Goal: Task Accomplishment & Management: Manage account settings

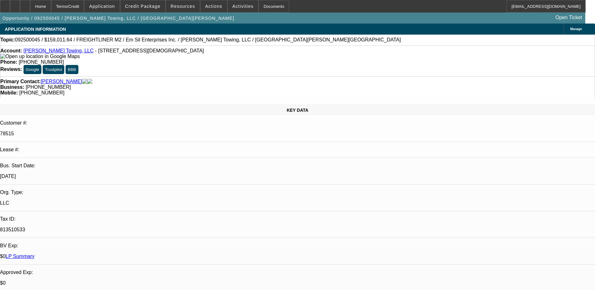
select select "0"
select select "3"
select select "0"
select select "6"
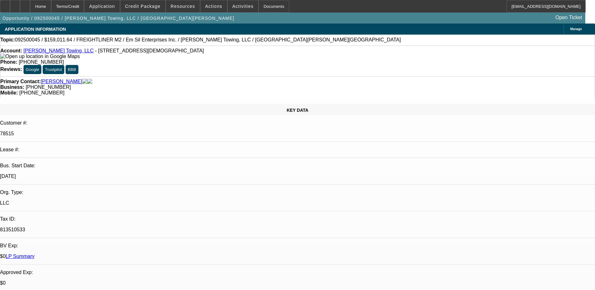
select select "0"
select select "6"
select select "0"
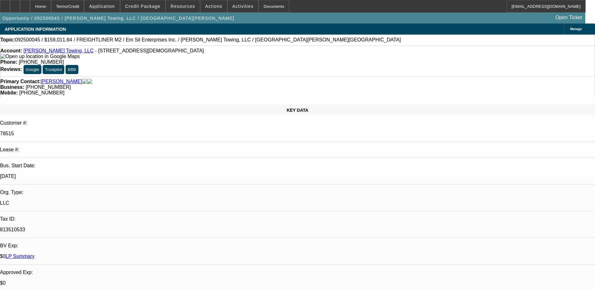
select select "0"
select select "6"
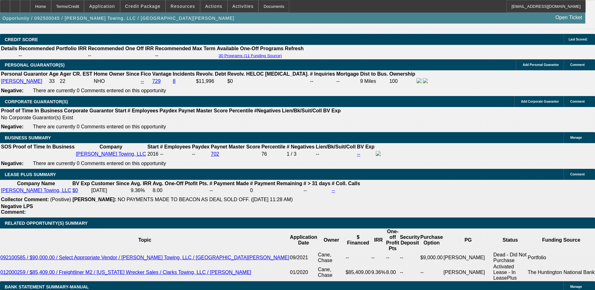
scroll to position [910, 0]
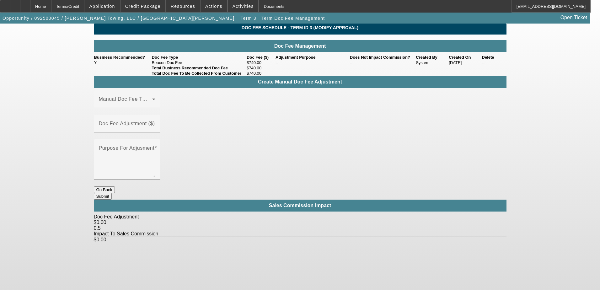
click at [115, 186] on button "Go Back" at bounding box center [104, 189] width 21 height 7
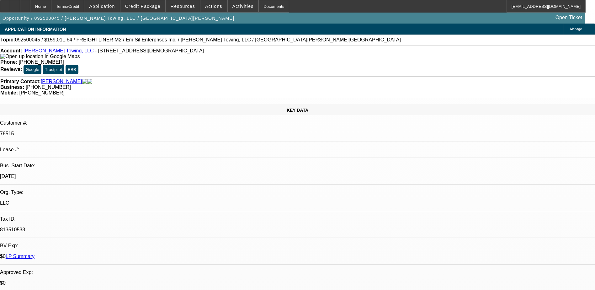
select select "0"
select select "3"
select select "0"
select select "6"
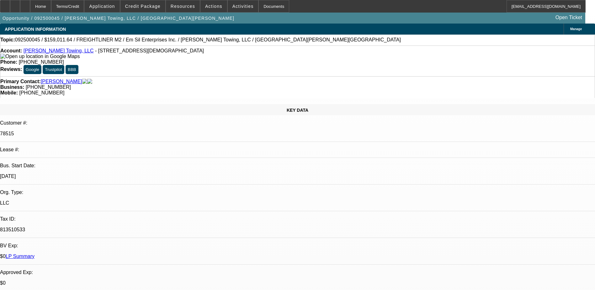
select select "0"
select select "6"
select select "0"
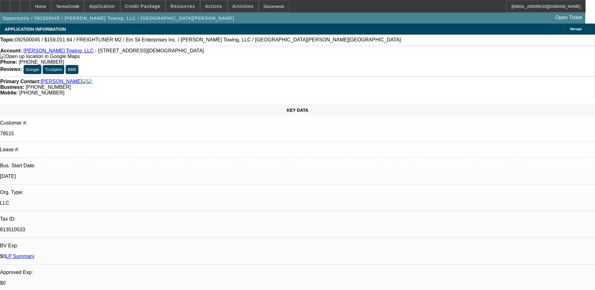
select select "0"
select select "6"
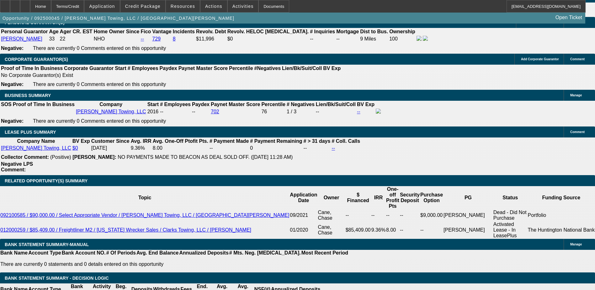
scroll to position [910, 0]
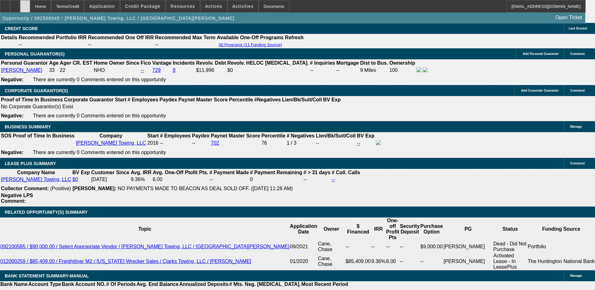
click at [30, 8] on div at bounding box center [25, 6] width 10 height 13
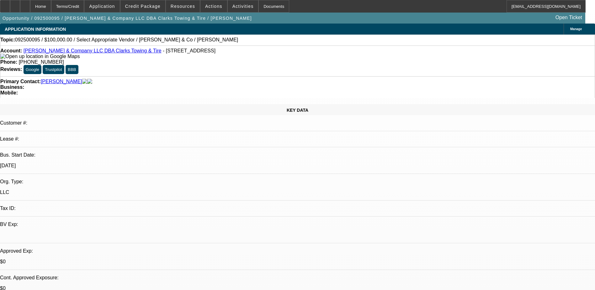
select select "0"
select select "2"
select select "0.1"
select select "4"
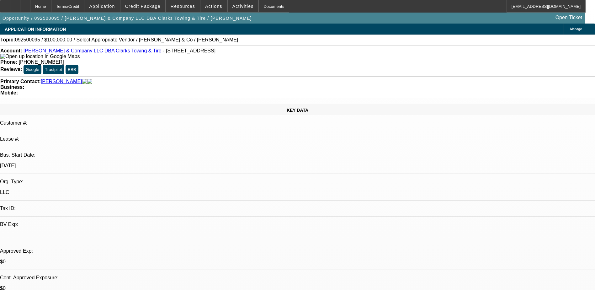
click at [564, 32] on div "Manage" at bounding box center [579, 29] width 31 height 11
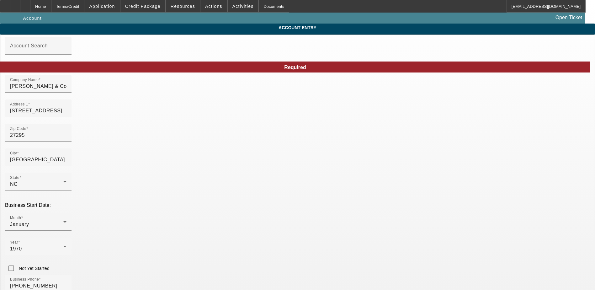
type input "[DATE]"
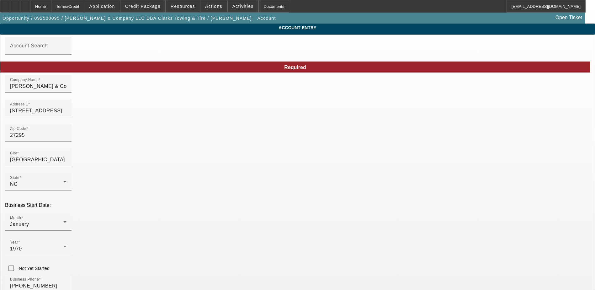
click at [51, 5] on div "Home" at bounding box center [40, 6] width 21 height 13
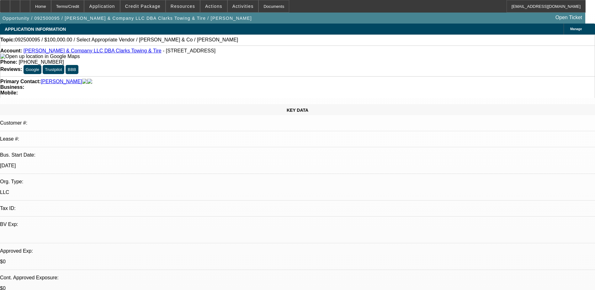
select select "0"
select select "2"
select select "0.1"
select select "4"
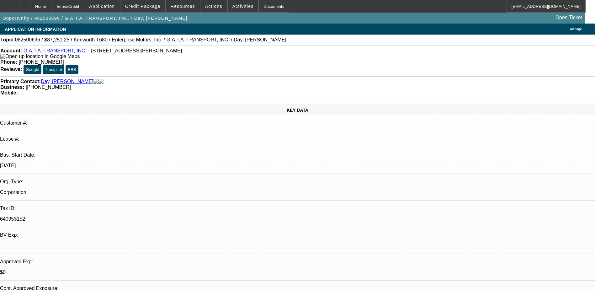
select select "0"
select select "6"
select select "0"
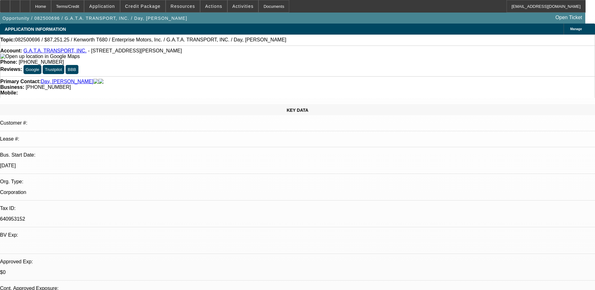
select select "0"
select select "6"
select select "0"
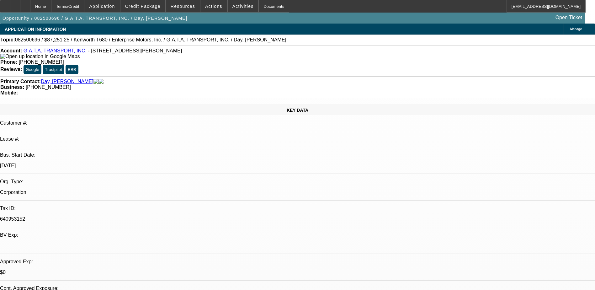
select select "0"
select select "6"
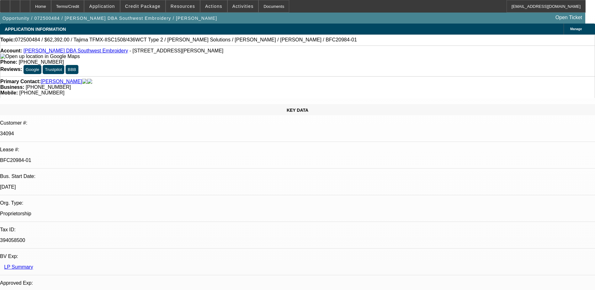
select select "0.2"
select select "2"
select select "0.1"
select select "0.2"
select select "2"
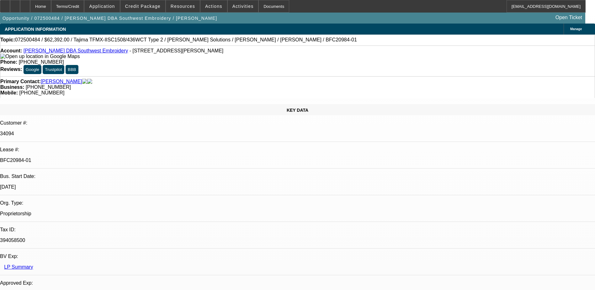
select select "0.1"
select select "0.15"
select select "2"
select select "0.1"
select select "0.15"
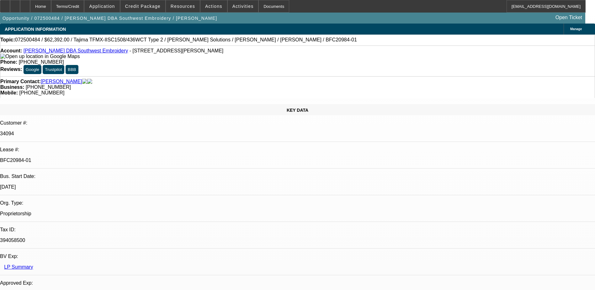
select select "2"
select select "0.1"
select select "1"
select select "2"
select select "4"
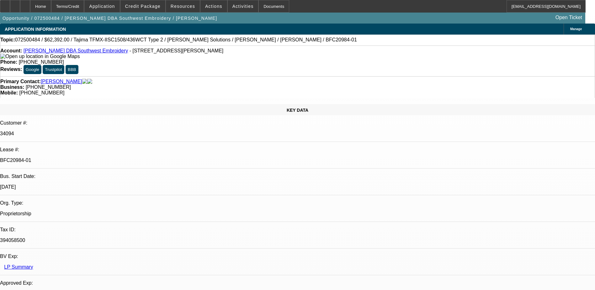
select select "1"
select select "2"
select select "4"
select select "1"
select select "2"
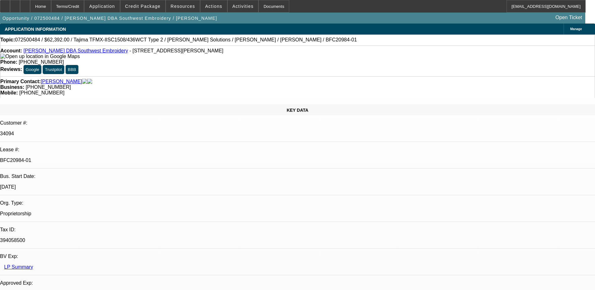
select select "4"
select select "1"
select select "2"
select select "4"
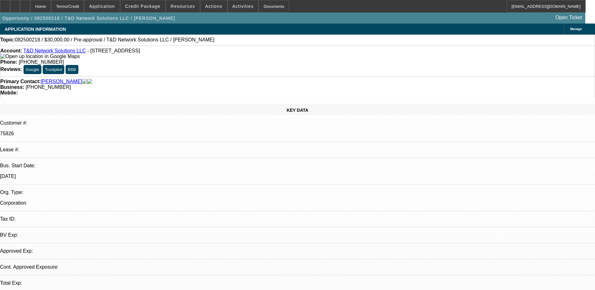
select select "0"
select select "2"
select select "0.1"
select select "4"
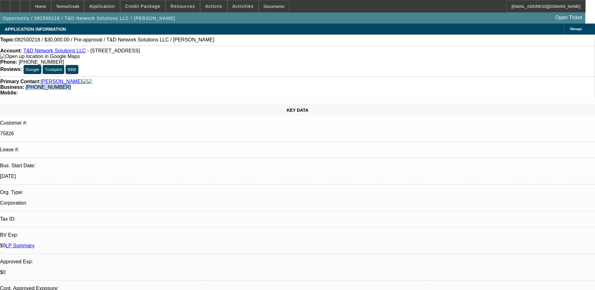
drag, startPoint x: 255, startPoint y: 72, endPoint x: 224, endPoint y: 71, distance: 30.8
click at [224, 84] on div "Business: (951) 445-6091" at bounding box center [297, 87] width 595 height 6
drag, startPoint x: 224, startPoint y: 71, endPoint x: 229, endPoint y: 71, distance: 4.7
copy span "(951) 445-6091"
click at [207, 11] on span at bounding box center [214, 6] width 27 height 15
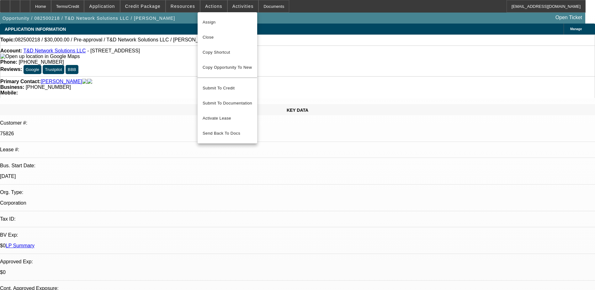
click at [286, 88] on div at bounding box center [297, 145] width 595 height 290
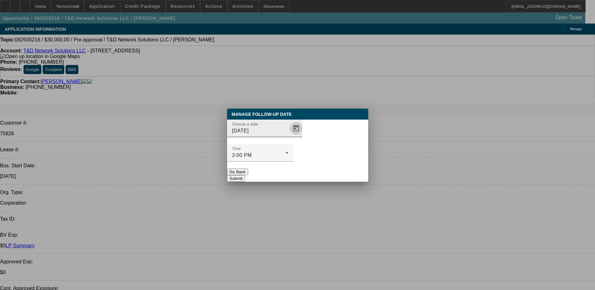
click at [289, 136] on span "Open calendar" at bounding box center [296, 128] width 15 height 15
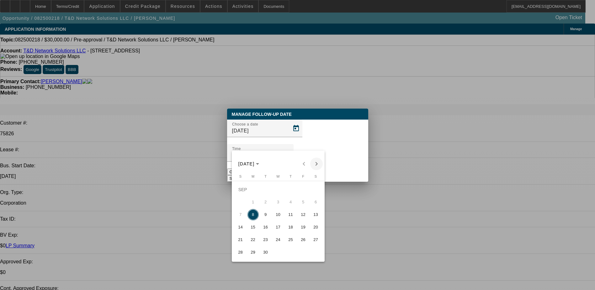
click at [319, 165] on span "Next month" at bounding box center [316, 164] width 13 height 13
click at [283, 204] on span "8" at bounding box center [278, 201] width 11 height 11
type input "10/8/2025"
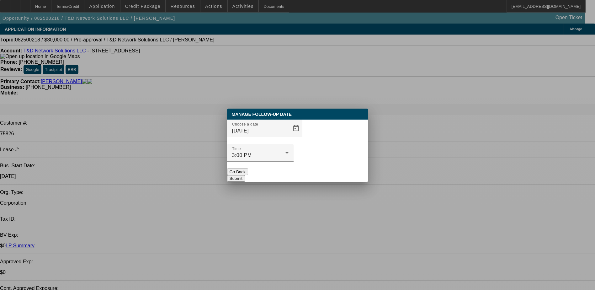
click at [245, 175] on button "Submit" at bounding box center [236, 178] width 18 height 7
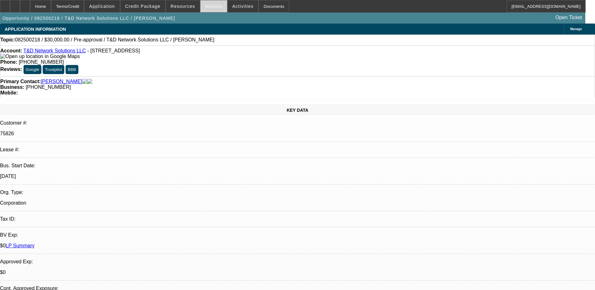
click at [217, 8] on span at bounding box center [214, 6] width 27 height 15
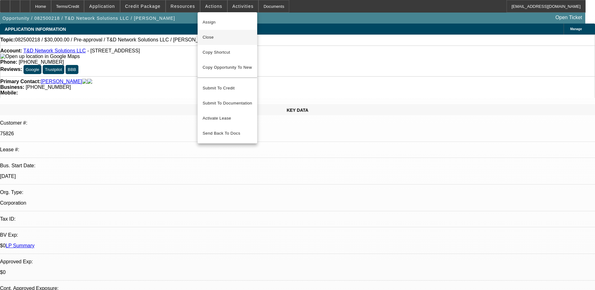
click at [206, 40] on span "Close" at bounding box center [228, 38] width 50 height 8
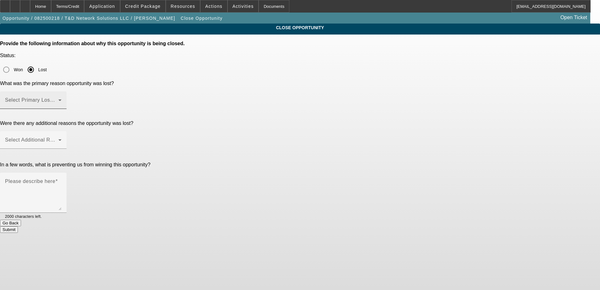
click at [62, 91] on div "Select Primary Lost Reason" at bounding box center [33, 100] width 56 height 18
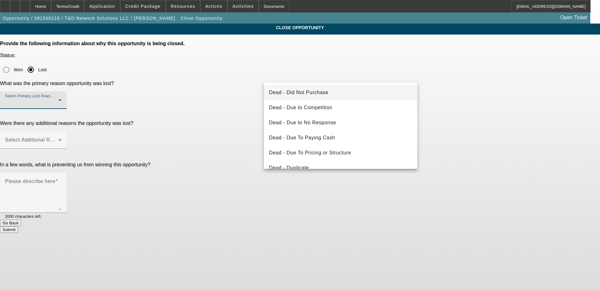
click at [333, 97] on mat-option "Dead - Did Not Purchase" at bounding box center [340, 92] width 153 height 15
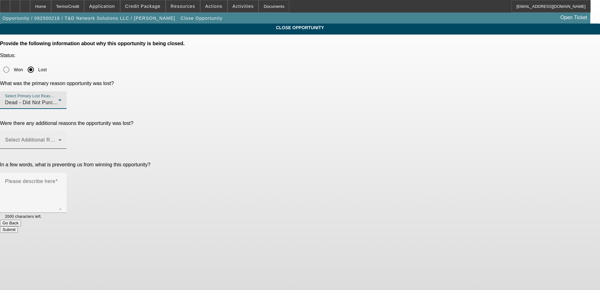
click at [58, 139] on span at bounding box center [31, 143] width 53 height 8
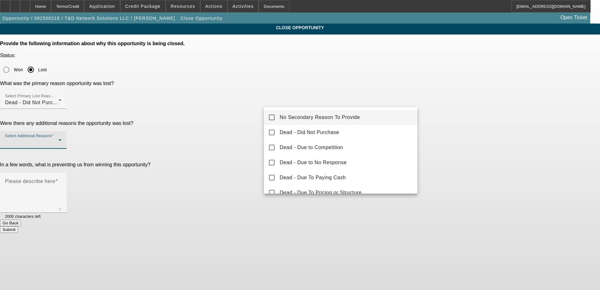
click at [341, 118] on span "No Secondary Reason To Provide" at bounding box center [320, 118] width 80 height 8
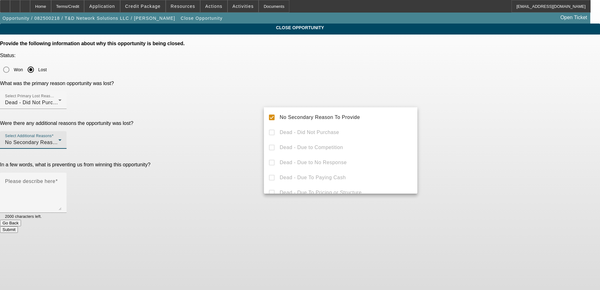
click at [451, 122] on div at bounding box center [300, 145] width 600 height 290
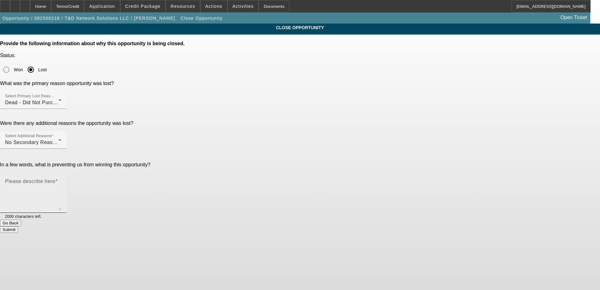
click at [62, 180] on textarea "Please describe here" at bounding box center [33, 195] width 56 height 30
type textarea "decided to stick with his current job instead of starting his own biz"
click at [18, 226] on button "Submit" at bounding box center [9, 229] width 18 height 7
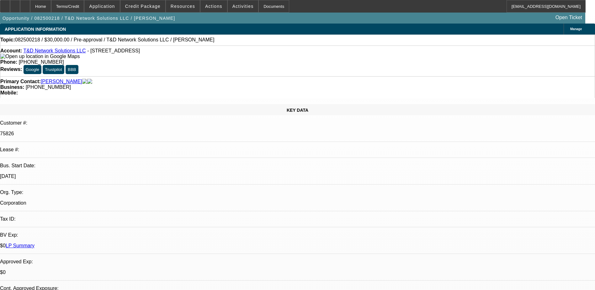
select select "0"
select select "2"
select select "0.1"
select select "4"
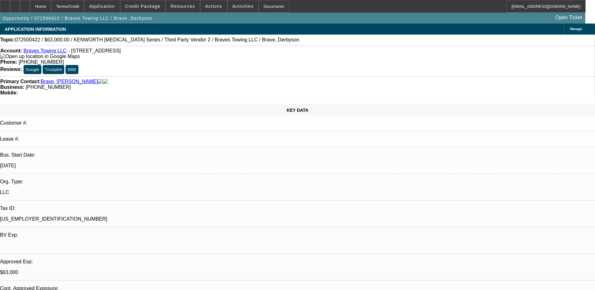
select select "0"
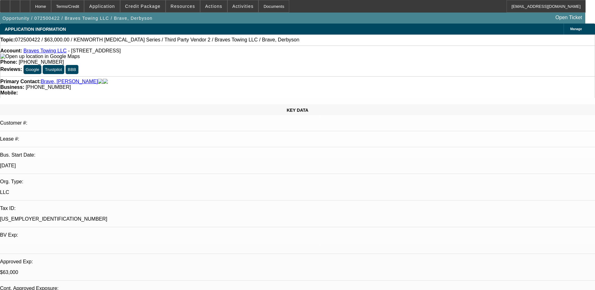
select select "0"
select select "0.1"
select select "2"
select select "0.1"
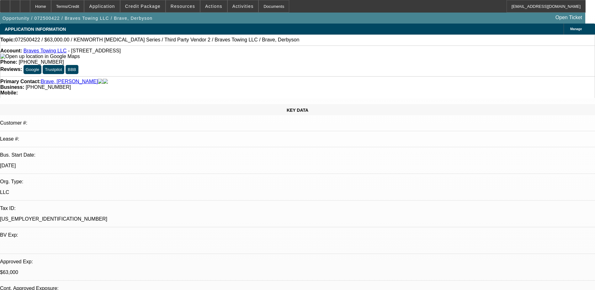
select select "2"
select select "0.1"
select select "1"
select select "6"
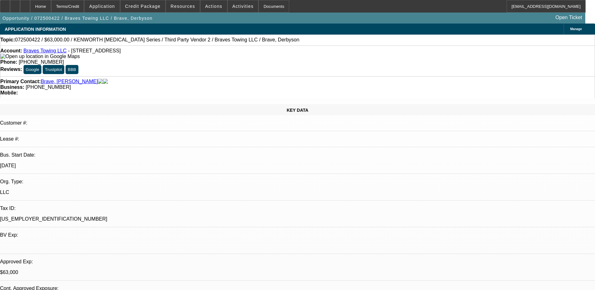
select select "1"
select select "6"
select select "1"
select select "2"
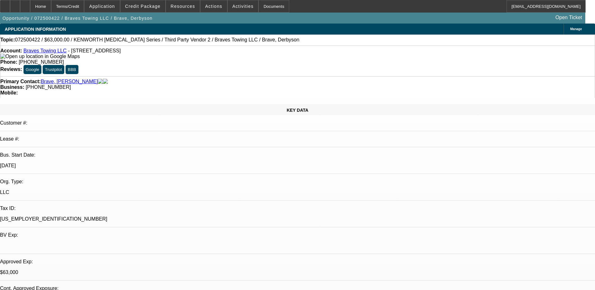
select select "4"
select select "1"
select select "2"
select select "4"
drag, startPoint x: 255, startPoint y: 68, endPoint x: 224, endPoint y: 72, distance: 30.6
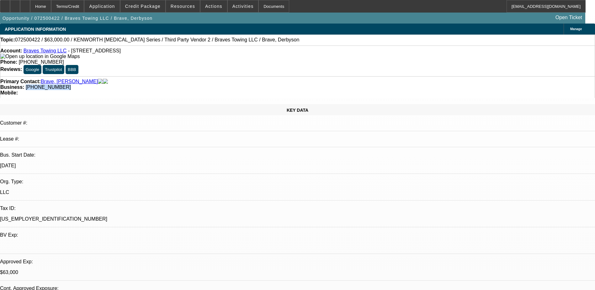
click at [224, 84] on div "Business: (774) 712-6610" at bounding box center [297, 87] width 595 height 6
drag, startPoint x: 224, startPoint y: 72, endPoint x: 233, endPoint y: 71, distance: 8.8
copy span "(774) 712-6610"
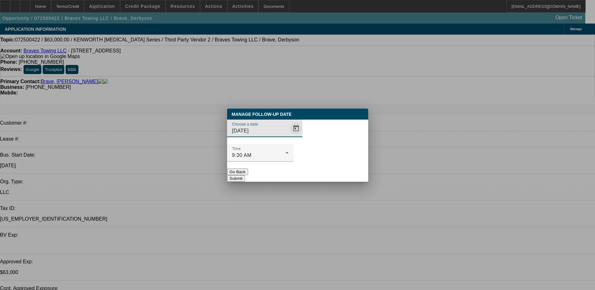
click at [289, 136] on span "Open calendar" at bounding box center [296, 128] width 15 height 15
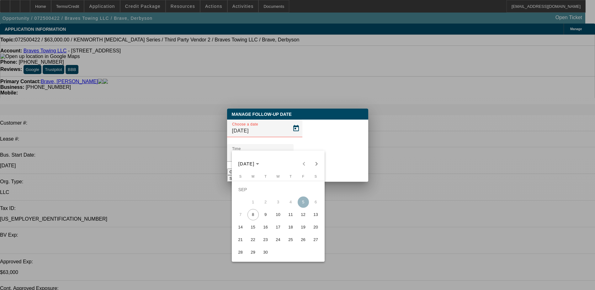
click at [257, 243] on span "22" at bounding box center [253, 239] width 11 height 11
type input "9/22/2025"
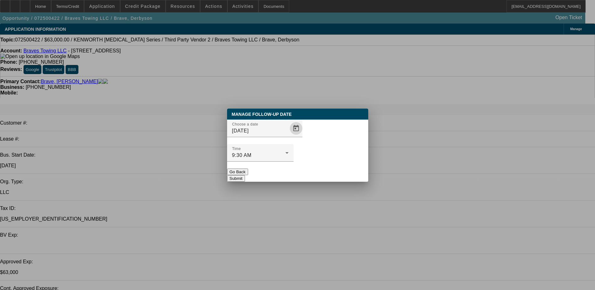
click at [245, 175] on button "Submit" at bounding box center [236, 178] width 18 height 7
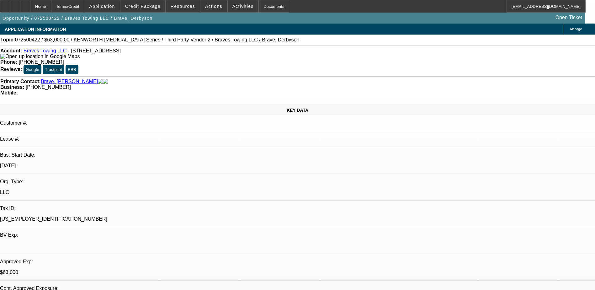
radio input "true"
type textarea "should know on the contract around the 20th"
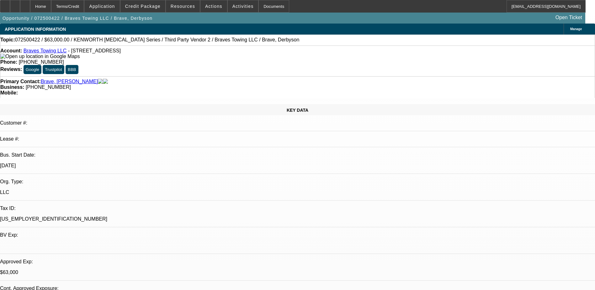
radio input "true"
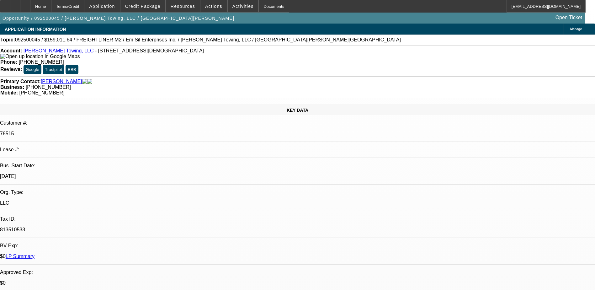
select select "0"
select select "3"
select select "0"
select select "6"
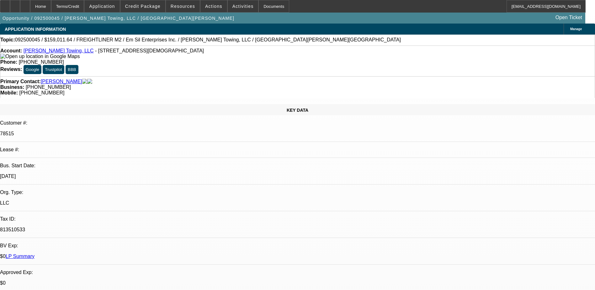
select select "0"
select select "6"
select select "0"
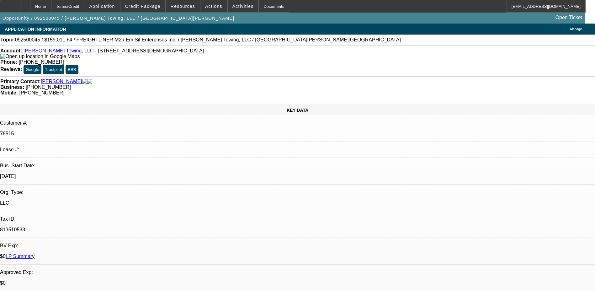
select select "0"
select select "6"
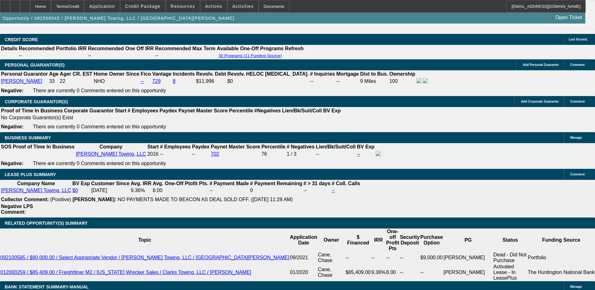
scroll to position [910, 0]
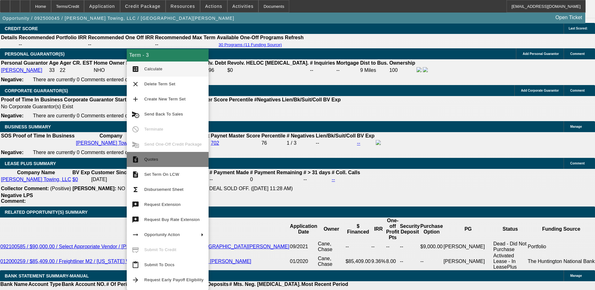
click at [153, 165] on button "request_quote Quotes" at bounding box center [168, 159] width 82 height 15
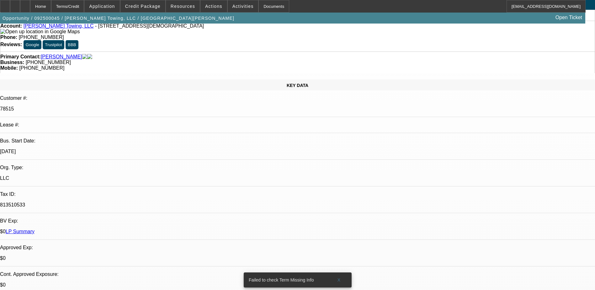
scroll to position [0, 0]
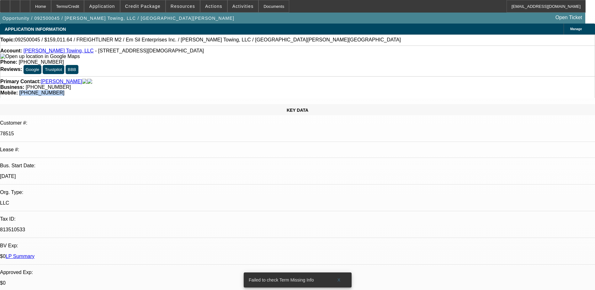
drag, startPoint x: 349, startPoint y: 72, endPoint x: 315, endPoint y: 71, distance: 33.9
click at [315, 90] on div "Mobile: (912) 977-4095" at bounding box center [297, 93] width 595 height 6
copy span "(912) 977-4095"
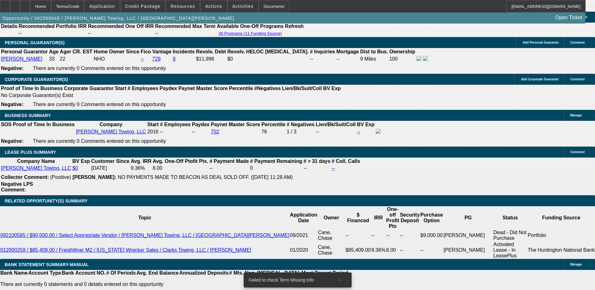
scroll to position [910, 0]
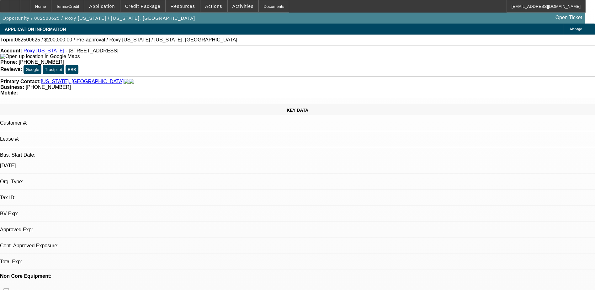
select select "0"
select select "2"
select select "0.1"
select select "4"
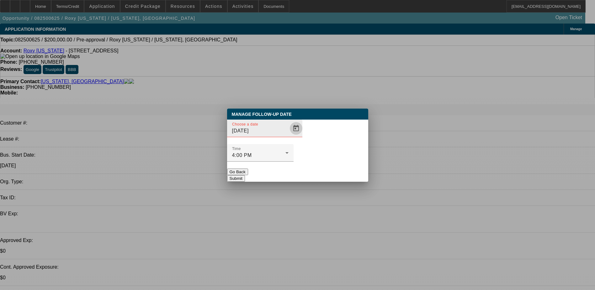
click at [289, 136] on span "Open calendar" at bounding box center [296, 128] width 15 height 15
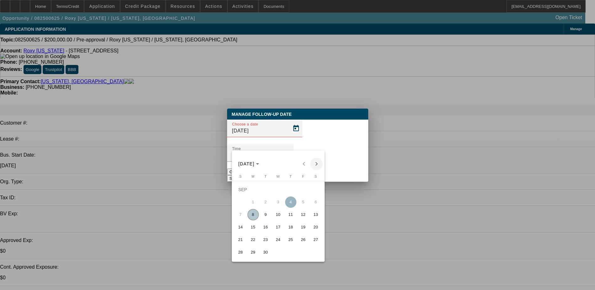
click at [315, 167] on span "Next month" at bounding box center [316, 164] width 13 height 13
click at [368, 216] on div at bounding box center [297, 145] width 595 height 290
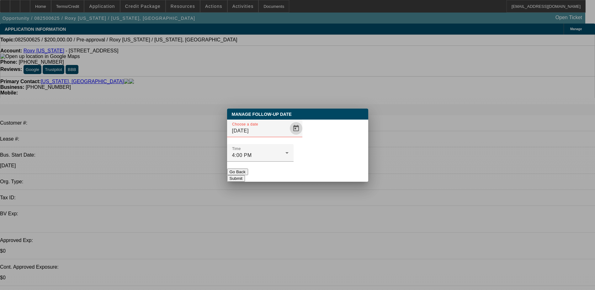
drag, startPoint x: 260, startPoint y: 162, endPoint x: 262, endPoint y: 154, distance: 8.1
click at [248, 169] on button "Go Back" at bounding box center [237, 172] width 21 height 7
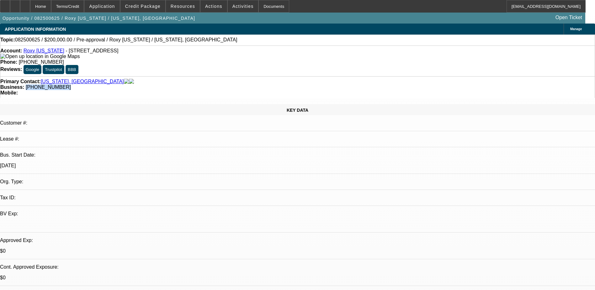
drag, startPoint x: 253, startPoint y: 67, endPoint x: 223, endPoint y: 70, distance: 29.9
click at [223, 84] on div "Business: (808) 346-1260" at bounding box center [297, 87] width 595 height 6
drag, startPoint x: 223, startPoint y: 70, endPoint x: 228, endPoint y: 71, distance: 4.1
copy span "(808) 346-1260"
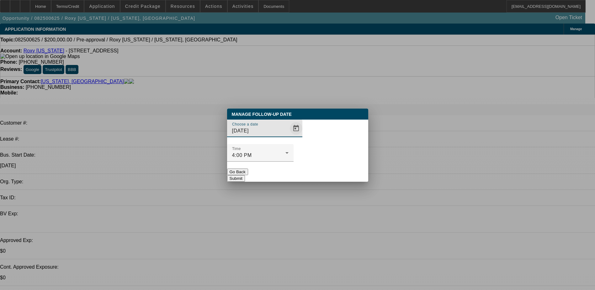
click at [289, 136] on span "Open calendar" at bounding box center [296, 128] width 15 height 15
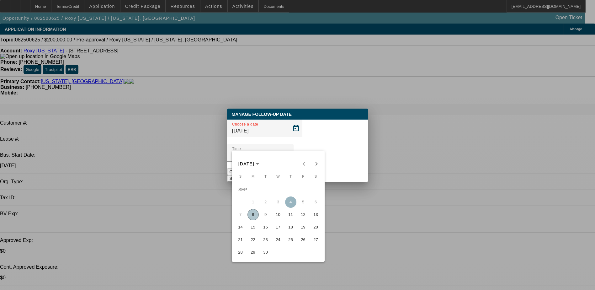
click at [304, 216] on span "12" at bounding box center [303, 214] width 11 height 11
type input "9/12/2025"
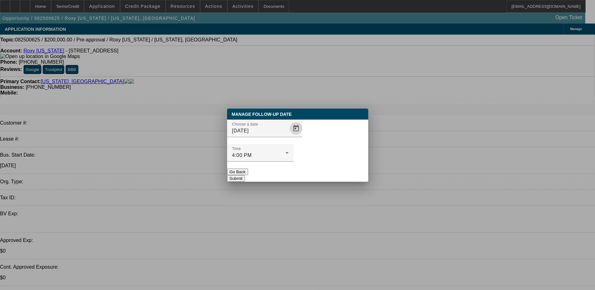
click at [245, 175] on button "Submit" at bounding box center [236, 178] width 18 height 7
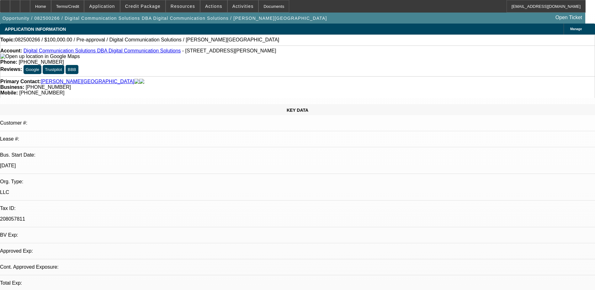
select select "0"
select select "2"
select select "0.1"
select select "1"
select select "2"
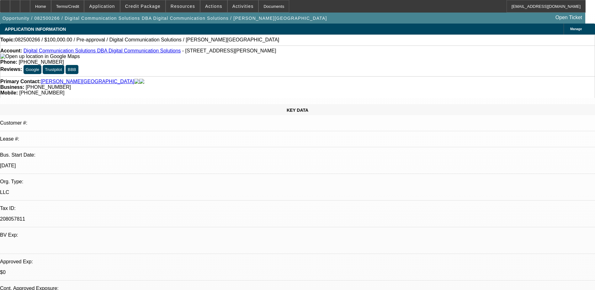
select select "4"
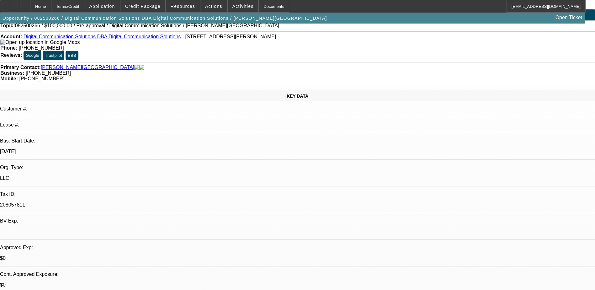
scroll to position [0, 0]
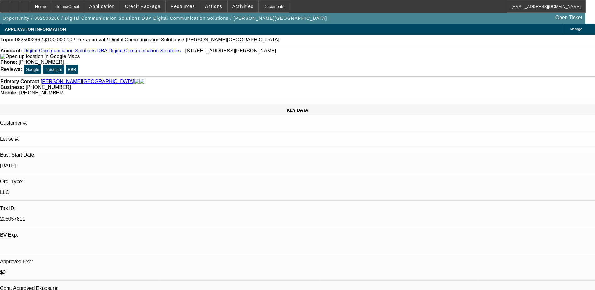
click at [101, 52] on link "Digital Communication Solutions DBA Digital Communication Solutions" at bounding box center [103, 50] width 158 height 5
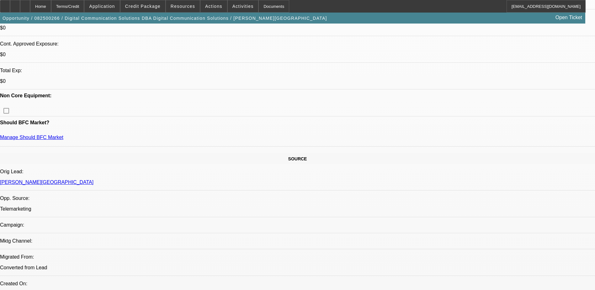
scroll to position [157, 0]
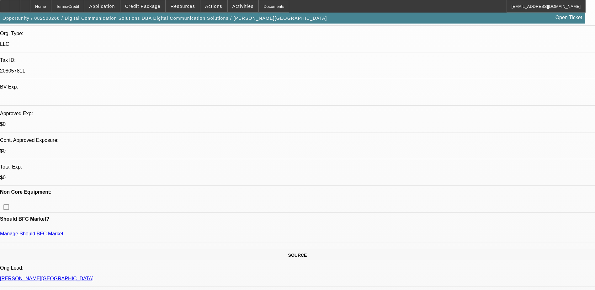
scroll to position [188, 0]
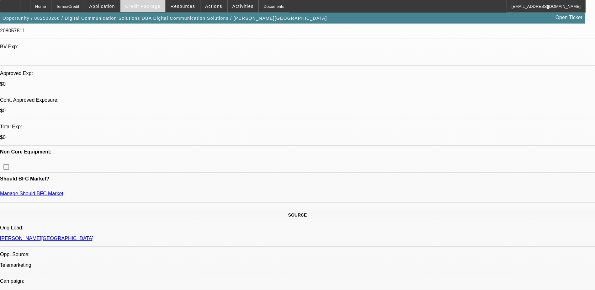
click at [150, 10] on span at bounding box center [143, 6] width 45 height 15
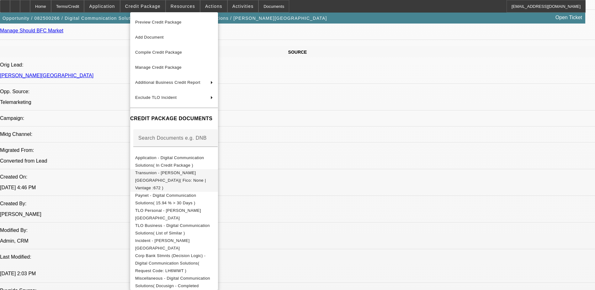
scroll to position [377, 0]
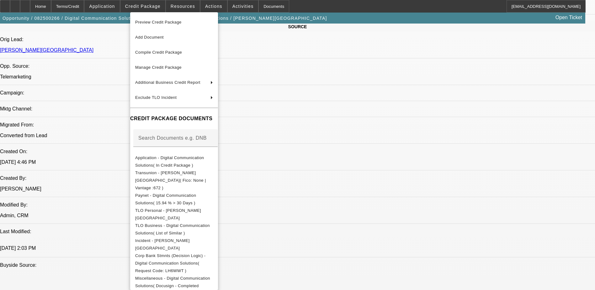
click at [349, 211] on div at bounding box center [297, 145] width 595 height 290
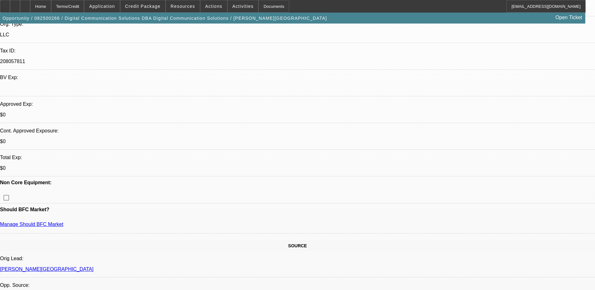
scroll to position [157, 0]
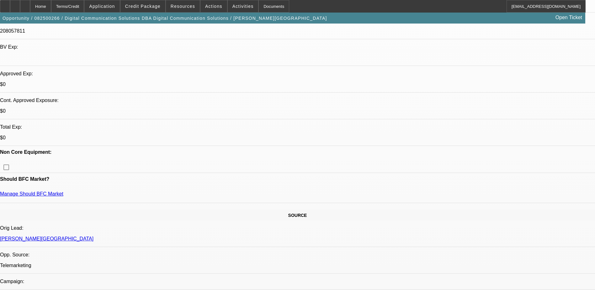
scroll to position [188, 0]
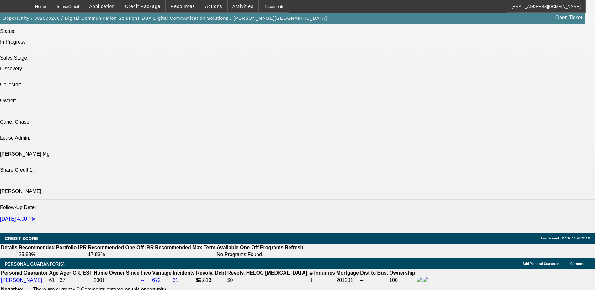
scroll to position [785, 0]
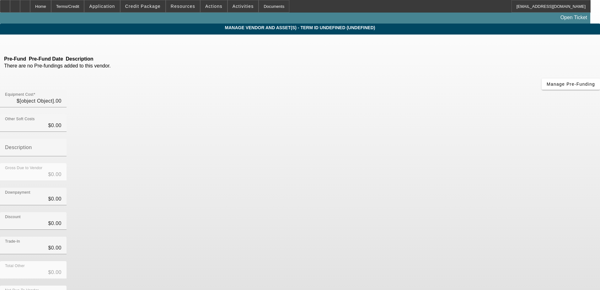
type input "$100,000.00"
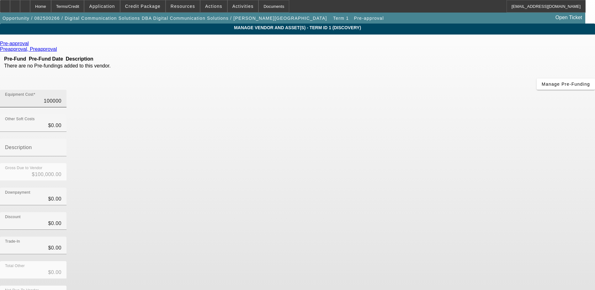
click at [62, 97] on input "100000" at bounding box center [33, 101] width 56 height 8
type input "6"
type input "$6.00"
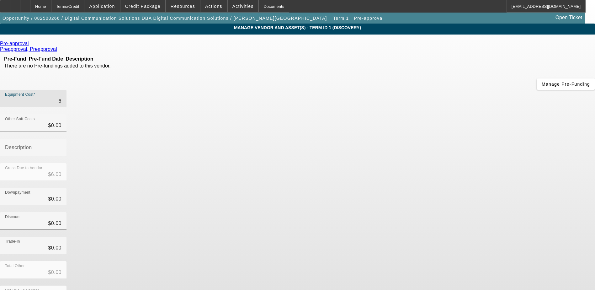
type input "60"
type input "$60.00"
type input "600"
type input "$600.00"
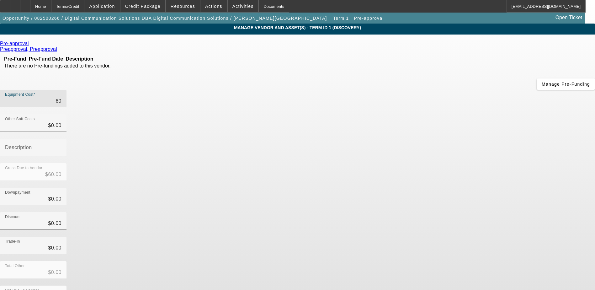
type input "$600.00"
type input "6000"
type input "$6,000.00"
type input "60000"
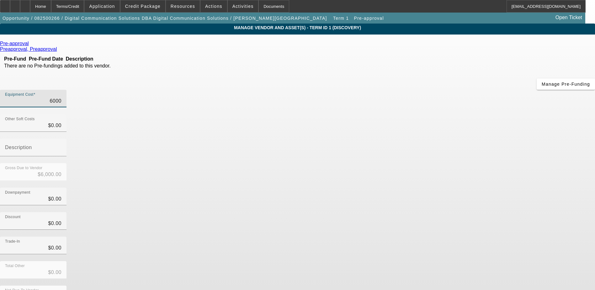
type input "$60,000.00"
click at [448, 163] on div "Gross Due to Vendor $60,000.00" at bounding box center [297, 175] width 595 height 24
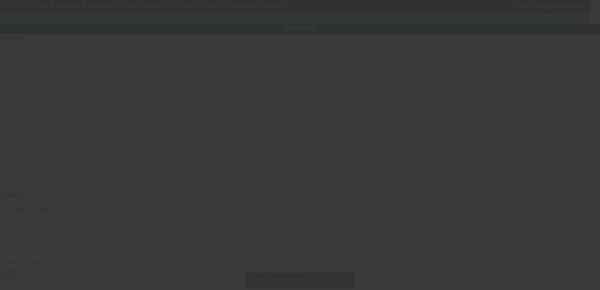
type input "1006 Benstein Rd"
type input "Ste 103"
type input "Commerce Township"
type input "48390"
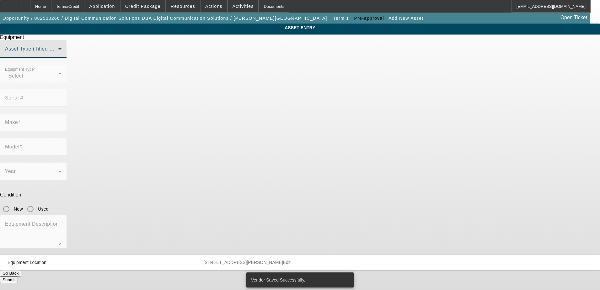
click at [58, 55] on span at bounding box center [31, 52] width 53 height 8
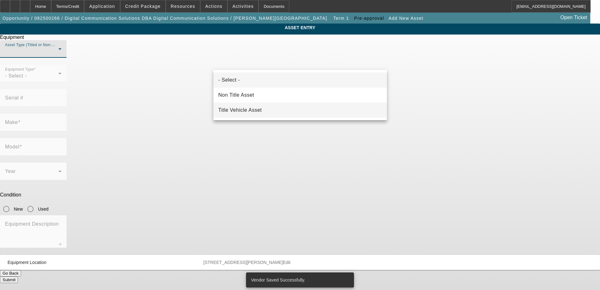
click at [248, 111] on span "Title Vehicle Asset" at bounding box center [240, 110] width 44 height 8
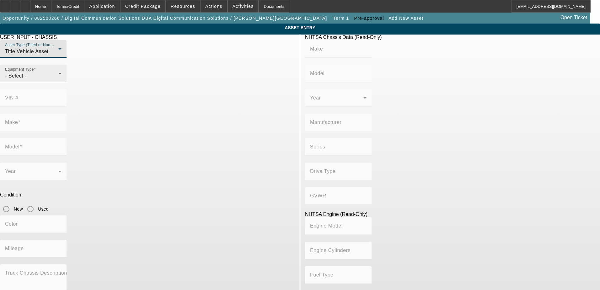
click at [58, 80] on div "- Select -" at bounding box center [31, 76] width 53 height 8
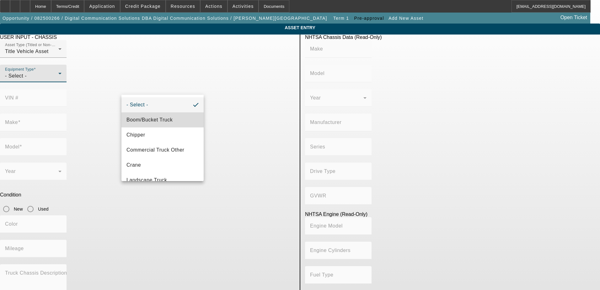
click at [164, 120] on span "Boom/Bucket Truck" at bounding box center [149, 120] width 46 height 8
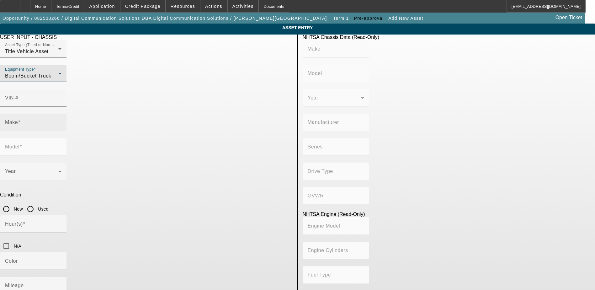
click at [62, 121] on input "Make" at bounding box center [33, 125] width 56 height 8
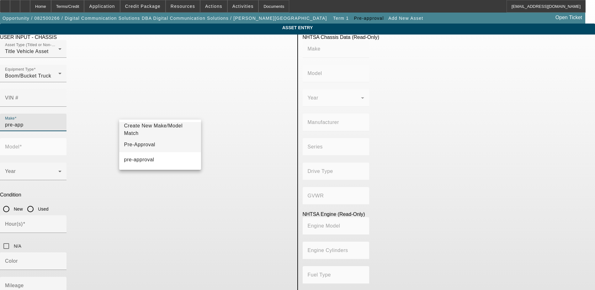
click at [149, 145] on mat-option "Pre-Approval" at bounding box center [160, 144] width 82 height 15
type input "Pre-Approval"
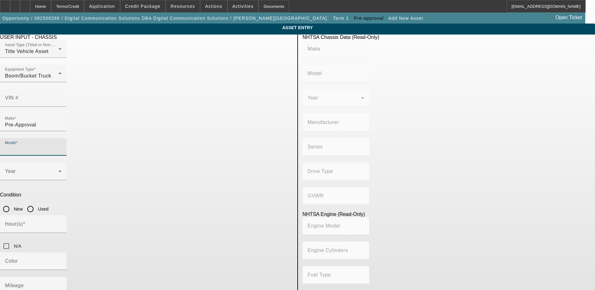
click at [62, 146] on input "Model" at bounding box center [33, 150] width 56 height 8
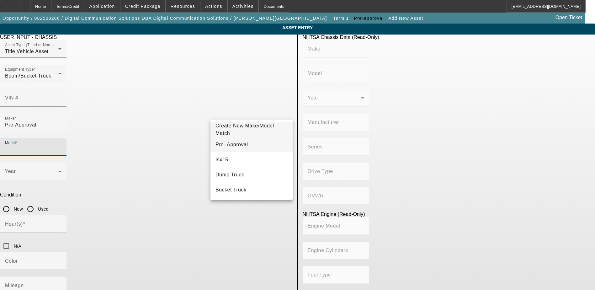
click at [241, 139] on mat-option "Pre- Approval" at bounding box center [252, 144] width 82 height 15
type input "Pre- Approval"
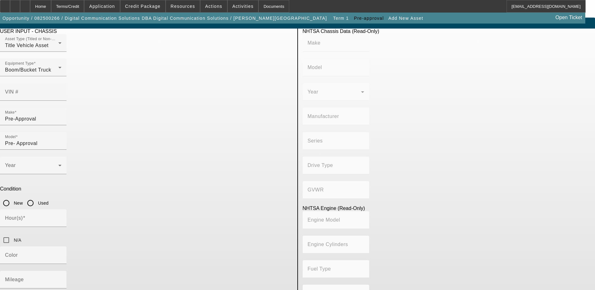
scroll to position [8, 0]
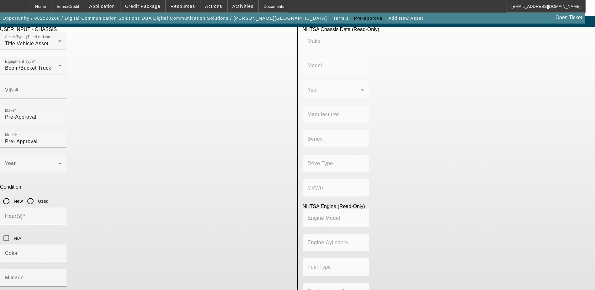
type textarea "bucket truck"
click at [37, 195] on input "Used" at bounding box center [30, 201] width 13 height 13
radio input "true"
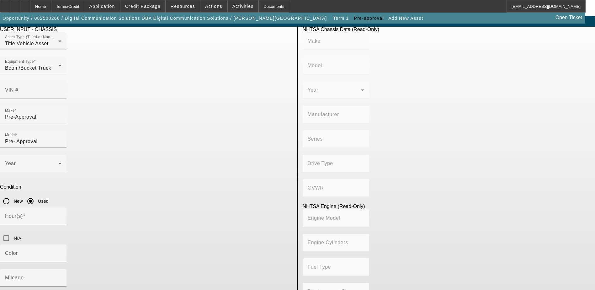
type textarea "used bucket truck"
click at [13, 232] on input "N/A" at bounding box center [6, 238] width 13 height 13
checkbox input "true"
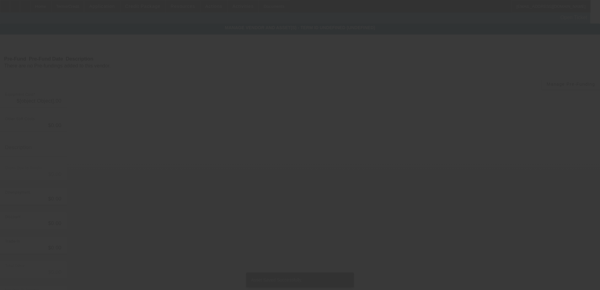
type input "$60,000.00"
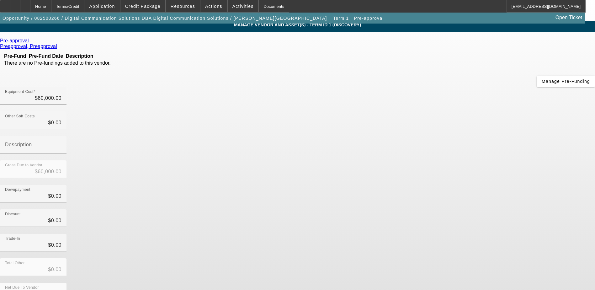
scroll to position [4, 0]
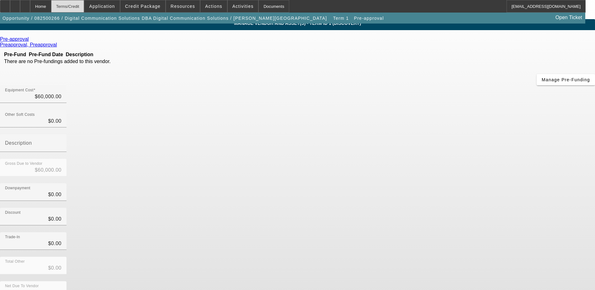
click at [84, 10] on div "Terms/Credit" at bounding box center [67, 6] width 33 height 13
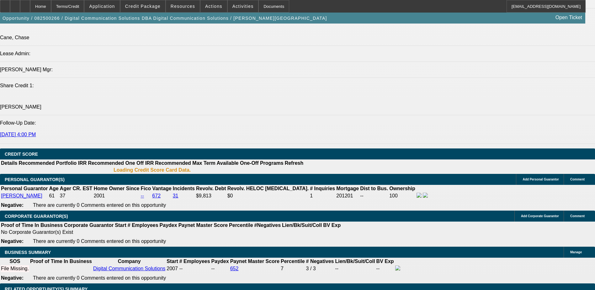
select select "0"
select select "2"
select select "0.1"
select select "4"
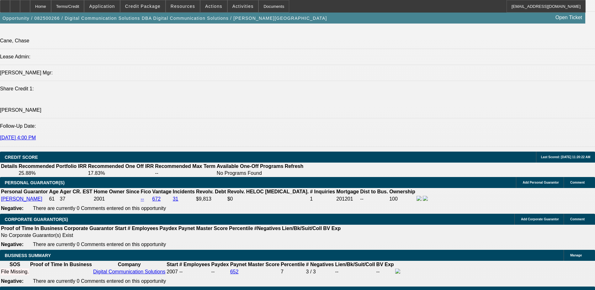
scroll to position [785, 0]
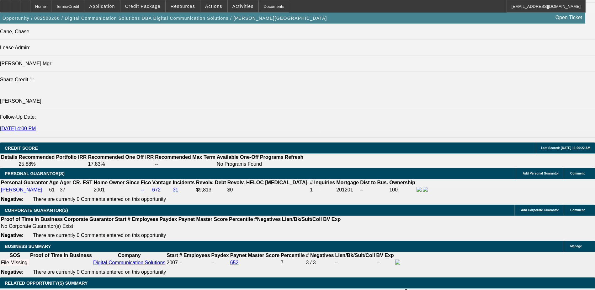
select select "0.2"
type input "$12,000.00"
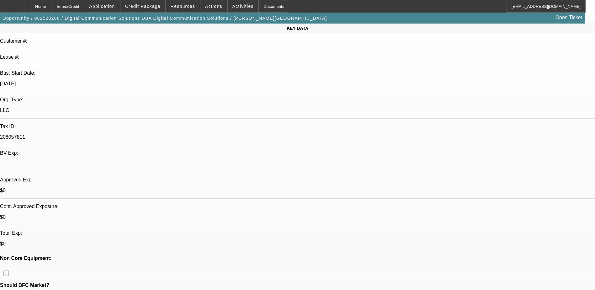
scroll to position [0, 0]
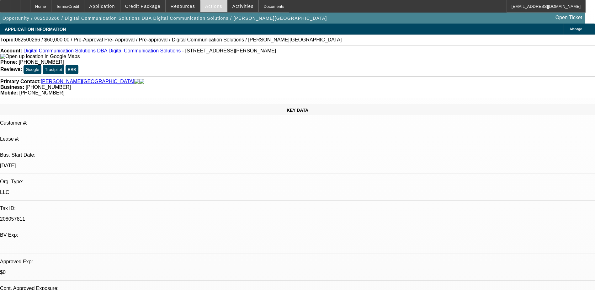
click at [209, 9] on span at bounding box center [214, 6] width 27 height 15
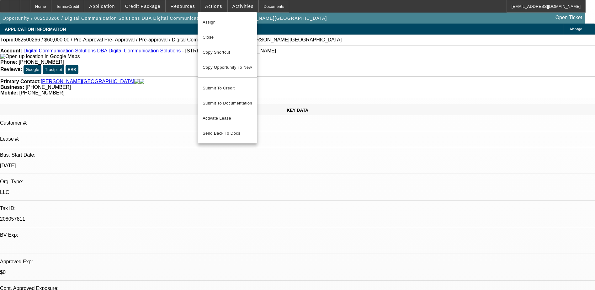
click at [302, 106] on div at bounding box center [297, 145] width 595 height 290
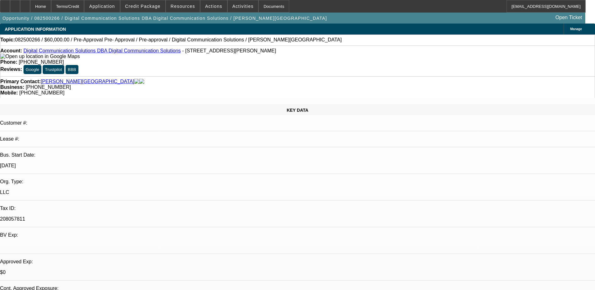
click at [126, 53] on link "Digital Communication Solutions DBA Digital Communication Solutions" at bounding box center [103, 50] width 158 height 5
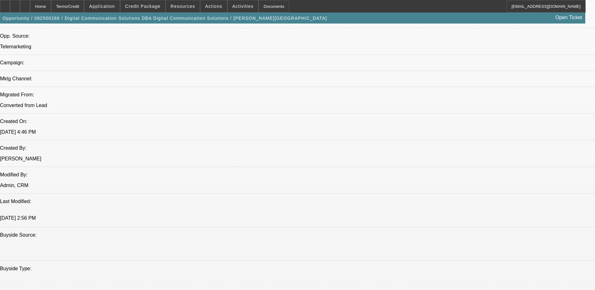
scroll to position [408, 0]
click at [150, 1] on span at bounding box center [143, 6] width 45 height 15
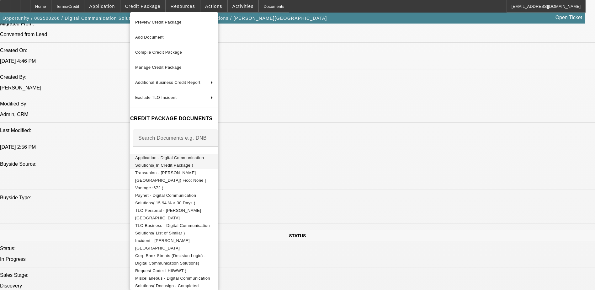
scroll to position [596, 0]
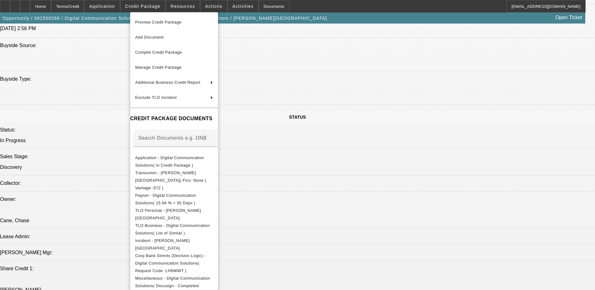
click at [356, 153] on div at bounding box center [297, 145] width 595 height 290
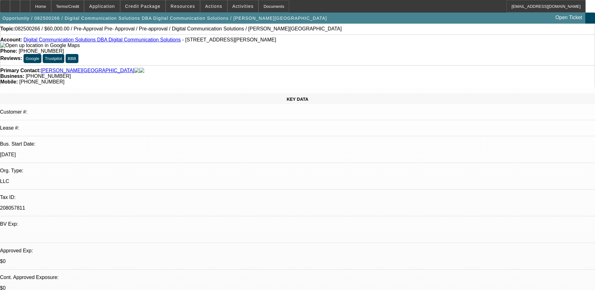
scroll to position [0, 0]
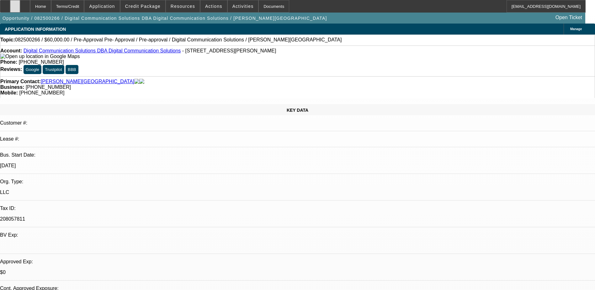
click at [20, 7] on div at bounding box center [15, 6] width 10 height 13
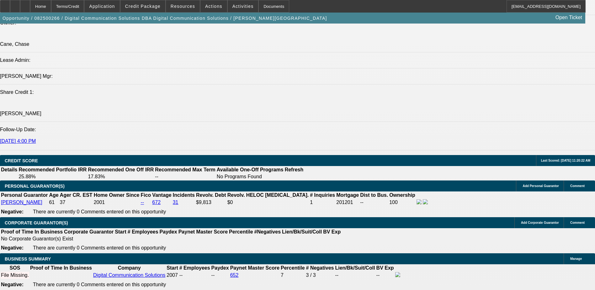
scroll to position [847, 0]
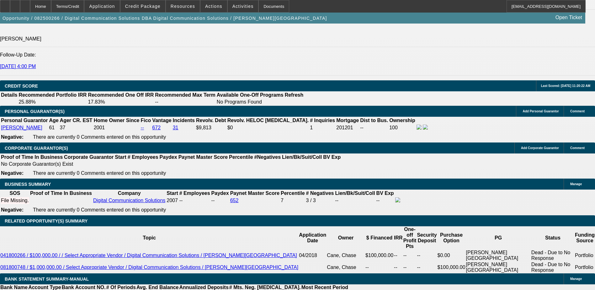
type input "24"
type input "2"
type input "$4,083.86"
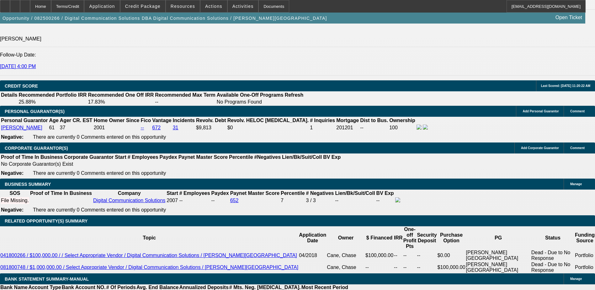
type input "$2,041.93"
type input "20"
type input "$4,886.00"
type input "$2,443.00"
type input "20"
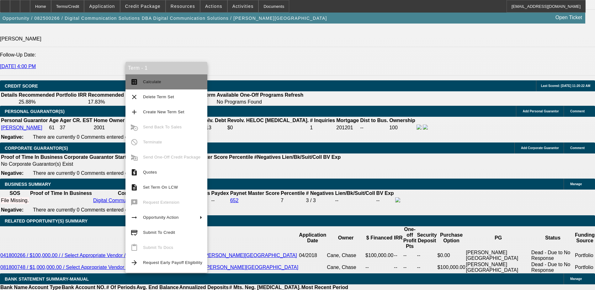
click at [144, 78] on span "Calculate" at bounding box center [172, 82] width 59 height 8
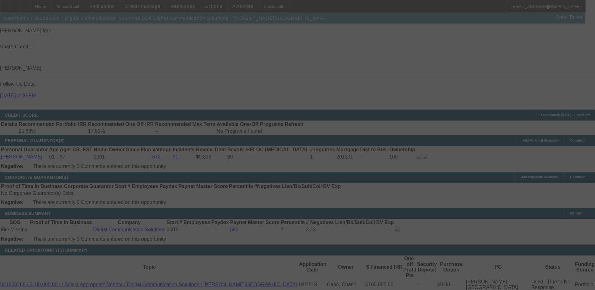
scroll to position [910, 0]
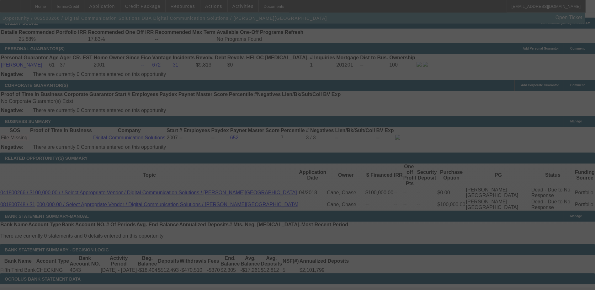
select select "0.2"
select select "2"
select select "0.1"
select select "4"
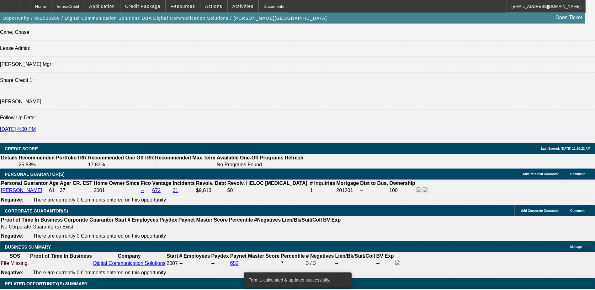
scroll to position [816, 0]
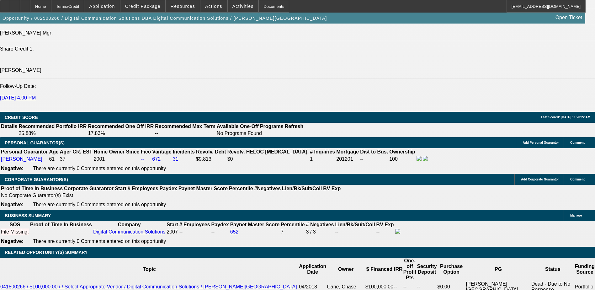
select select "0.15"
type input "$9,000.00"
type input "UNKNOWN"
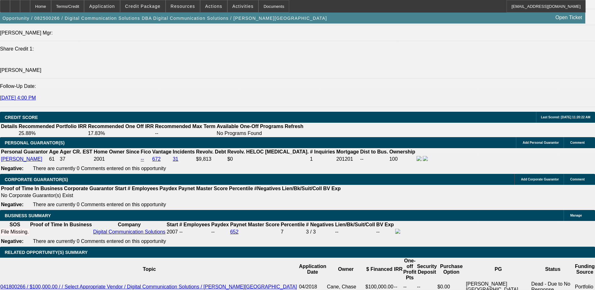
type input "$5,191.38"
type input "2"
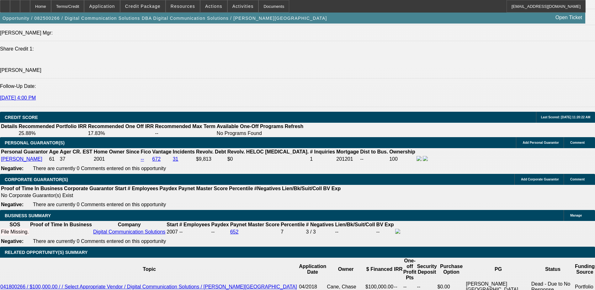
type input "$4.00"
type input "2595"
type input "$5,190.00"
type input "20"
type input "$2,595.00"
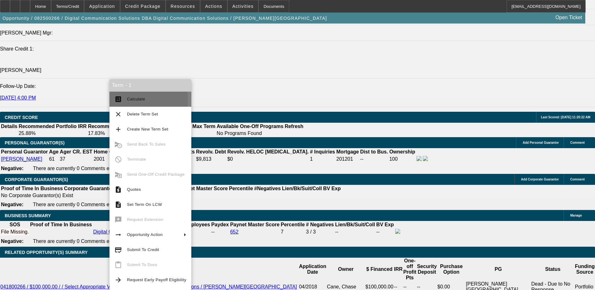
click at [129, 100] on span "Calculate" at bounding box center [136, 99] width 18 height 5
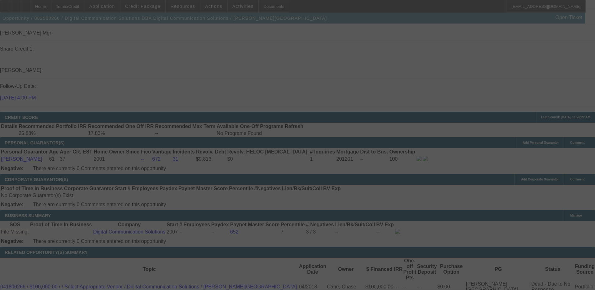
select select "0.15"
select select "2"
select select "0.1"
select select "4"
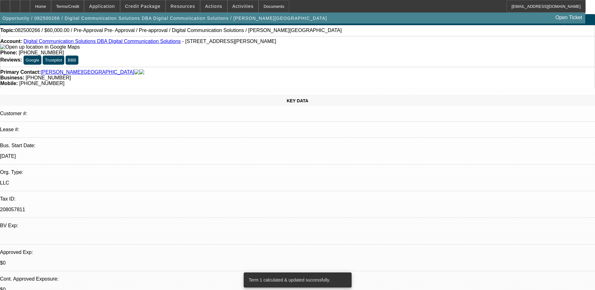
scroll to position [0, 0]
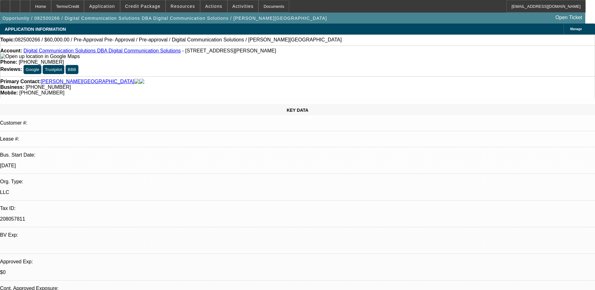
click at [94, 52] on link "Digital Communication Solutions DBA Digital Communication Solutions" at bounding box center [103, 50] width 158 height 5
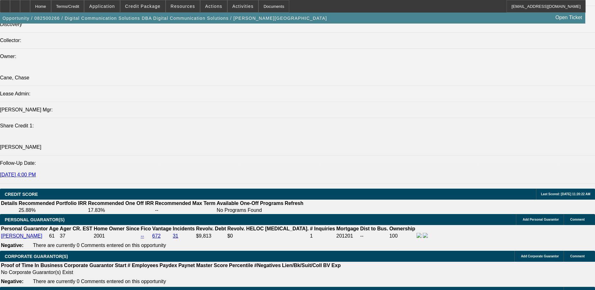
scroll to position [753, 0]
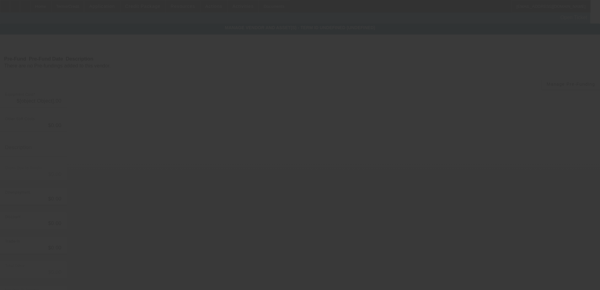
type input "$60,000.00"
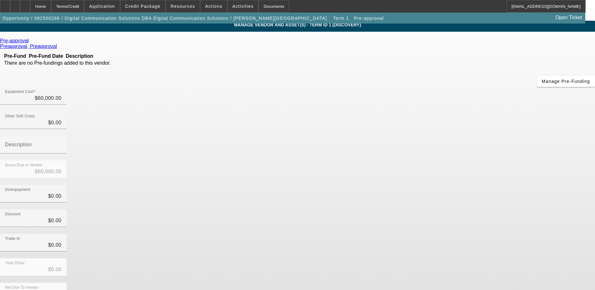
scroll to position [4, 0]
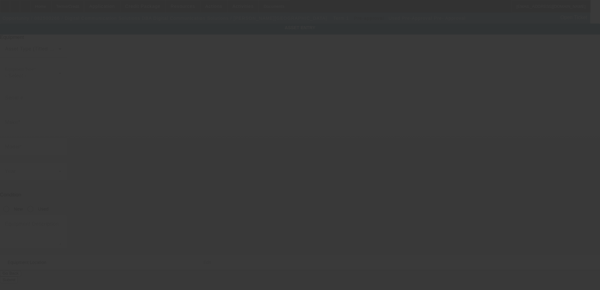
type input "Pre-Approval"
type input "Pre- Approval"
radio input "true"
type textarea "used bucket truck"
type input "1006 Benstein Rd"
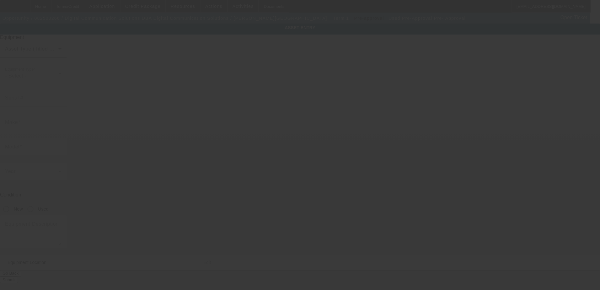
type input "Ste 103"
type input "Commerce Township"
type input "48390"
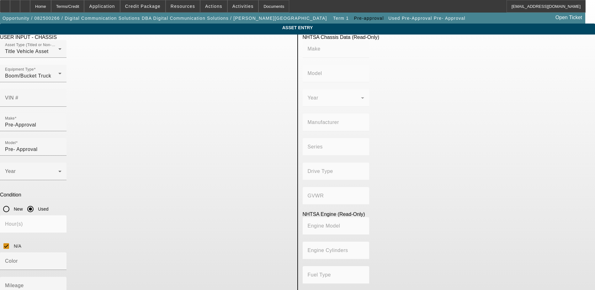
type textarea "used bucket truck 42 foot"
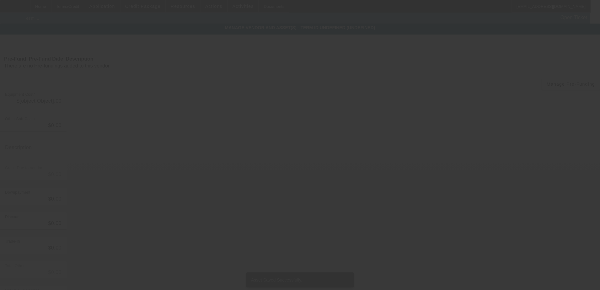
type input "$60,000.00"
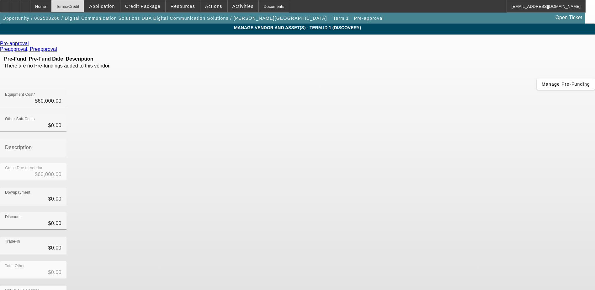
click at [83, 8] on div "Terms/Credit" at bounding box center [67, 6] width 33 height 13
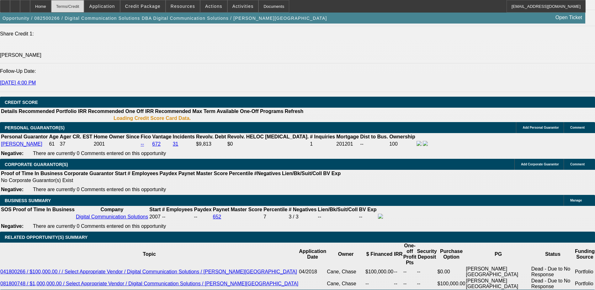
select select "0.15"
select select "2"
select select "0.1"
select select "4"
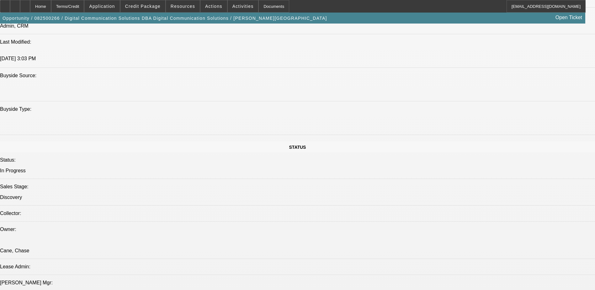
scroll to position [786, 0]
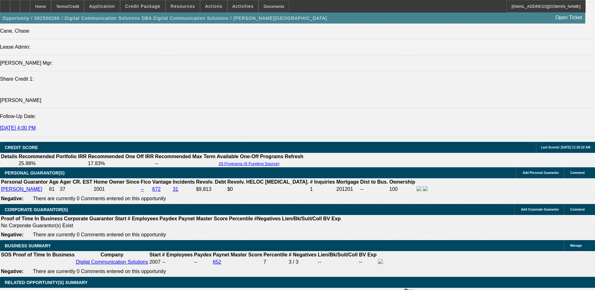
type input "$0.00"
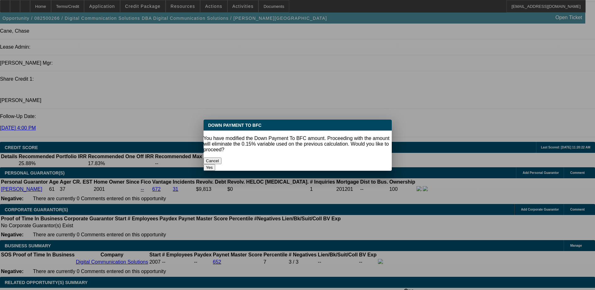
scroll to position [0, 0]
click at [216, 164] on button "Yes" at bounding box center [210, 167] width 12 height 7
select select "0"
type input "UNKNOWN"
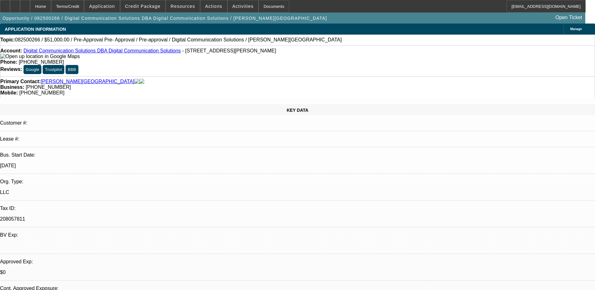
scroll to position [786, 0]
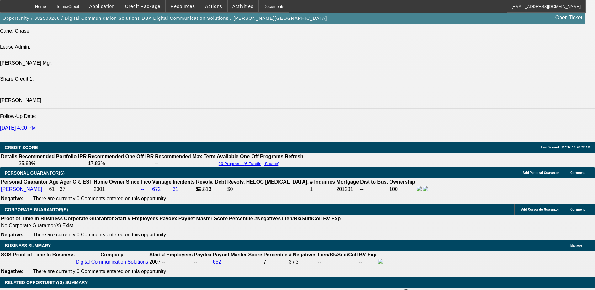
type input "$6,105.86"
type input "$3,052.93"
type input "3"
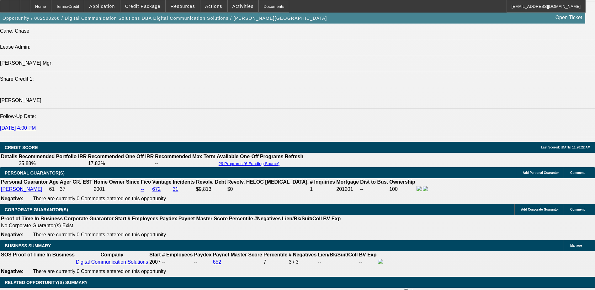
type input "$41,338.80"
type input "$20,669.40"
type input "36"
type input "$4,457.92"
type input "$2,228.96"
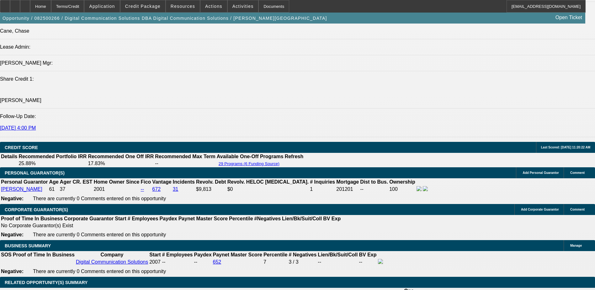
type input "36"
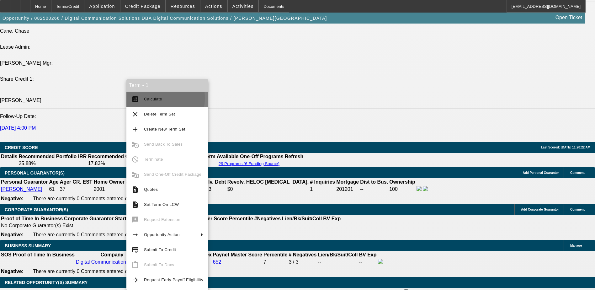
click at [143, 98] on button "calculate Calculate" at bounding box center [167, 99] width 82 height 15
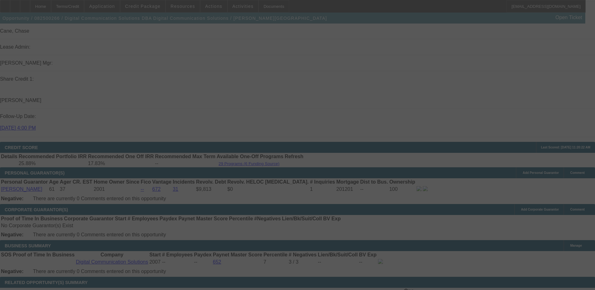
select select "0"
select select "2"
select select "0.1"
select select "4"
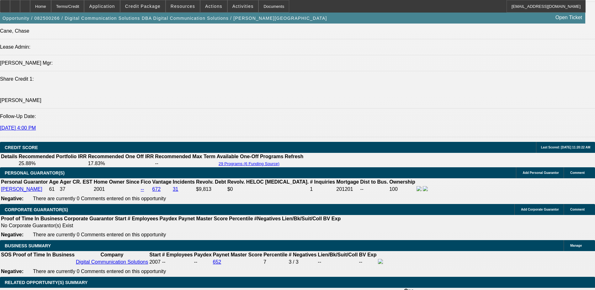
select select "0.15"
type input "$9,000.00"
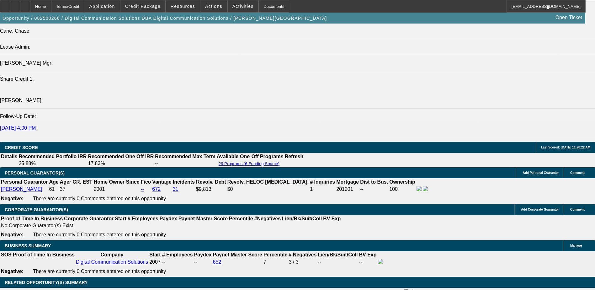
type input "UNKNOWN"
type input "$3,789.24"
type input "$1,894.62"
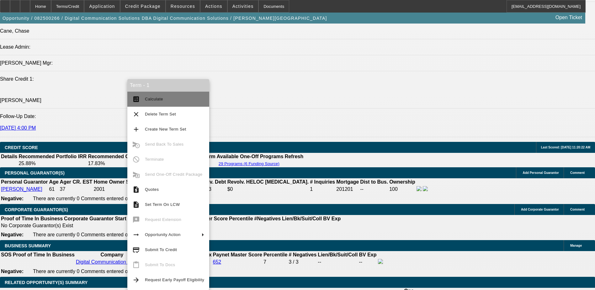
click at [152, 102] on span "Calculate" at bounding box center [174, 99] width 59 height 8
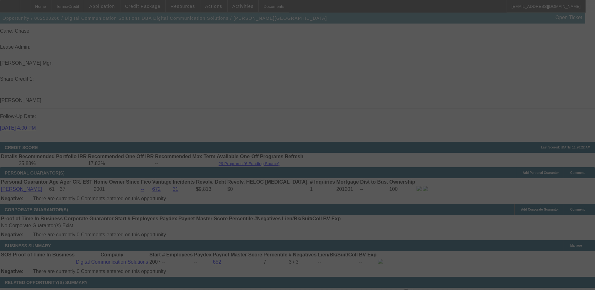
select select "0.15"
select select "2"
select select "0.1"
select select "4"
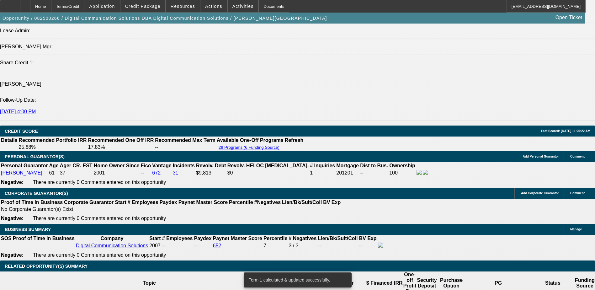
scroll to position [817, 0]
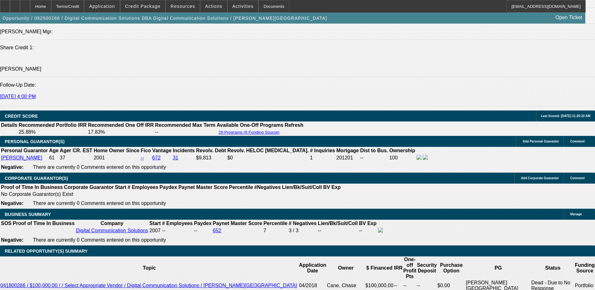
select select "0.2"
type input "$12,000.00"
type input "UNKNOWN"
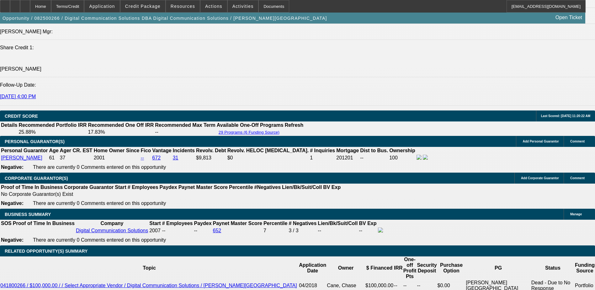
type input "$3,566.34"
type input "$1,783.17"
type input "30"
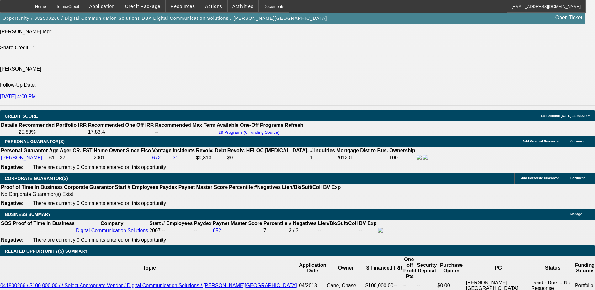
type input "$4,091.10"
type input "$2,045.55"
type input "$33,071.04"
type input "$16,535.52"
type input "30"
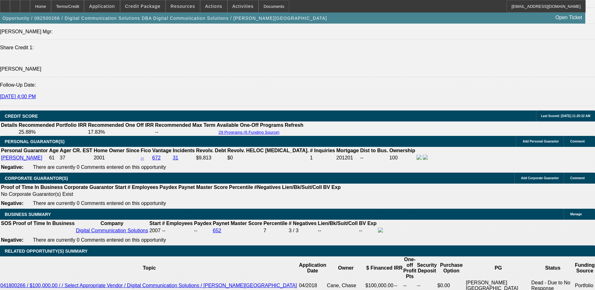
type input "20"
type input "$3,283.34"
type input "$1,641.67"
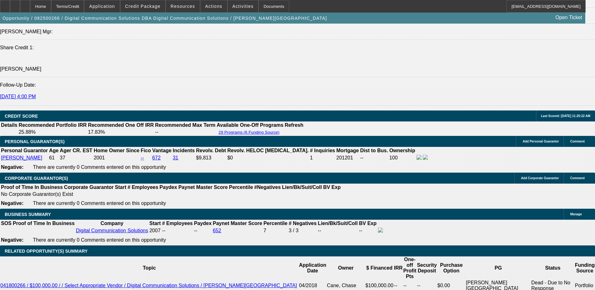
type input "$4,092.44"
type input "20"
type input "$40.00"
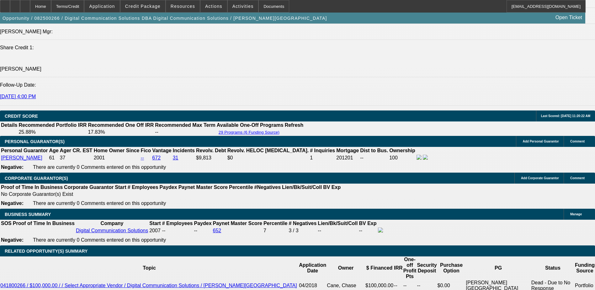
type input "2049"
type input "$4,098.00"
type input "20.1"
type input "$2,049.00"
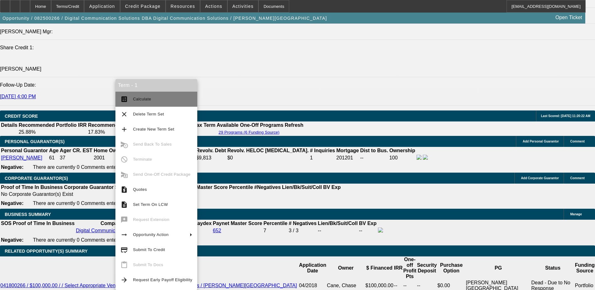
click at [149, 101] on span "Calculate" at bounding box center [162, 99] width 59 height 8
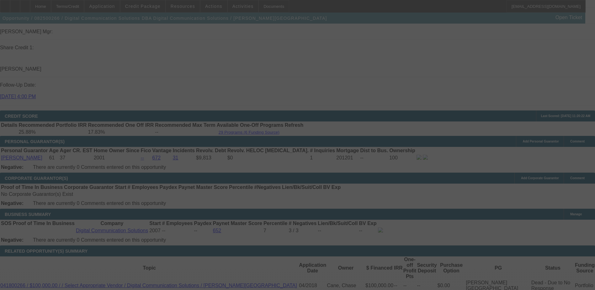
select select "0.2"
select select "2"
select select "0.1"
select select "4"
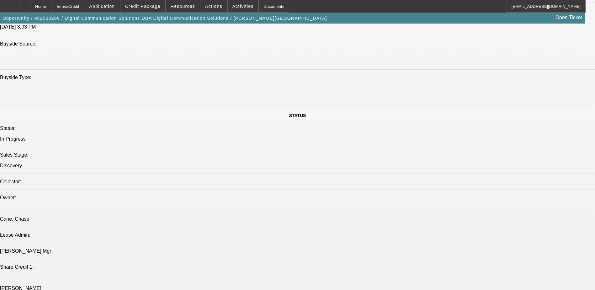
scroll to position [598, 0]
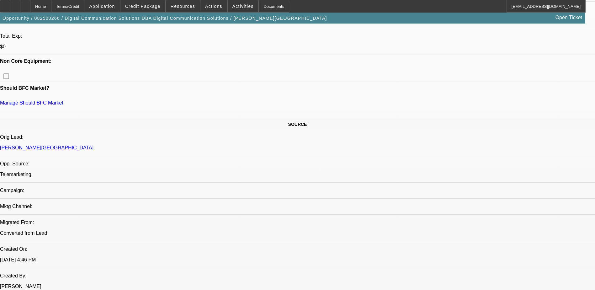
scroll to position [190, 0]
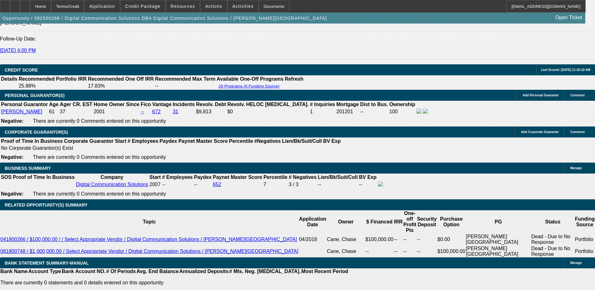
scroll to position [817, 0]
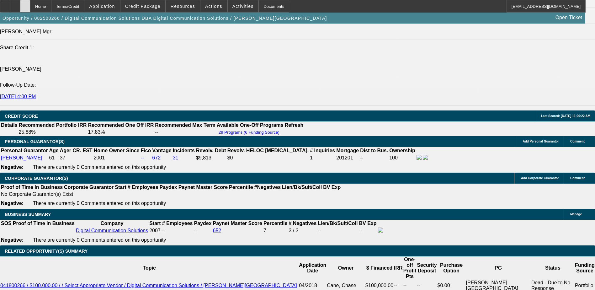
click at [25, 4] on icon at bounding box center [25, 4] width 0 height 0
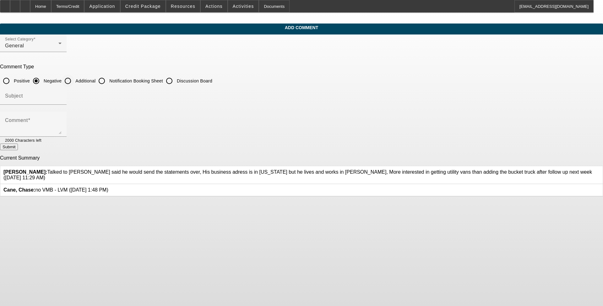
click at [74, 78] on input "Additional" at bounding box center [68, 81] width 13 height 13
radio input "true"
click at [62, 92] on div "Subject" at bounding box center [33, 96] width 56 height 18
type input "Write Up"
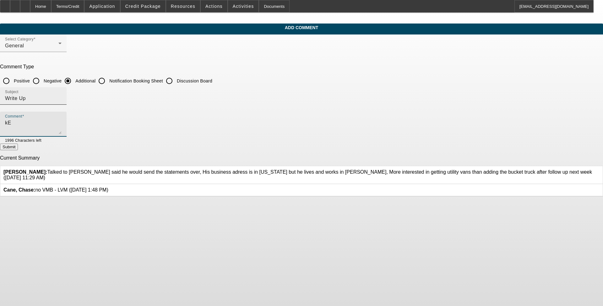
type textarea "k"
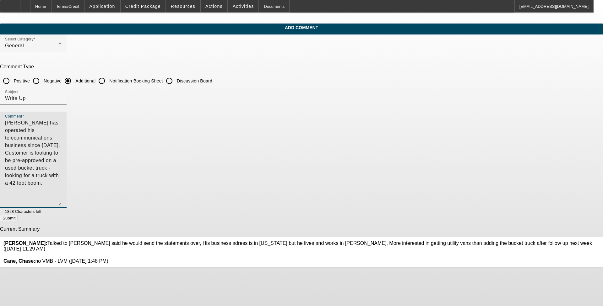
drag, startPoint x: 411, startPoint y: 130, endPoint x: 358, endPoint y: 167, distance: 64.6
click at [62, 201] on textarea "[PERSON_NAME] has operated his telecommunications business since [DATE]. Custom…" at bounding box center [33, 162] width 56 height 86
click at [62, 132] on textarea "[PERSON_NAME] has operated his telecommunications business since [DATE]. Custom…" at bounding box center [33, 162] width 56 height 86
click at [62, 138] on textarea "[PERSON_NAME] has operated his telecommunications business since [DATE]. Custom…" at bounding box center [33, 162] width 56 height 86
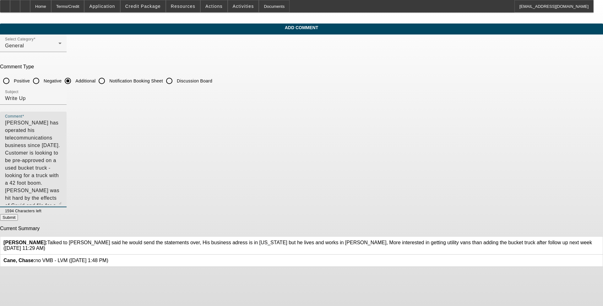
drag, startPoint x: 273, startPoint y: 147, endPoint x: 233, endPoint y: 148, distance: 39.6
click at [62, 148] on textarea "[PERSON_NAME] has operated his telecommunications business since [DATE]. Custom…" at bounding box center [33, 162] width 56 height 86
click at [62, 137] on textarea "[PERSON_NAME] has operated his telecommunications business since [DATE]. Custom…" at bounding box center [33, 162] width 56 height 86
click at [62, 148] on textarea "[PERSON_NAME] has operated his telecommunications business since [DATE]. Custom…" at bounding box center [33, 162] width 56 height 86
type textarea "[PERSON_NAME] has operated his telecommunications business since [DATE]. Custom…"
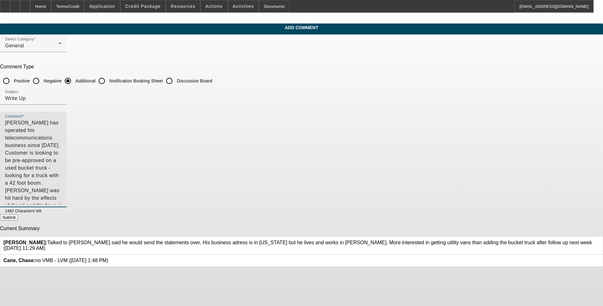
click at [18, 219] on button "Submit" at bounding box center [9, 217] width 18 height 7
radio input "true"
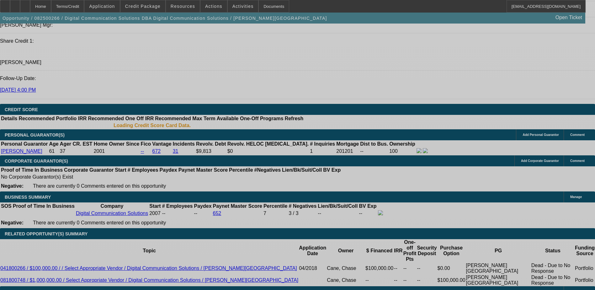
select select "0.2"
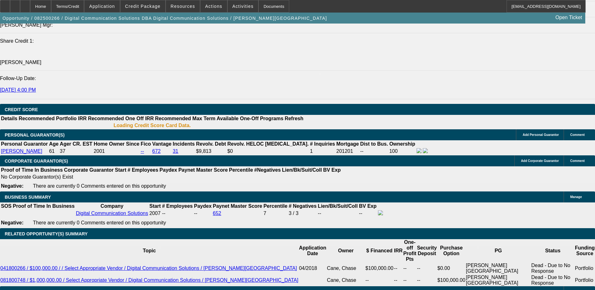
select select "2"
select select "0.1"
select select "4"
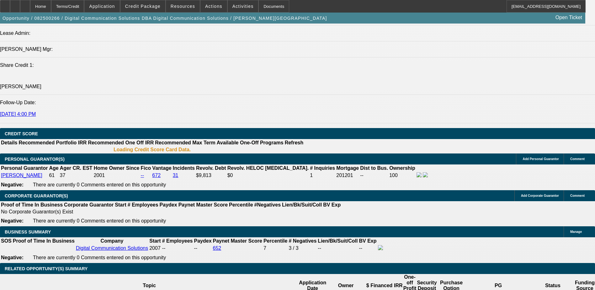
scroll to position [797, 0]
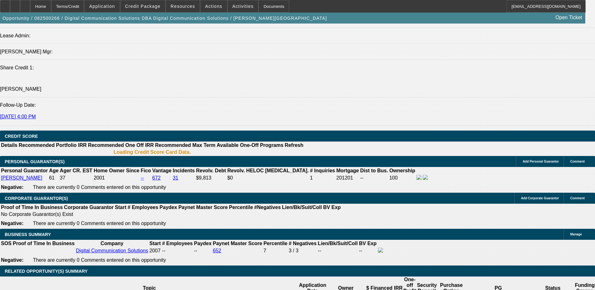
click at [147, 7] on span "Credit Package" at bounding box center [142, 6] width 35 height 5
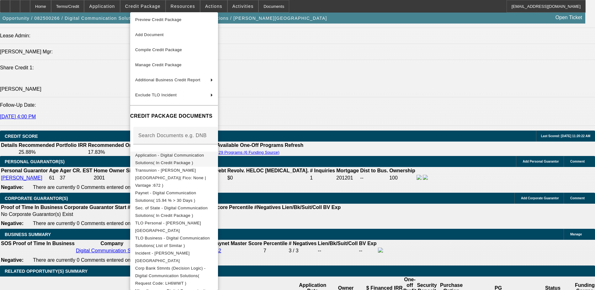
scroll to position [3, 0]
click at [337, 147] on div at bounding box center [297, 145] width 595 height 290
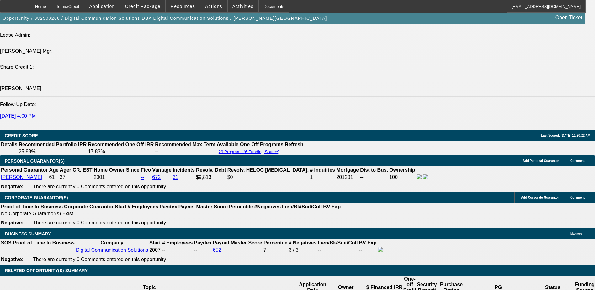
scroll to position [797, 0]
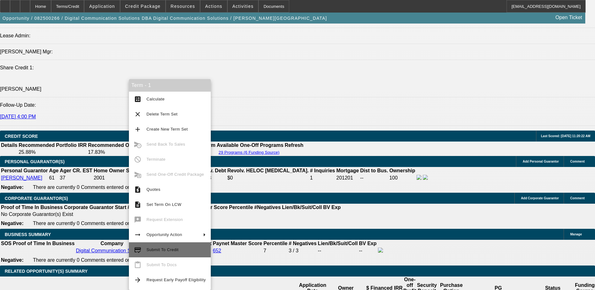
click at [179, 253] on span "Submit To Credit" at bounding box center [176, 250] width 59 height 8
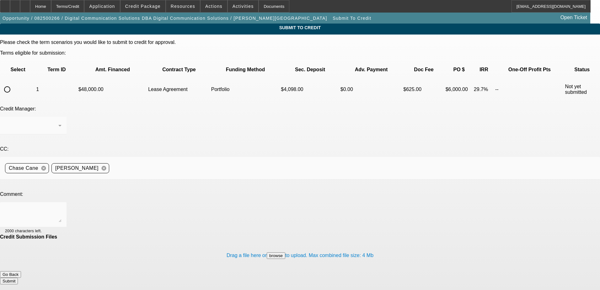
click at [13, 83] on input "radio" at bounding box center [7, 89] width 13 height 13
radio input "true"
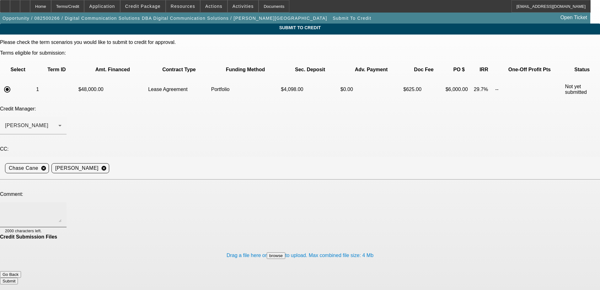
click at [62, 207] on textarea at bounding box center [33, 214] width 56 height 15
type textarea "Hi [PERSON_NAME], please review. Thanks"
click at [18, 278] on button "Submit" at bounding box center [9, 281] width 18 height 7
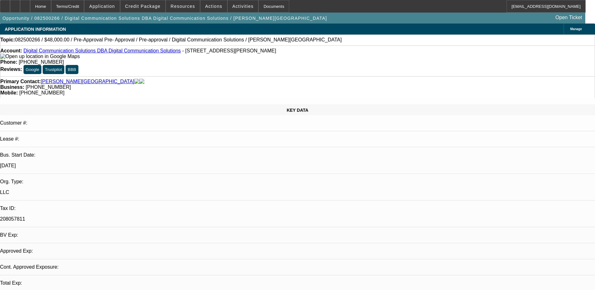
select select "0.2"
select select "2"
select select "0.1"
select select "4"
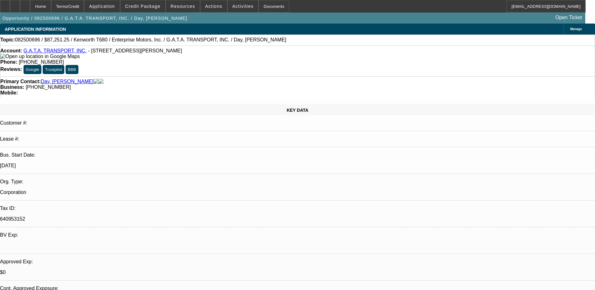
select select "0"
select select "6"
select select "0"
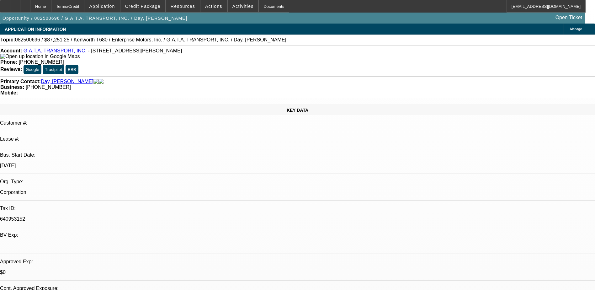
select select "0"
select select "6"
select select "0"
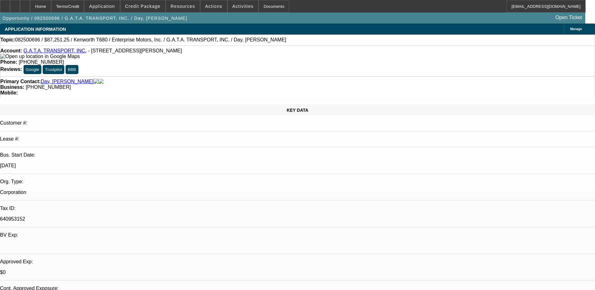
select select "0"
select select "6"
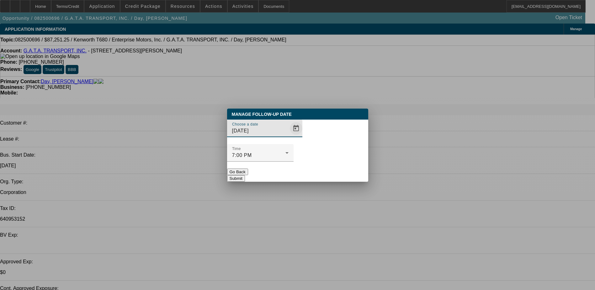
click at [290, 136] on span "Open calendar" at bounding box center [296, 128] width 15 height 15
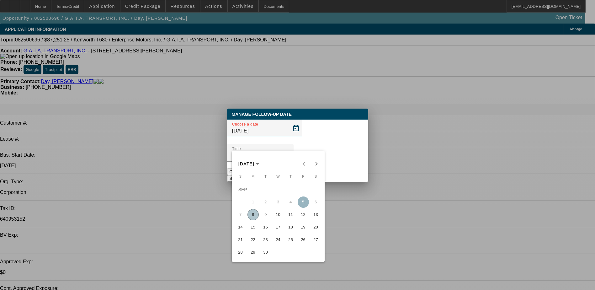
click at [274, 220] on span "10" at bounding box center [278, 214] width 11 height 11
type input "9/10/2025"
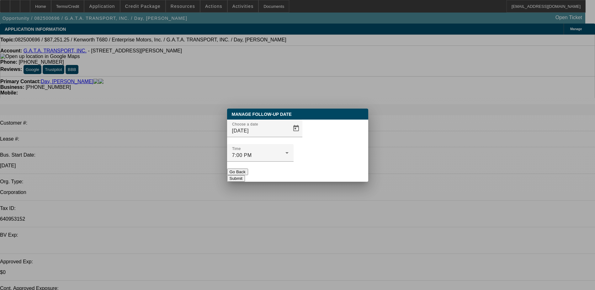
click at [245, 175] on button "Submit" at bounding box center [236, 178] width 18 height 7
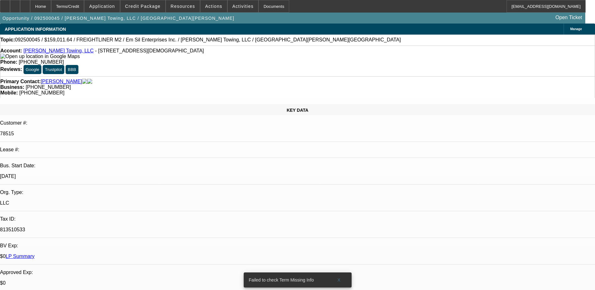
select select "0"
select select "3"
select select "0"
select select "6"
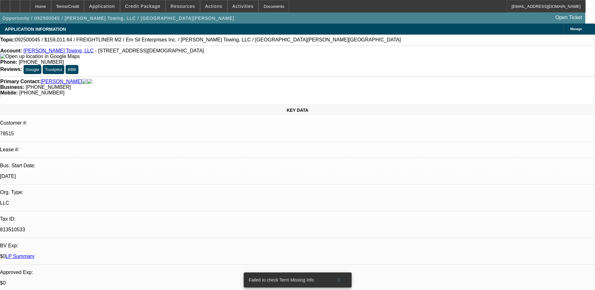
select select "0"
select select "6"
select select "0"
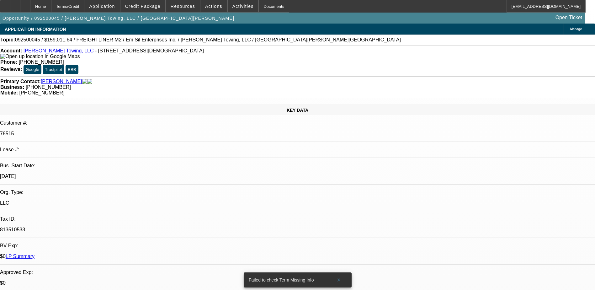
select select "0"
select select "6"
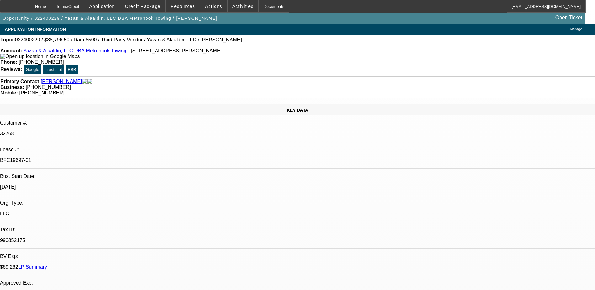
select select "0"
select select "2"
select select "0"
select select "0.15"
select select "2"
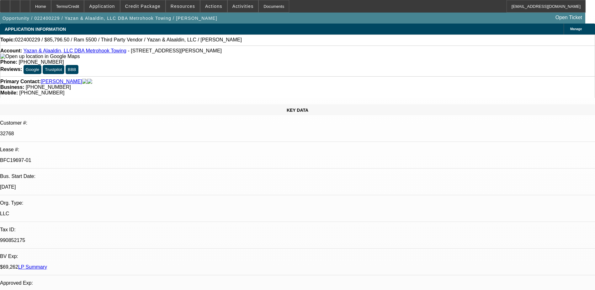
select select "0"
select select "0.15"
select select "2"
select select "0"
select select "0.15"
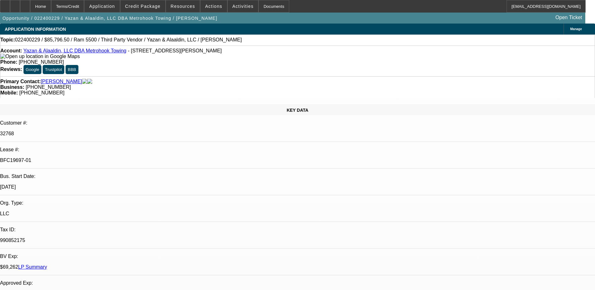
select select "2"
select select "0"
select select "1"
select select "2"
select select "6"
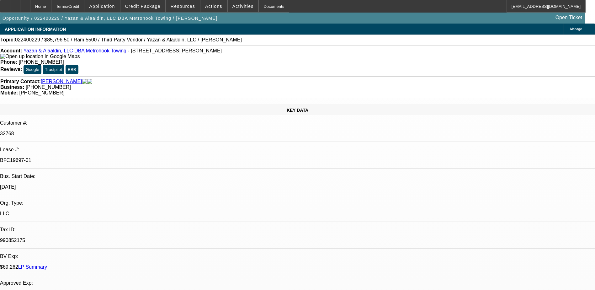
select select "1"
select select "2"
select select "6"
select select "1"
select select "2"
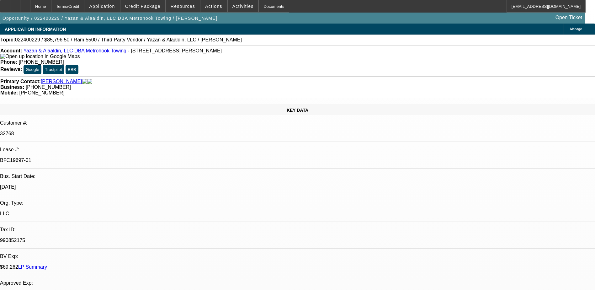
select select "6"
select select "1"
select select "2"
select select "6"
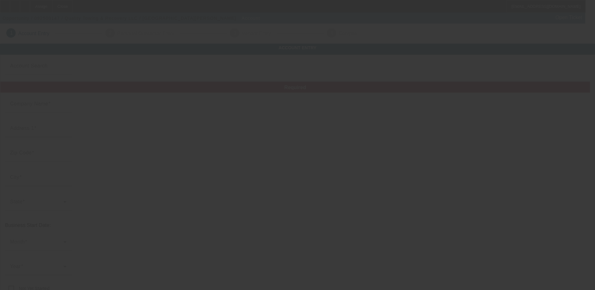
type input "Quality Towing & Recovery LLC"
type input "[STREET_ADDRESS]"
type input "80216"
type input "[GEOGRAPHIC_DATA]"
type input "[PHONE_NUMBER]"
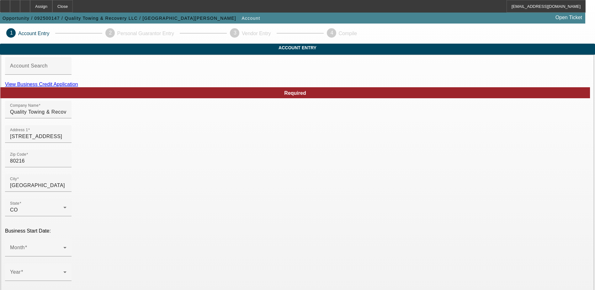
scroll to position [63, 0]
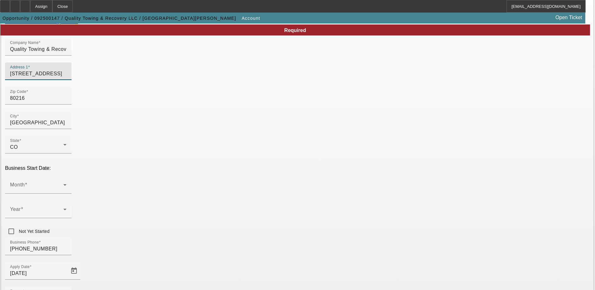
drag, startPoint x: 189, startPoint y: 83, endPoint x: 87, endPoint y: 83, distance: 102.3
type input "115 S Pierce St"
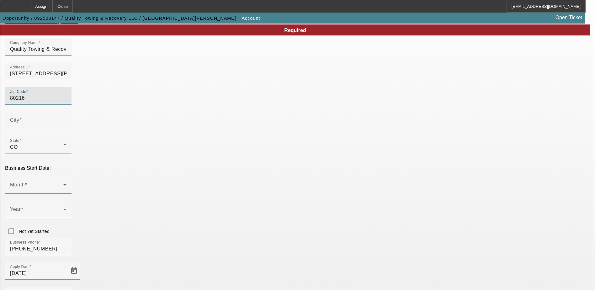
type input "Denver"
type input "Jefferson"
drag, startPoint x: 151, startPoint y: 133, endPoint x: 71, endPoint y: 133, distance: 80.3
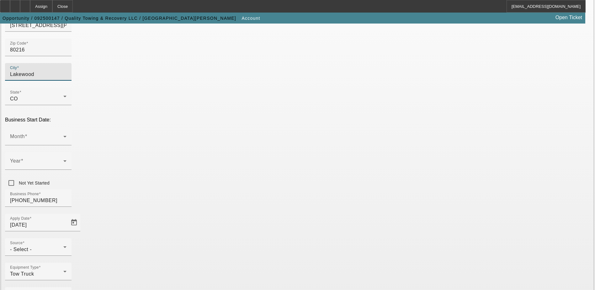
scroll to position [112, 0]
type input "Lakewood"
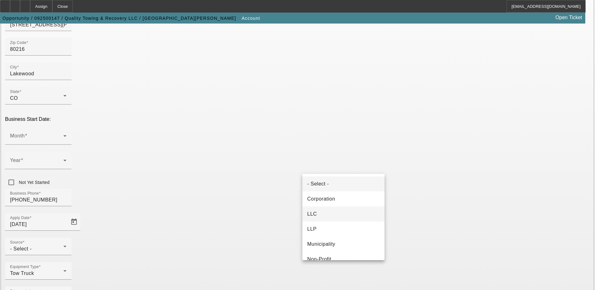
click at [319, 212] on mat-option "LLC" at bounding box center [344, 214] width 82 height 15
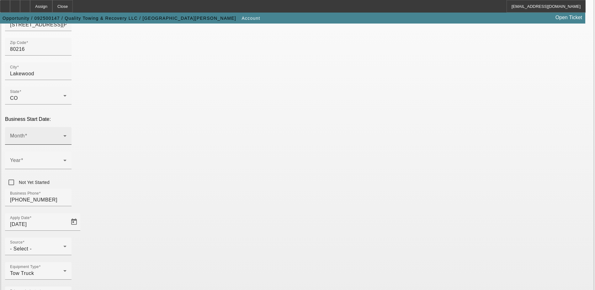
click at [63, 135] on span at bounding box center [36, 139] width 53 height 8
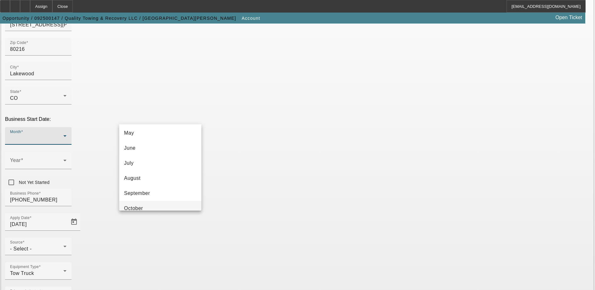
scroll to position [94, 0]
drag, startPoint x: 145, startPoint y: 160, endPoint x: 159, endPoint y: 156, distance: 14.1
click at [145, 160] on mat-option "August" at bounding box center [160, 160] width 82 height 15
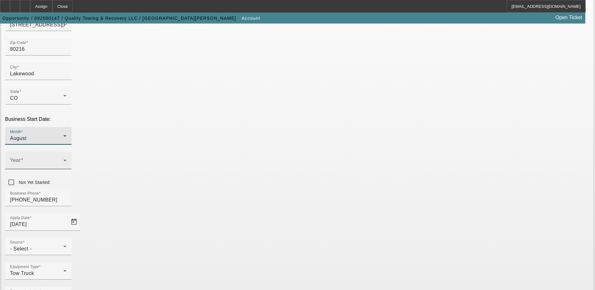
click at [63, 159] on span at bounding box center [36, 163] width 53 height 8
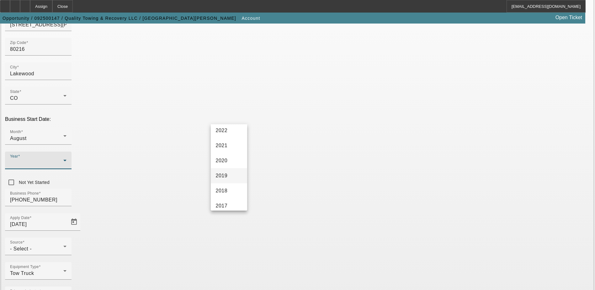
click at [229, 172] on mat-option "2019" at bounding box center [229, 175] width 36 height 15
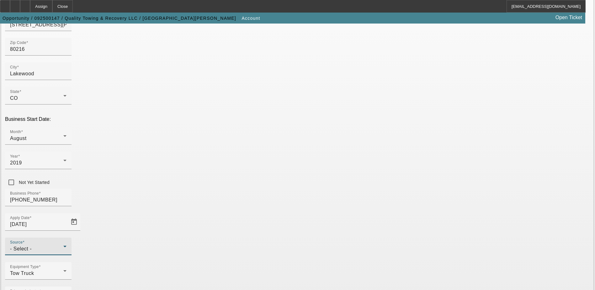
click at [63, 245] on div "- Select -" at bounding box center [36, 249] width 53 height 8
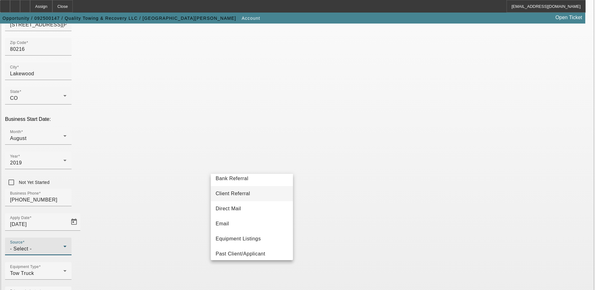
scroll to position [31, 0]
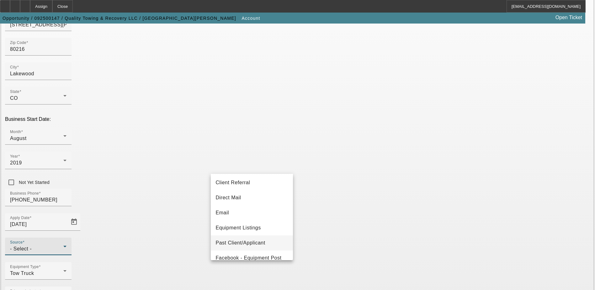
click at [250, 238] on mat-option "Past Client/Applicant" at bounding box center [252, 242] width 82 height 15
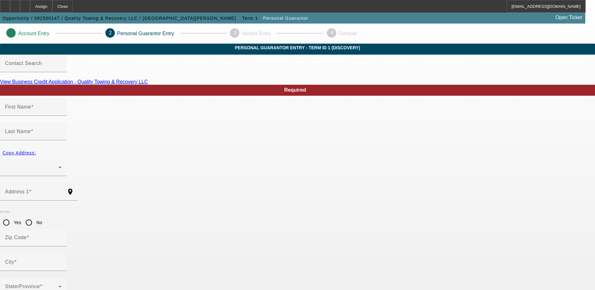
type input "Bryant"
type input "Marin"
radio input "true"
type input "[PHONE_NUMBER]"
type input "522-97-9356"
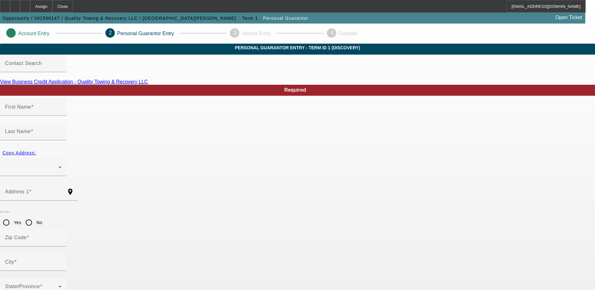
type input "quality.recovertowing@gmail.com"
click at [62, 190] on input "Address 1" at bounding box center [33, 194] width 56 height 8
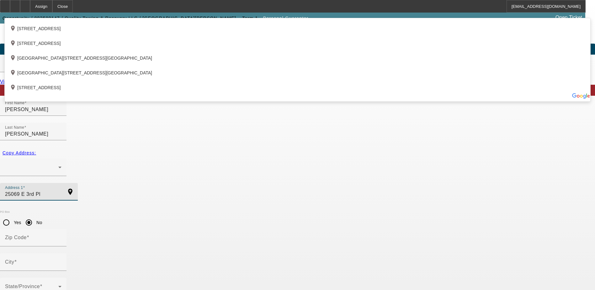
click at [170, 34] on div "add_location 25069 East 3rd Place, Aurora, CO 80018, US" at bounding box center [298, 26] width 586 height 15
type input "25069 East 3rd Place"
type input "80018"
type input "Aurora"
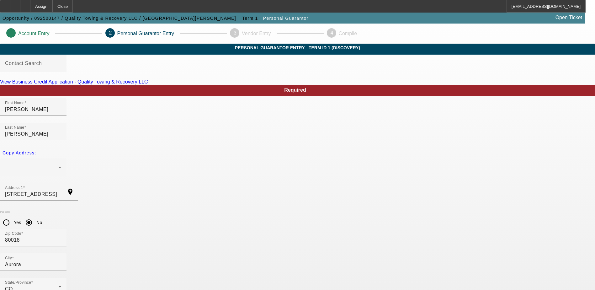
scroll to position [17, 0]
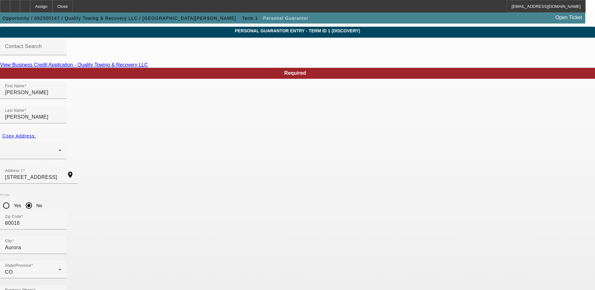
type input "100"
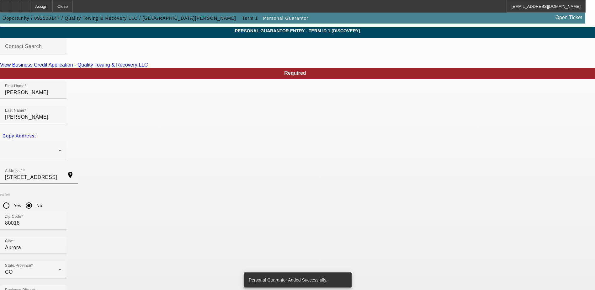
scroll to position [0, 0]
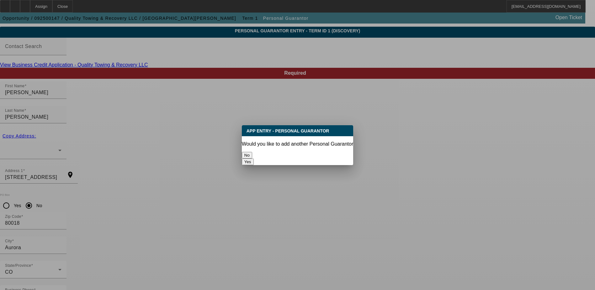
click at [252, 152] on button "No" at bounding box center [247, 155] width 10 height 7
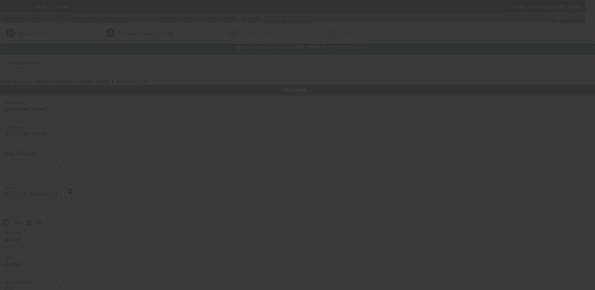
scroll to position [17, 0]
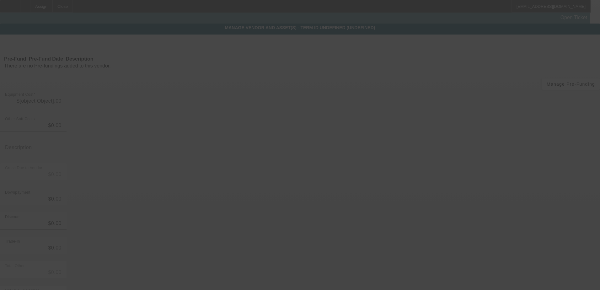
type input "$89,000.00"
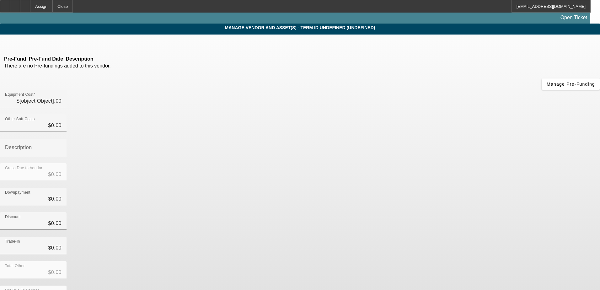
type input "$89,000.00"
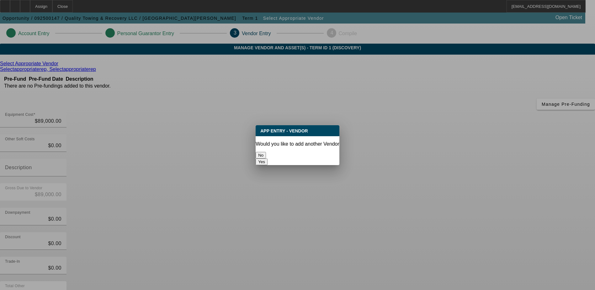
click at [266, 152] on button "No" at bounding box center [261, 155] width 10 height 7
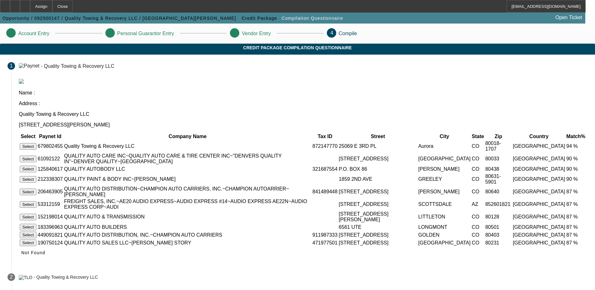
click at [36, 143] on button "Select" at bounding box center [28, 146] width 17 height 7
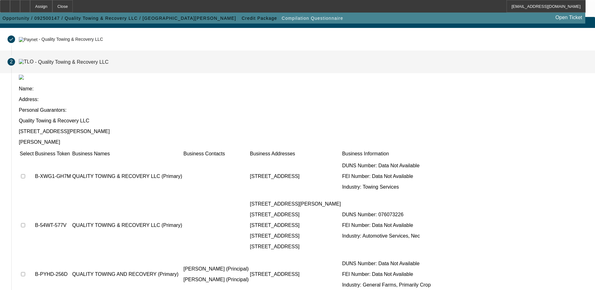
scroll to position [57, 0]
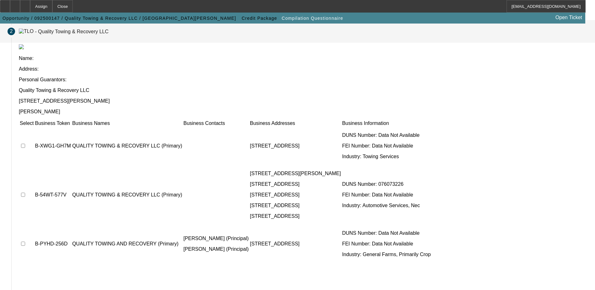
click at [34, 165] on td at bounding box center [26, 194] width 14 height 59
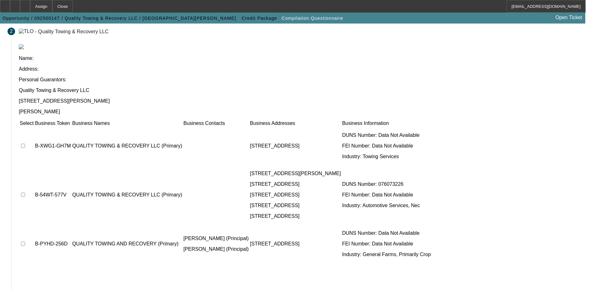
click at [25, 193] on input "checkbox" at bounding box center [23, 195] width 4 height 4
checkbox input "true"
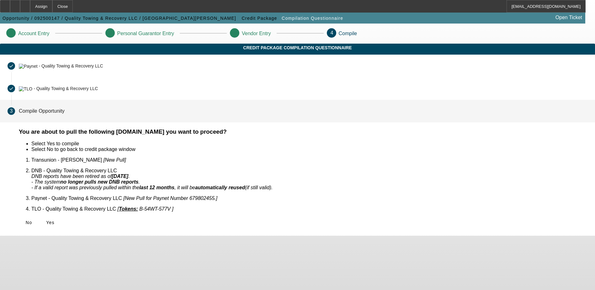
scroll to position [0, 0]
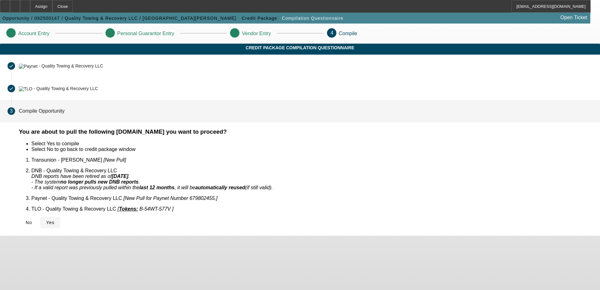
click at [46, 220] on icon at bounding box center [46, 222] width 0 height 5
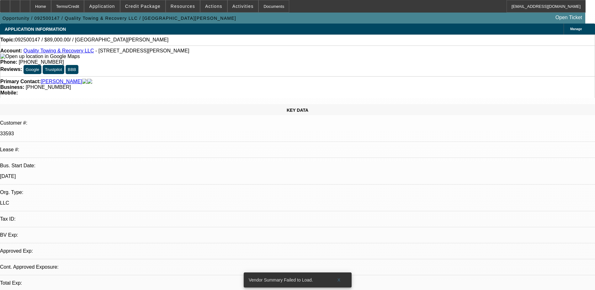
select select "0"
select select "2"
select select "0.1"
select select "4"
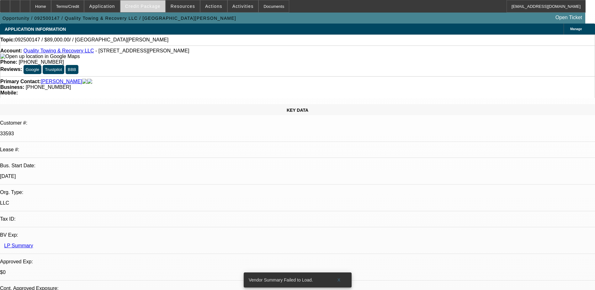
click at [140, 8] on span "Credit Package" at bounding box center [142, 6] width 35 height 5
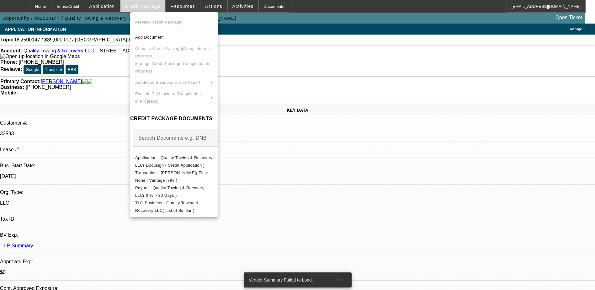
click at [140, 8] on div at bounding box center [297, 145] width 595 height 290
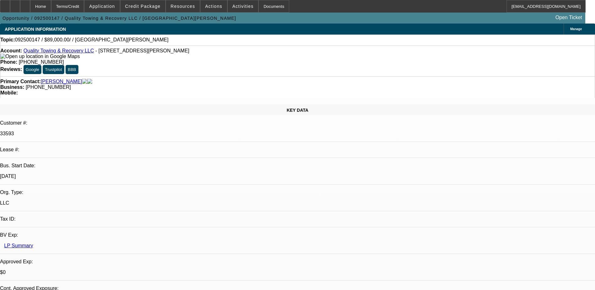
click at [564, 26] on div "Manage" at bounding box center [579, 29] width 31 height 11
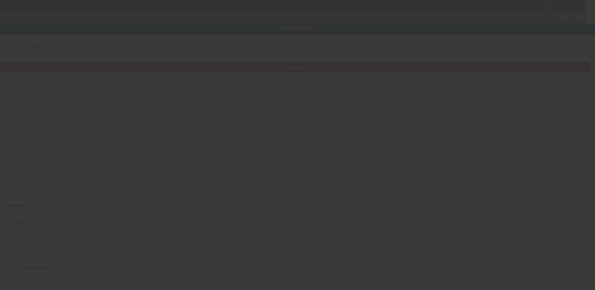
type input "Quality Towing & Recovery LLC"
type input "115 S Pierce St"
type input "80216"
type input "Lakewood"
type input "[PHONE_NUMBER]"
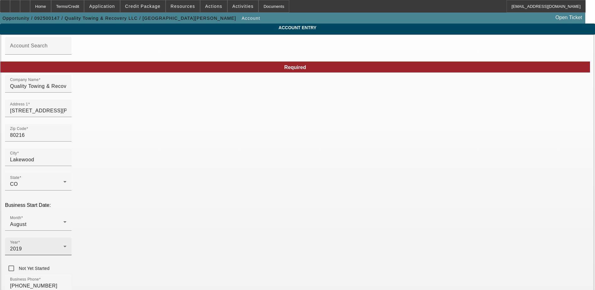
click at [63, 245] on div "2019" at bounding box center [36, 249] width 53 height 8
click at [229, 147] on mat-option "2021" at bounding box center [229, 148] width 36 height 15
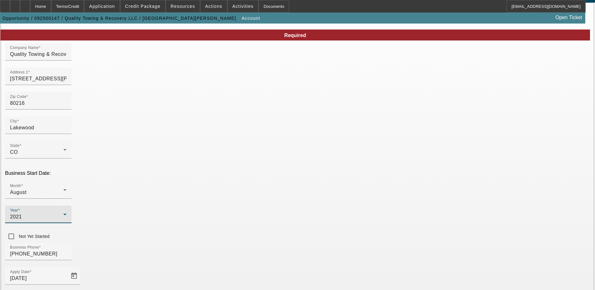
scroll to position [80, 0]
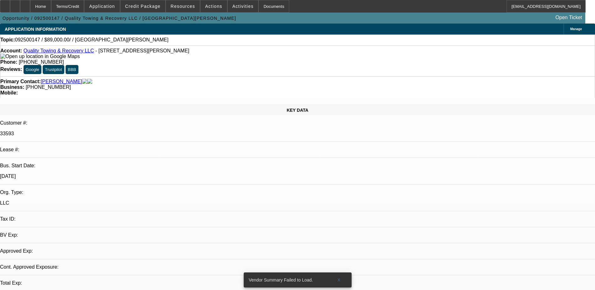
select select "0"
select select "2"
select select "0.1"
select select "4"
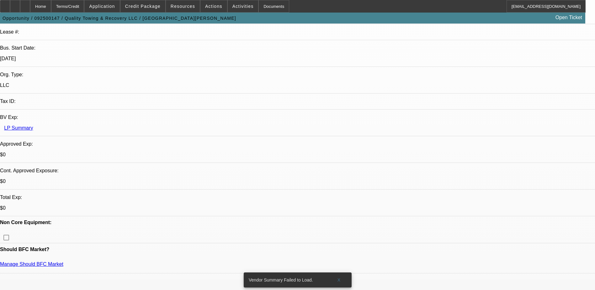
scroll to position [31, 0]
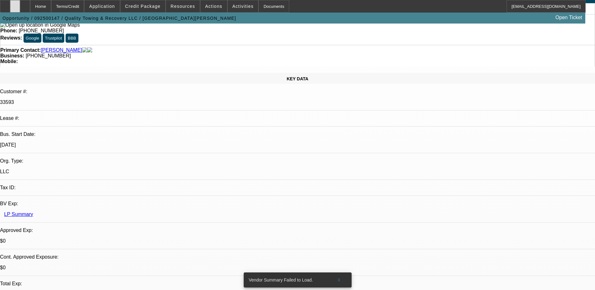
click at [20, 7] on div at bounding box center [15, 6] width 10 height 13
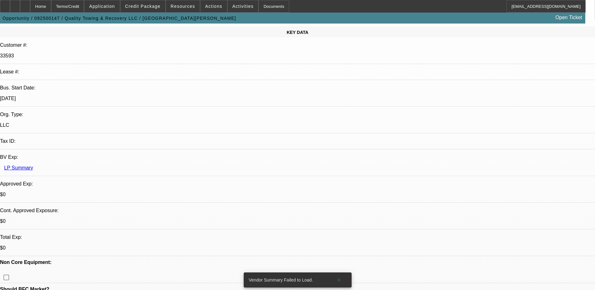
scroll to position [188, 0]
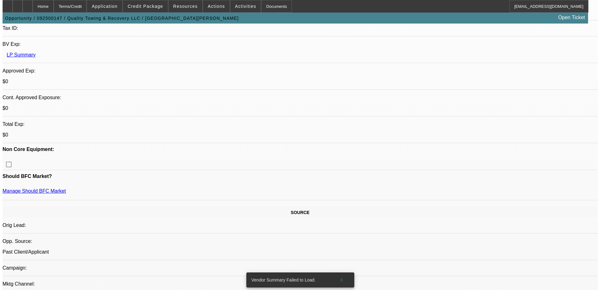
scroll to position [0, 0]
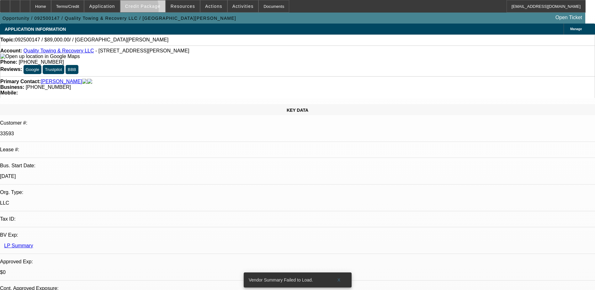
click at [139, 10] on span at bounding box center [143, 6] width 45 height 15
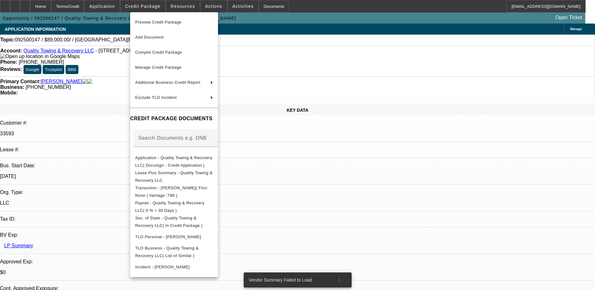
click at [342, 205] on div at bounding box center [297, 145] width 595 height 290
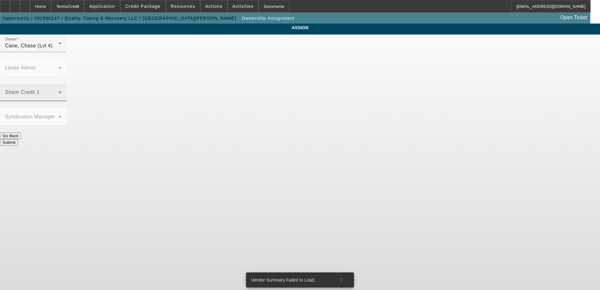
click at [62, 83] on div "Share Credit 1" at bounding box center [33, 92] width 56 height 18
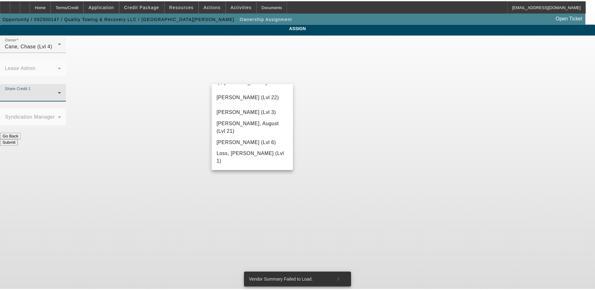
scroll to position [439, 0]
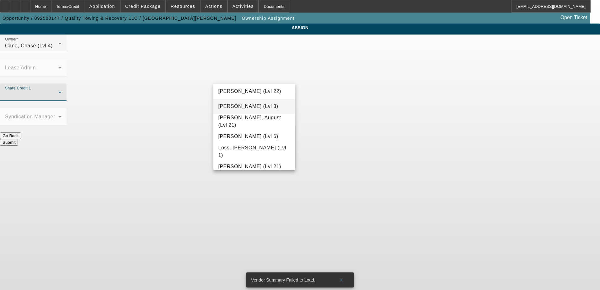
click at [248, 103] on span "Leach, Ethan (Lvl 3)" at bounding box center [248, 107] width 60 height 8
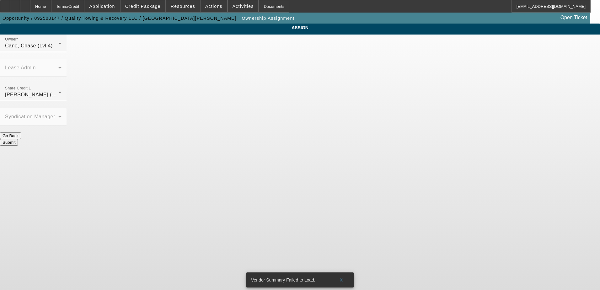
click at [18, 139] on button "Submit" at bounding box center [9, 142] width 18 height 7
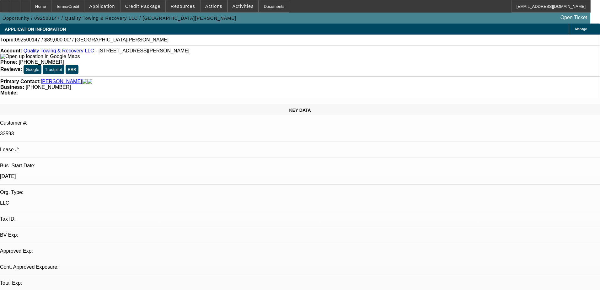
select select "0"
select select "2"
select select "0.1"
select select "4"
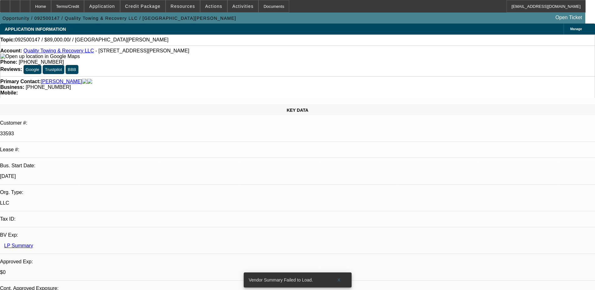
click at [571, 29] on span "Manage" at bounding box center [577, 28] width 12 height 3
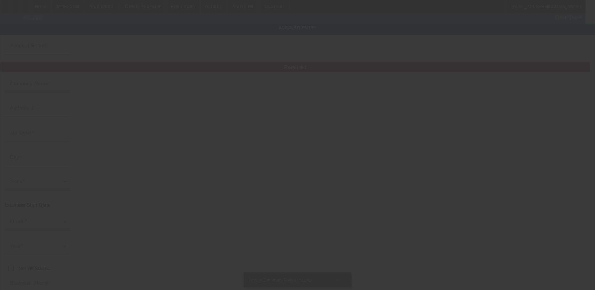
type input "Quality Towing & Recovery LLC"
type input "115 S Pierce St"
type input "80216"
type input "Lakewood"
type input "[PHONE_NUMBER]"
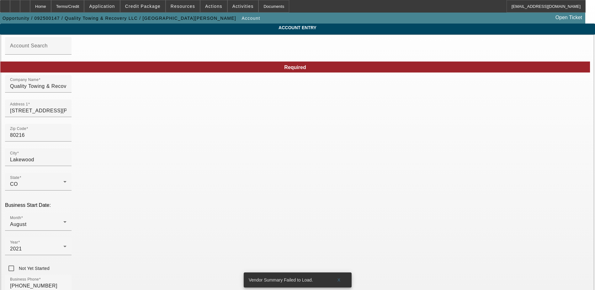
drag, startPoint x: 419, startPoint y: 242, endPoint x: 508, endPoint y: 204, distance: 97.2
paste input "[US_EMPLOYER_IDENTIFICATION_NUMBER]"
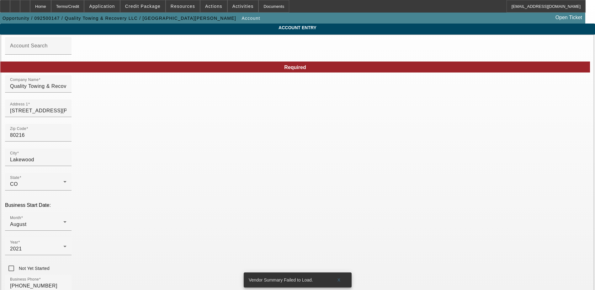
type input "[US_EMPLOYER_IDENTIFICATION_NUMBER]"
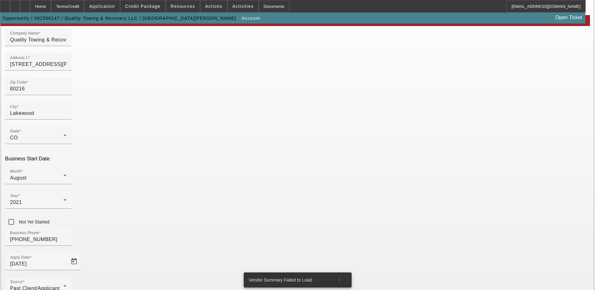
scroll to position [80, 0]
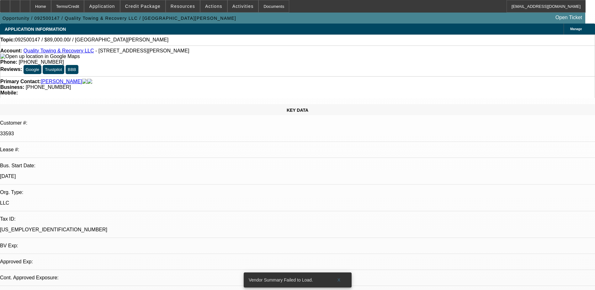
select select "0"
select select "2"
select select "0.1"
select select "4"
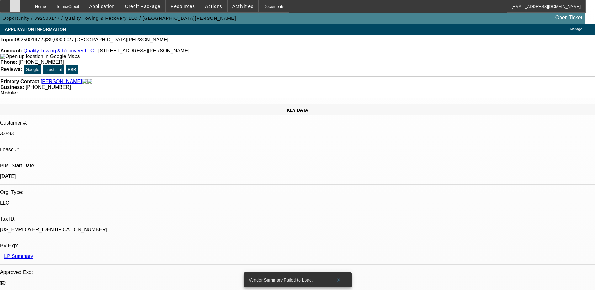
click at [20, 7] on div at bounding box center [15, 6] width 10 height 13
click at [153, 9] on span at bounding box center [143, 6] width 45 height 15
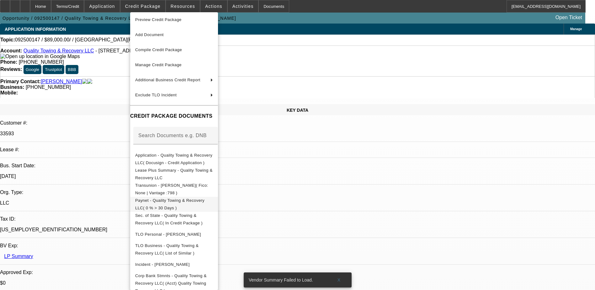
scroll to position [3, 0]
click at [363, 190] on div at bounding box center [297, 145] width 595 height 290
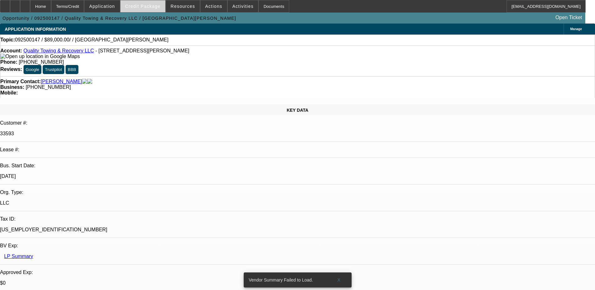
click at [142, 3] on span at bounding box center [143, 6] width 45 height 15
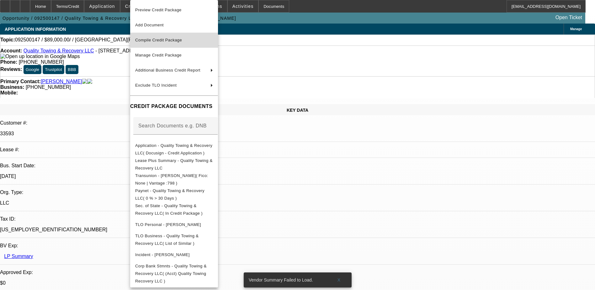
click at [164, 38] on span "Compile Credit Package" at bounding box center [158, 40] width 47 height 5
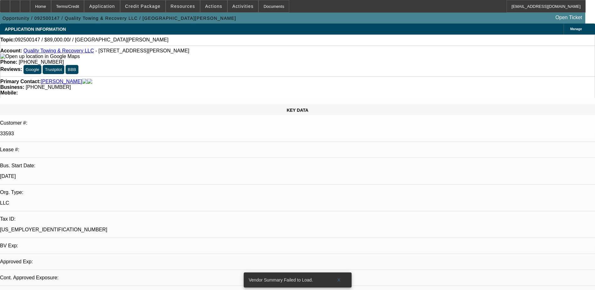
select select "0"
select select "2"
select select "0.1"
select select "4"
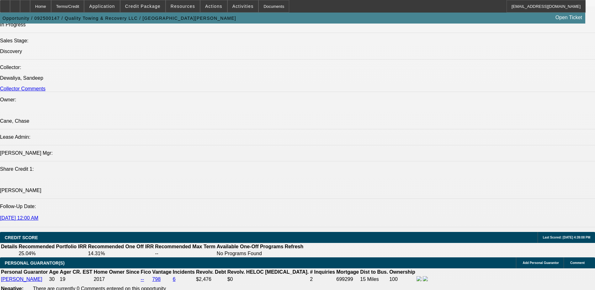
scroll to position [816, 0]
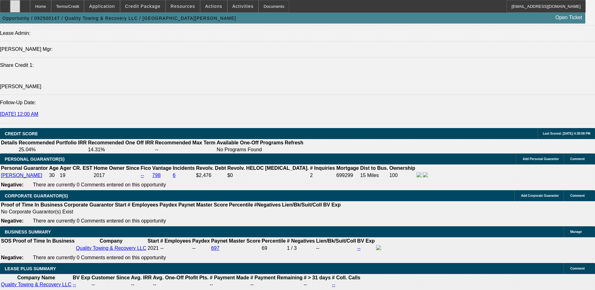
click at [15, 4] on icon at bounding box center [15, 4] width 0 height 0
click at [148, 7] on span "Credit Package" at bounding box center [142, 6] width 35 height 5
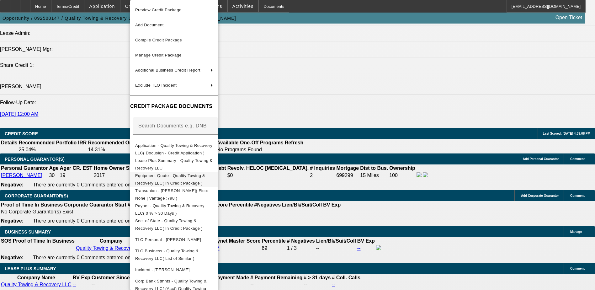
click at [172, 179] on span "Equipment Quote - Quality Towing & Recovery LLC( In Credit Package )" at bounding box center [170, 179] width 70 height 12
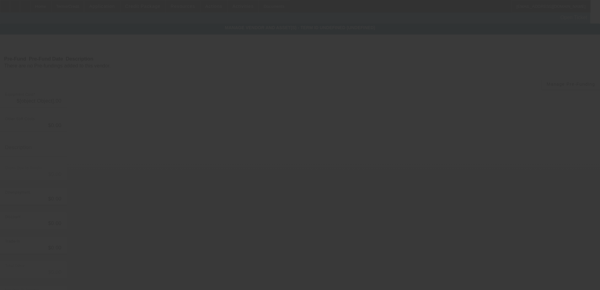
type input "$89,000.00"
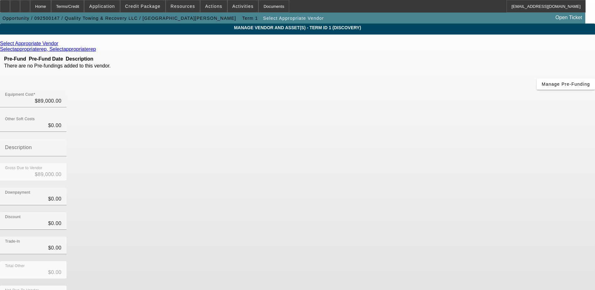
click at [60, 44] on icon at bounding box center [60, 43] width 0 height 5
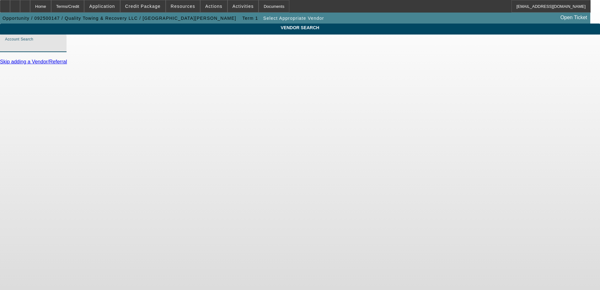
click at [62, 50] on input "Account Search" at bounding box center [33, 46] width 56 height 8
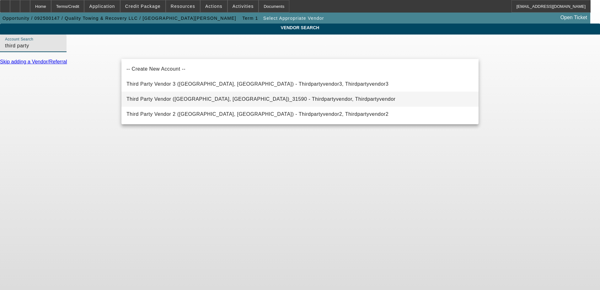
click at [173, 98] on span "Third Party Vendor (Northbrook, IL)_31590 - Thirdpartyvendor, Thirdpartyvendor" at bounding box center [260, 98] width 269 height 5
type input "Third Party Vendor (Northbrook, IL)_31590 - Thirdpartyvendor, Thirdpartyvendor"
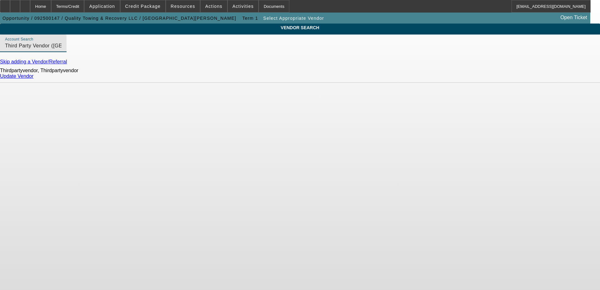
click at [34, 79] on link "Update Vendor" at bounding box center [17, 75] width 34 height 5
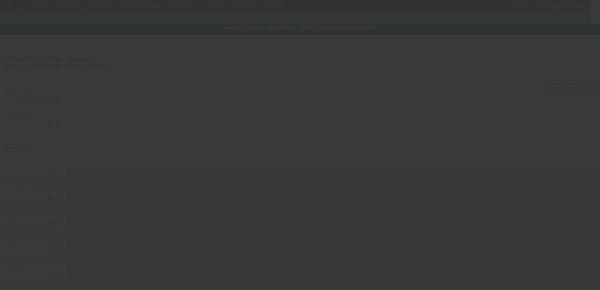
type input "$89,000.00"
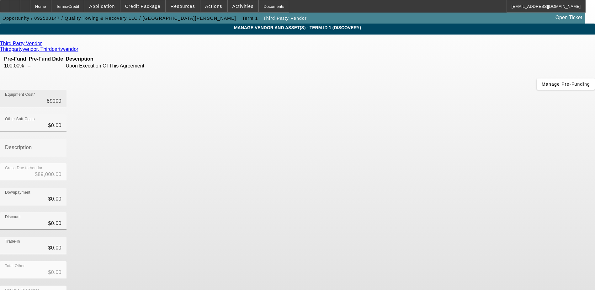
click at [62, 97] on input "89000" at bounding box center [33, 101] width 56 height 8
type input "8"
type input "$8.00"
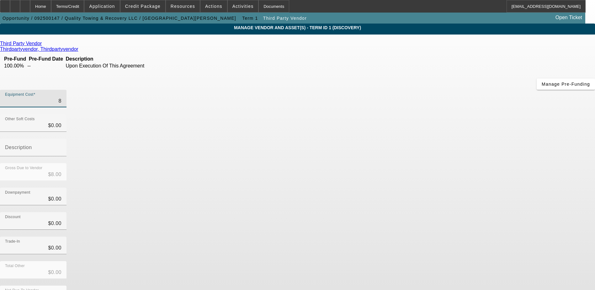
type input "87"
type input "$87.00"
type input "879"
type input "$879.00"
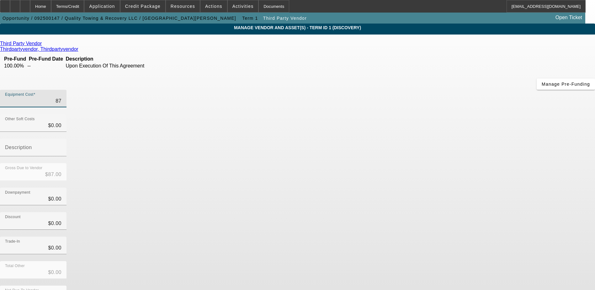
type input "$879.00"
type input "8799"
type input "$8,799.00"
type input "87995"
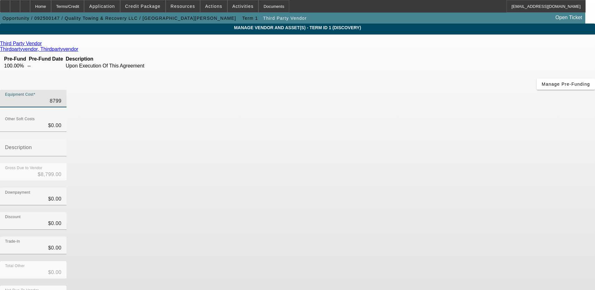
type input "$87,995.00"
click at [458, 188] on div "Downpayment $0.00" at bounding box center [297, 200] width 595 height 24
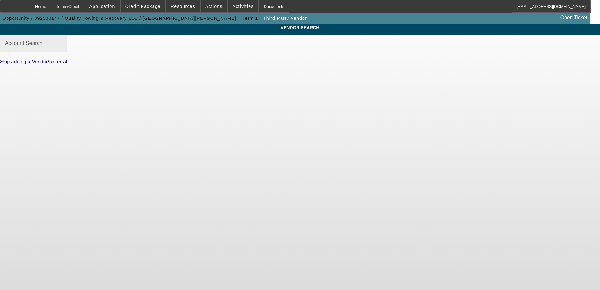
click at [62, 50] on input "Account Search" at bounding box center [33, 46] width 56 height 8
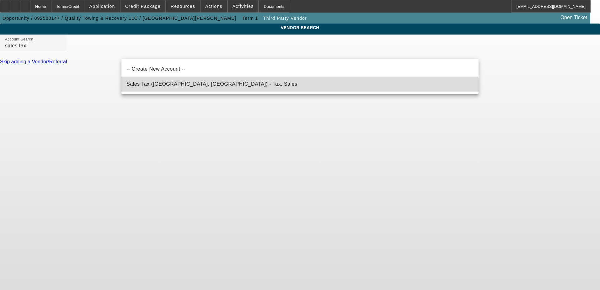
click at [166, 86] on span "Sales Tax (Marlborough, MA) - Tax, Sales" at bounding box center [211, 83] width 171 height 5
type input "Sales Tax (Marlborough, MA) - Tax, Sales"
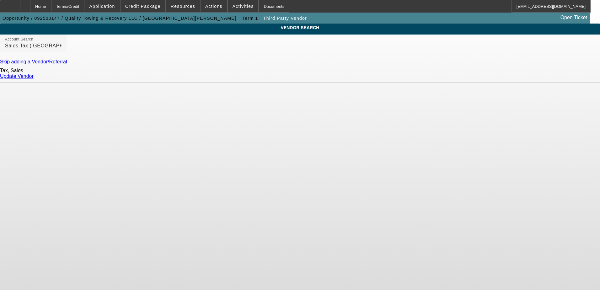
click at [34, 79] on link "Update Vendor" at bounding box center [17, 75] width 34 height 5
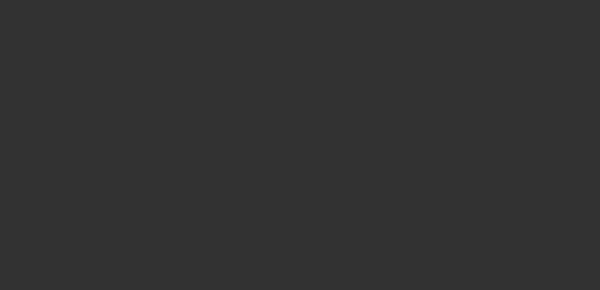
type input "$87,995.00"
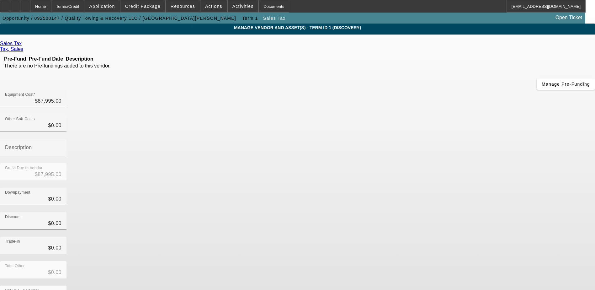
click at [23, 44] on icon at bounding box center [23, 43] width 0 height 5
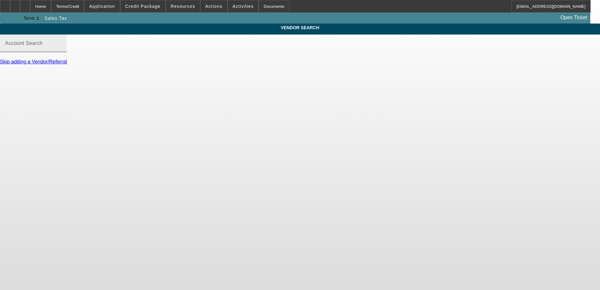
click at [43, 46] on mat-label "Account Search" at bounding box center [24, 42] width 38 height 5
click at [62, 50] on input "Account Search" at bounding box center [33, 46] width 56 height 8
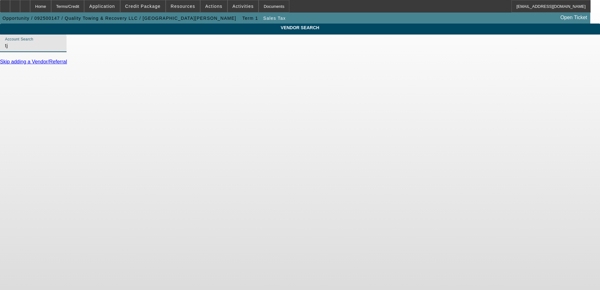
type input "t"
type input "h"
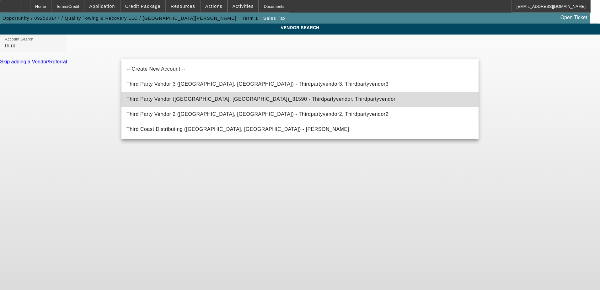
click at [168, 94] on mat-option "Third Party Vendor (Northbrook, IL)_31590 - Thirdpartyvendor, Thirdpartyvendor" at bounding box center [299, 99] width 357 height 15
type input "Third Party Vendor (Northbrook, IL)_31590 - Thirdpartyvendor, Thirdpartyvendor"
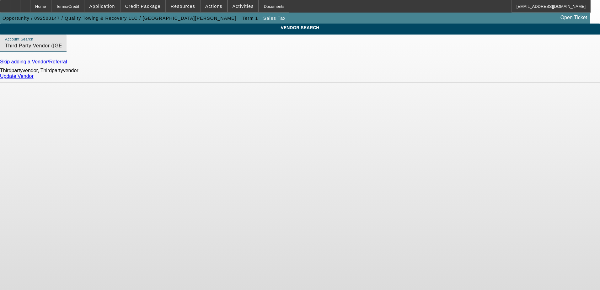
click at [34, 79] on link "Update Vendor" at bounding box center [17, 75] width 34 height 5
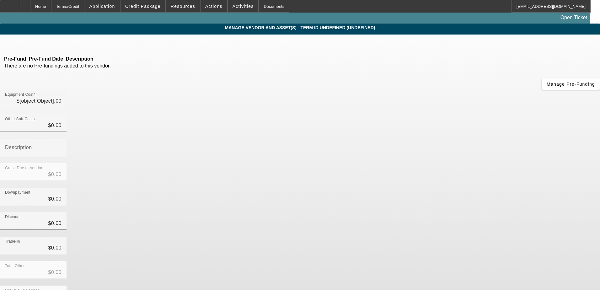
type input "$87,995.00"
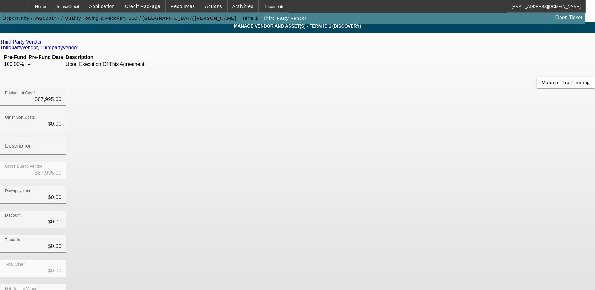
scroll to position [2, 0]
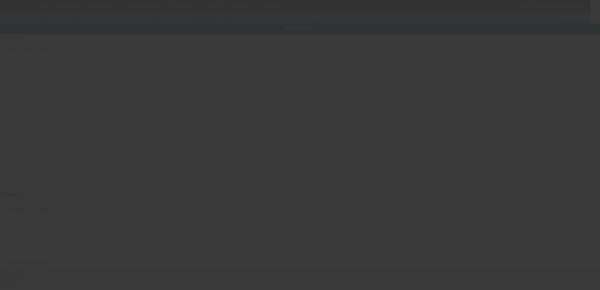
type input "115 S Pierce St"
type input "Lakewood"
type input "80216"
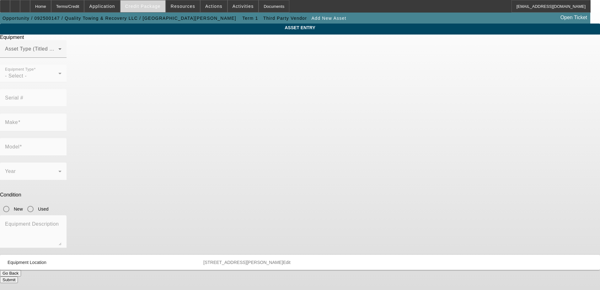
click at [147, 7] on span "Credit Package" at bounding box center [142, 6] width 35 height 5
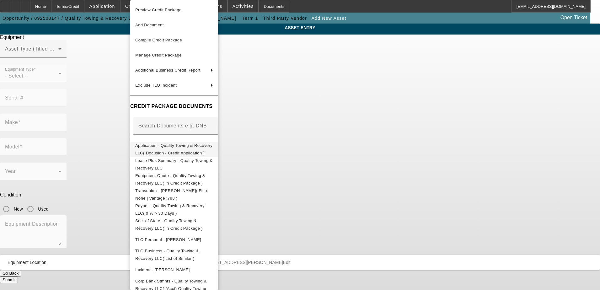
click at [174, 149] on span "Application - Quality Towing & Recovery LLC( Docusign - Credit Application )" at bounding box center [174, 149] width 78 height 15
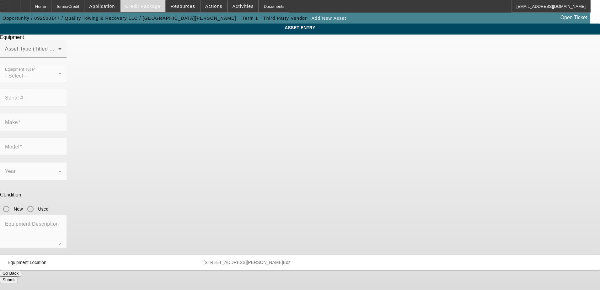
click at [140, 7] on span "Credit Package" at bounding box center [142, 6] width 35 height 5
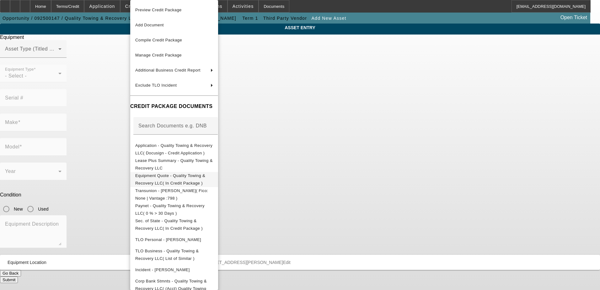
click at [167, 183] on button "Equipment Quote - Quality Towing & Recovery LLC( In Credit Package )" at bounding box center [174, 179] width 88 height 15
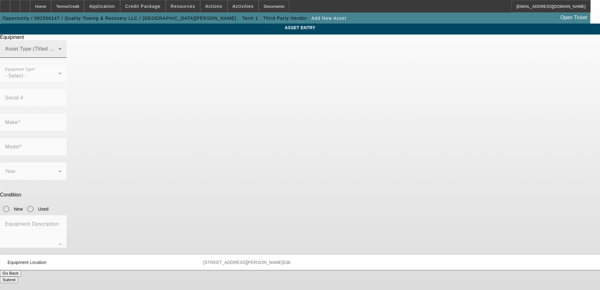
click at [62, 58] on div "Asset Type (Titled or Non-Titled)" at bounding box center [33, 49] width 56 height 18
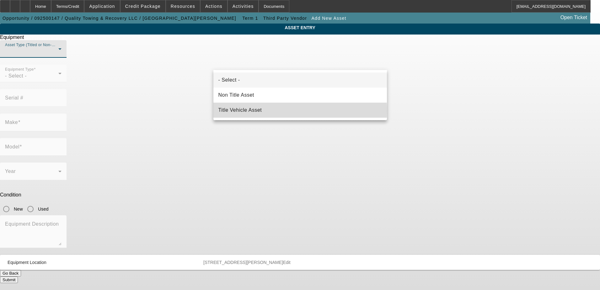
click at [258, 111] on span "Title Vehicle Asset" at bounding box center [240, 110] width 44 height 8
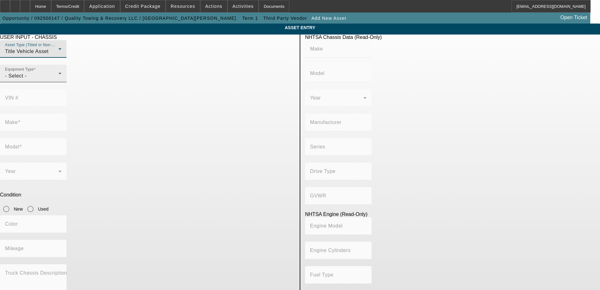
click at [58, 80] on div "- Select -" at bounding box center [31, 76] width 53 height 8
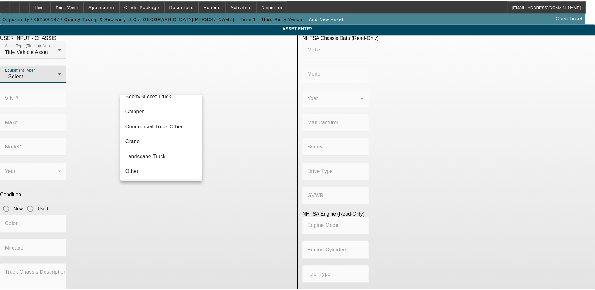
scroll to position [69, 0]
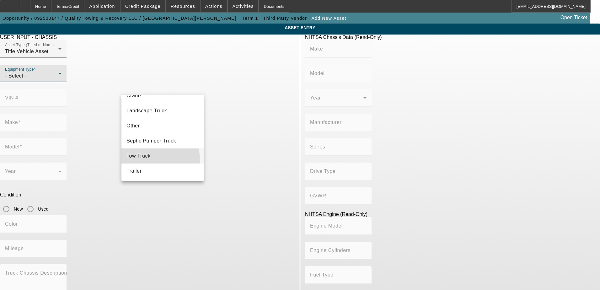
click at [152, 159] on mat-option "Tow Truck" at bounding box center [162, 155] width 82 height 15
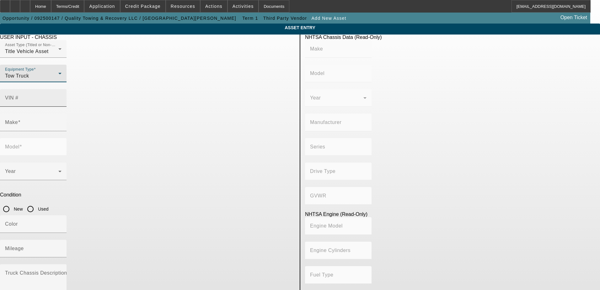
click at [62, 97] on input "VIN #" at bounding box center [33, 101] width 56 height 8
type input "2NK3HM6X3RM350514"
type input "KENWORTH"
type input "T280"
type input "KENWORTH TRUCK COMPANY"
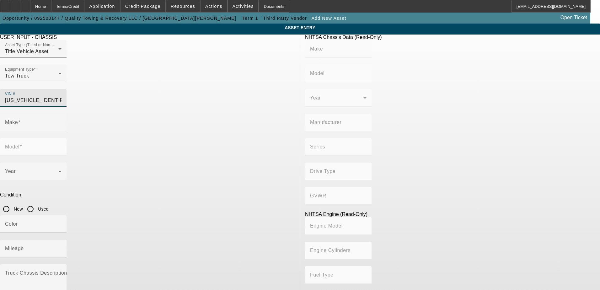
type input "4x2"
type input "Class 6: 19,501 - 26,000 lb (8,845 - 11,794 kg)"
type input "PX-6/PX-7"
type input "6"
type input "Diesel"
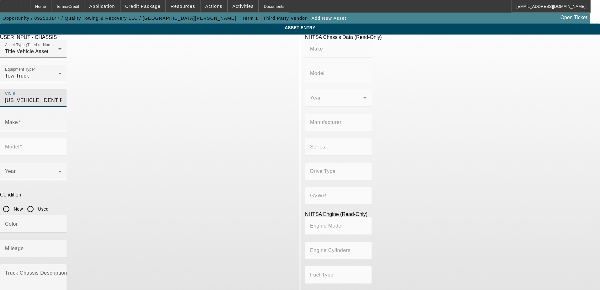
type input "408.85908543470"
type input "6.7"
type input "KENWORTH"
type input "T280"
type input "2NK3HM6X3RM350514"
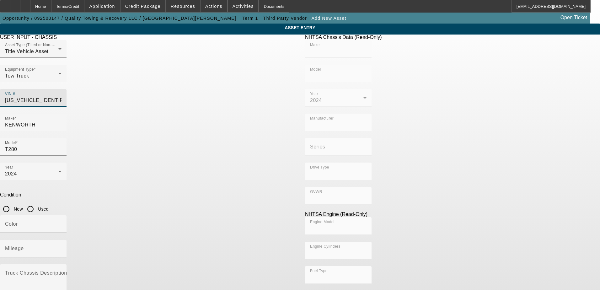
click at [37, 203] on input "Used" at bounding box center [30, 209] width 13 height 13
radio input "true"
type input "KENWORTH"
type input "T280"
type input "KENWORTH TRUCK COMPANY"
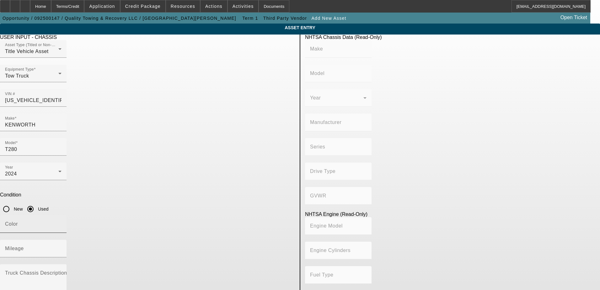
type input "4x2"
type input "Class 6: 19,501 - 26,000 lb (8,845 - 11,794 kg)"
type input "PX-6/PX-7"
type input "6"
type input "Diesel"
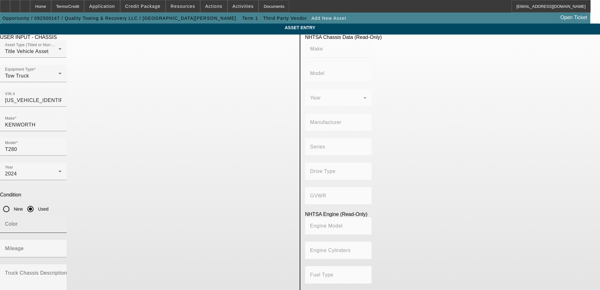
type input "408.85908543470"
type input "6.7"
click at [62, 223] on input "Color" at bounding box center [33, 227] width 56 height 8
type input "BLACK"
click at [62, 247] on input "Mileage" at bounding box center [33, 251] width 56 height 8
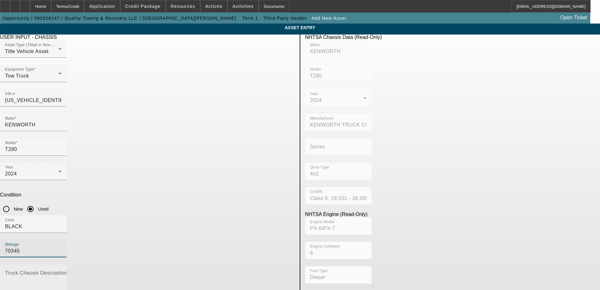
type input "70345"
click at [146, 270] on mat-label "Truck Chassis Description (Describe the truck chassis only)" at bounding box center [75, 272] width 141 height 5
click at [62, 272] on textarea "Truck Chassis Description (Describe the truck chassis only)" at bounding box center [33, 283] width 56 height 23
type textarea "ROLLBACK"
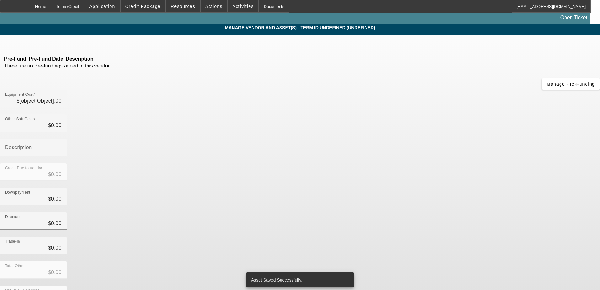
type input "$87,995.00"
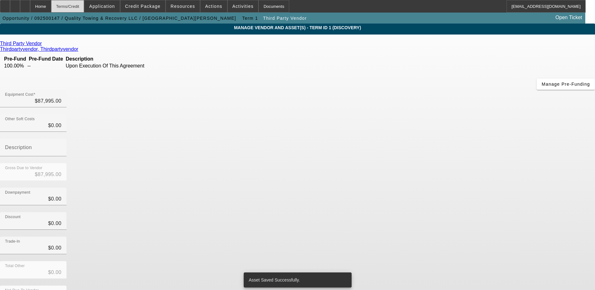
click at [83, 5] on div "Terms/Credit" at bounding box center [67, 6] width 33 height 13
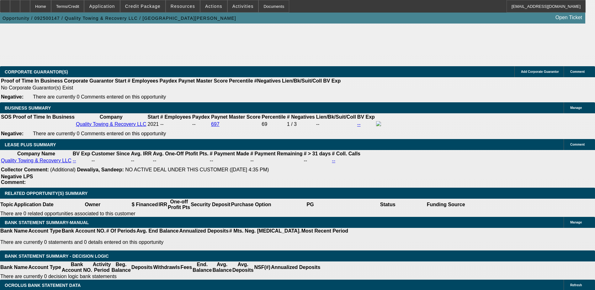
select select "0"
select select "2"
select select "0.1"
select select "4"
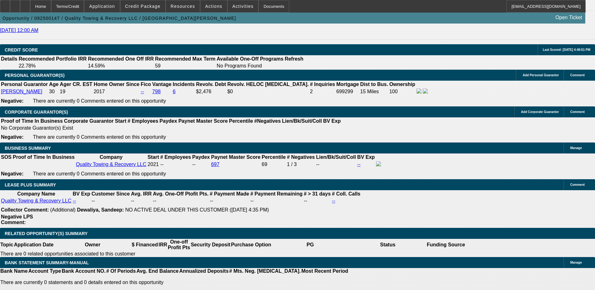
scroll to position [909, 0]
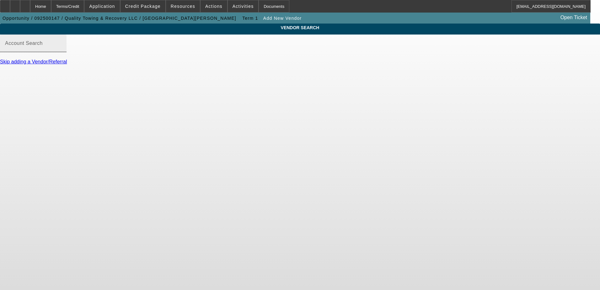
click at [62, 48] on div "Account Search" at bounding box center [33, 44] width 56 height 18
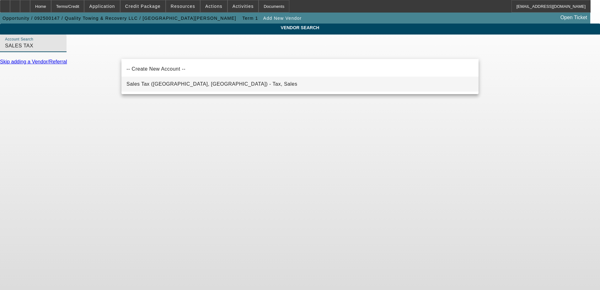
click at [219, 86] on mat-option "Sales Tax (Marlborough, MA) - Tax, Sales" at bounding box center [299, 84] width 357 height 15
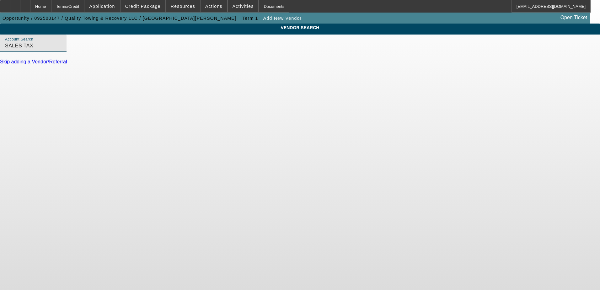
type input "Sales Tax (Marlborough, MA) - Tax, Sales"
click at [26, 78] on link "Add Vendor" at bounding box center [13, 75] width 26 height 5
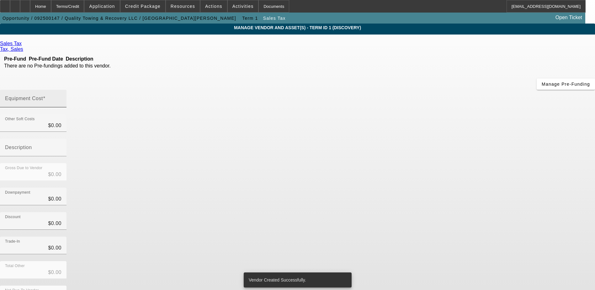
click at [62, 90] on div "Equipment Cost" at bounding box center [33, 99] width 56 height 18
type input "6"
type input "$6.00"
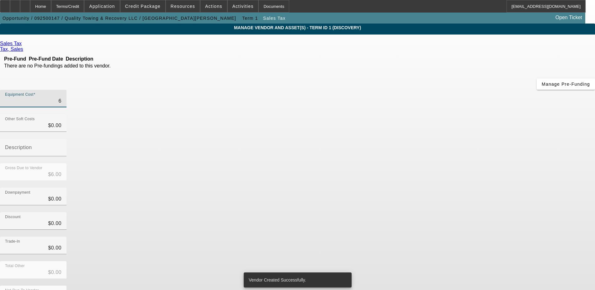
type input "65"
type input "$65.00"
type input "659"
type input "$659.00"
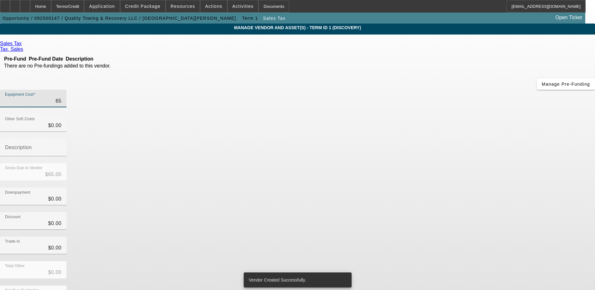
type input "$659.00"
type input "6599"
type input "$6,599.00"
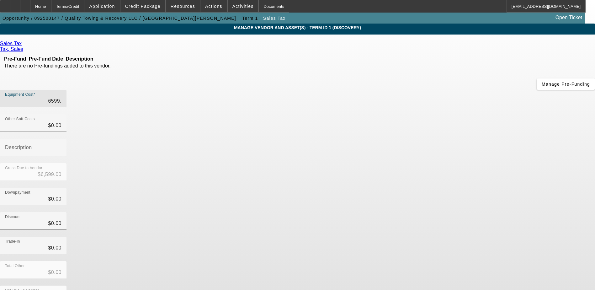
type input "6599.6"
type input "$6,599.60"
type input "6599.63"
type input "$6,599.63"
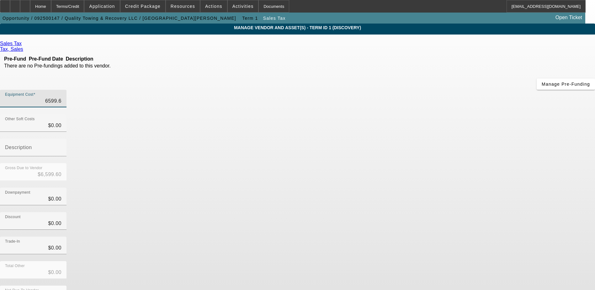
type input "$6,599.63"
click at [440, 188] on div "Downpayment $0.00" at bounding box center [297, 200] width 595 height 24
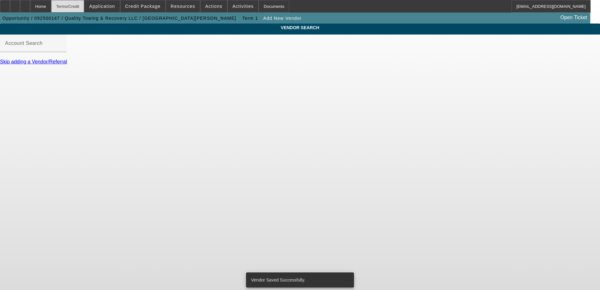
click at [80, 6] on div "Terms/Credit" at bounding box center [67, 6] width 33 height 13
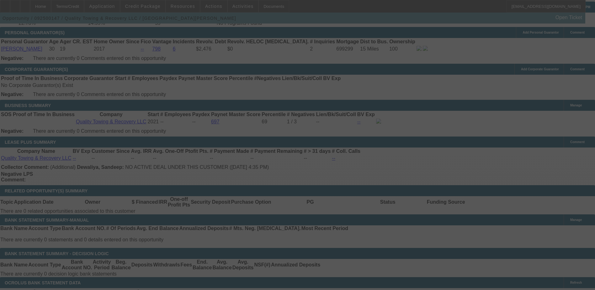
scroll to position [909, 0]
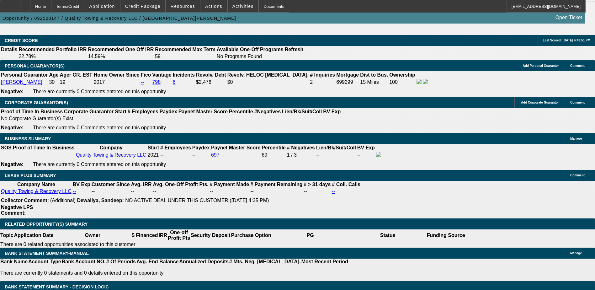
select select "0"
select select "2"
select select "0.1"
select select "4"
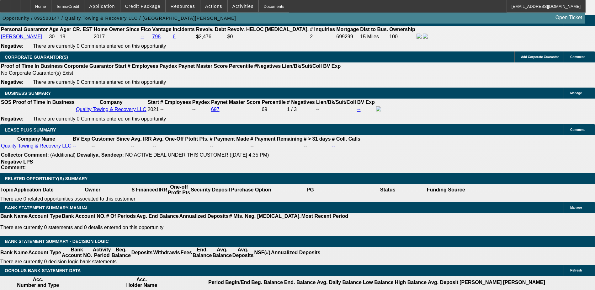
scroll to position [972, 0]
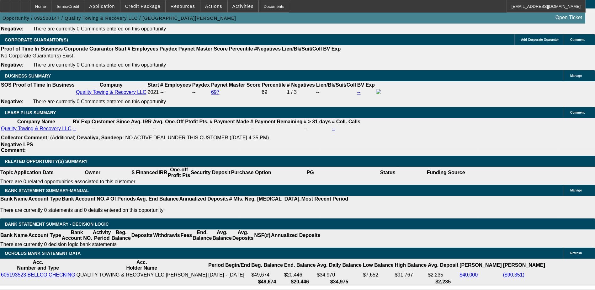
type input "$0.00"
type input "UNKNOWN"
drag, startPoint x: 123, startPoint y: 142, endPoint x: 173, endPoint y: 143, distance: 49.6
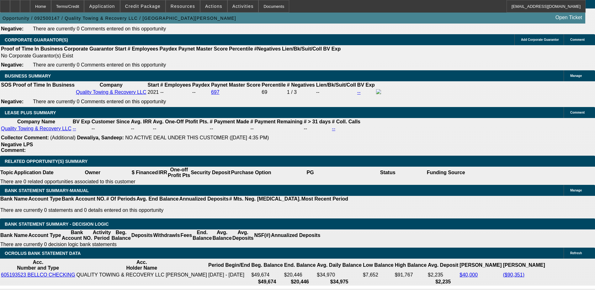
type input "60"
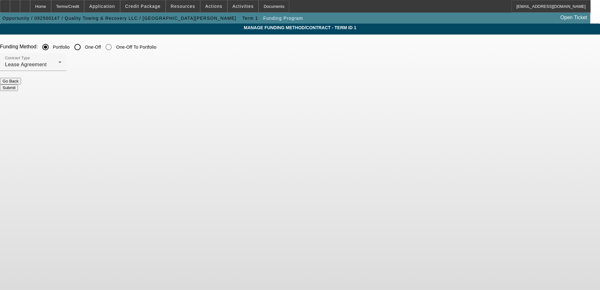
click at [84, 47] on input "One-Off" at bounding box center [77, 47] width 13 height 13
radio input "true"
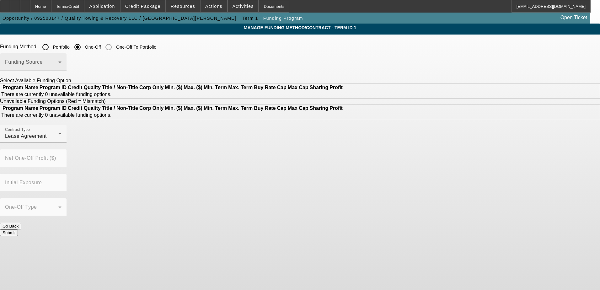
click at [58, 68] on span at bounding box center [31, 65] width 53 height 8
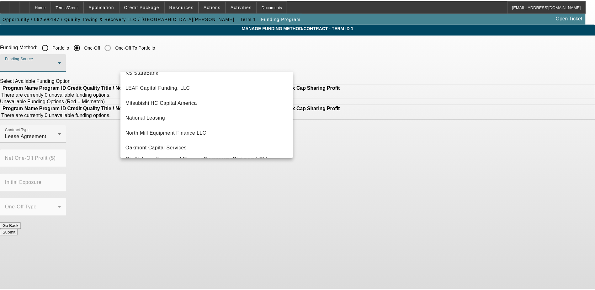
scroll to position [178, 0]
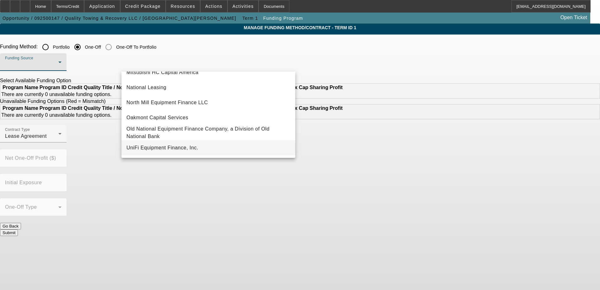
click at [194, 145] on span "UniFi Equipment Finance, Inc." at bounding box center [162, 148] width 72 height 8
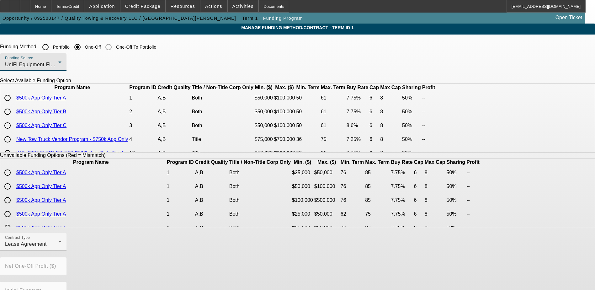
click at [14, 104] on input "radio" at bounding box center [7, 98] width 13 height 13
radio input "true"
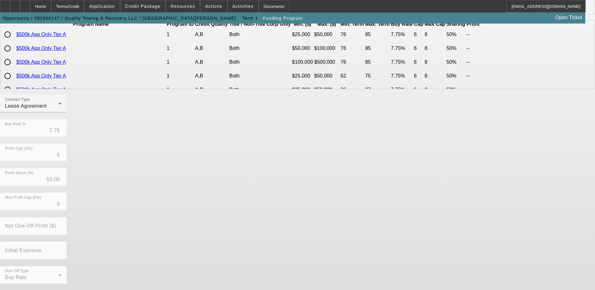
scroll to position [138, 0]
click at [47, 108] on span "Lease Agreement" at bounding box center [26, 105] width 42 height 5
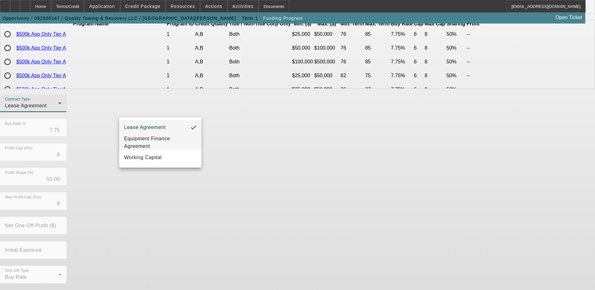
click at [156, 147] on span "Equipment Finance Agreement" at bounding box center [160, 142] width 72 height 15
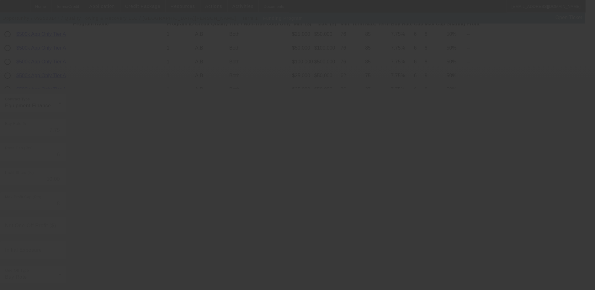
radio input "true"
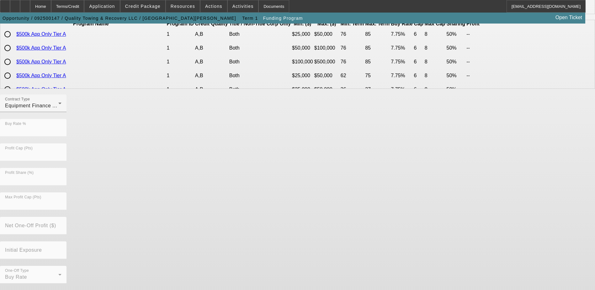
scroll to position [0, 0]
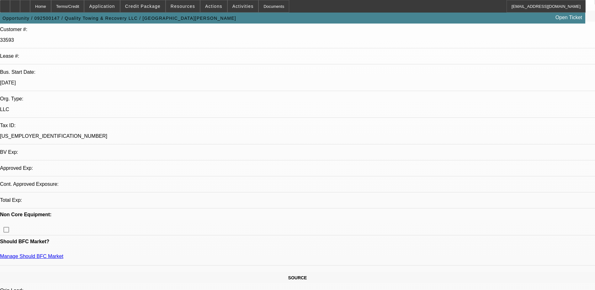
select select "0"
select select "2"
select select "0"
select select "6"
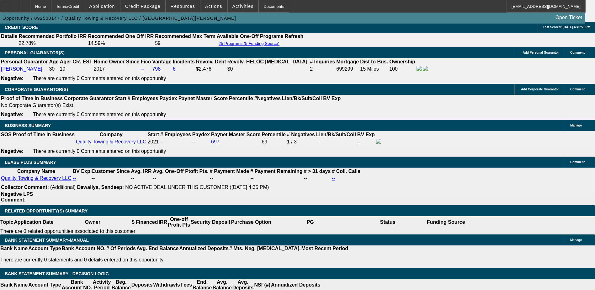
scroll to position [942, 0]
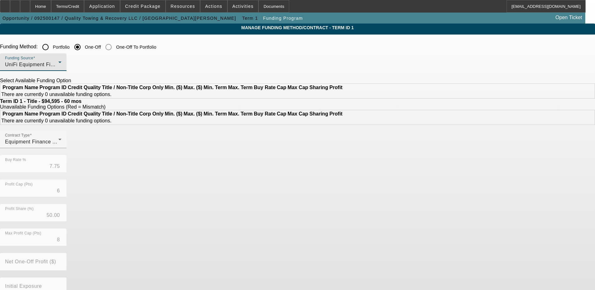
click at [77, 64] on span "UniFi Equipment Finance, Inc." at bounding box center [41, 64] width 72 height 5
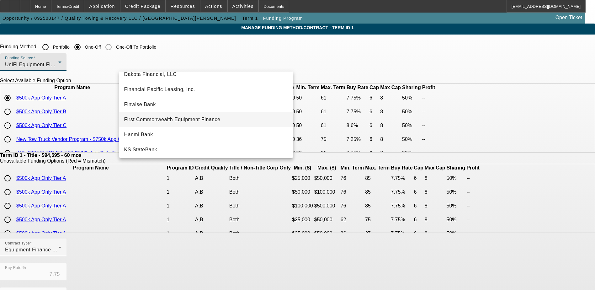
scroll to position [52, 0]
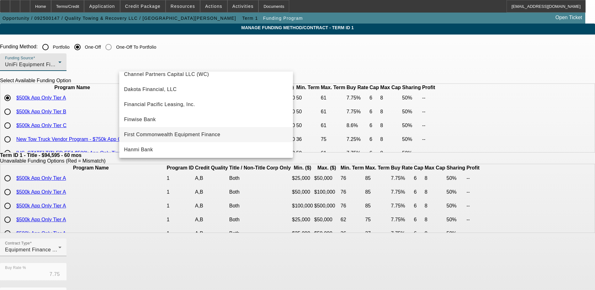
click at [184, 134] on span "First Commonwealth Equipment Finance" at bounding box center [172, 135] width 96 height 8
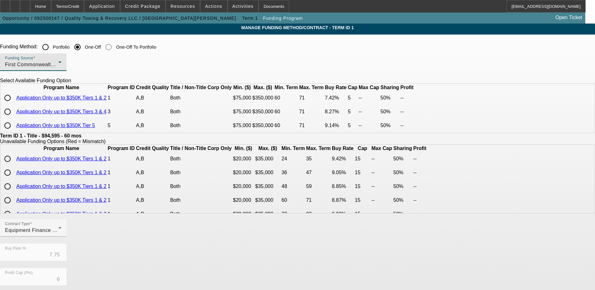
click at [14, 104] on input "radio" at bounding box center [7, 98] width 13 height 13
radio input "true"
type input "7.42"
type input "5"
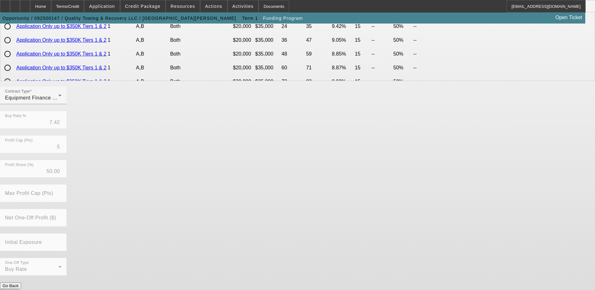
scroll to position [139, 0]
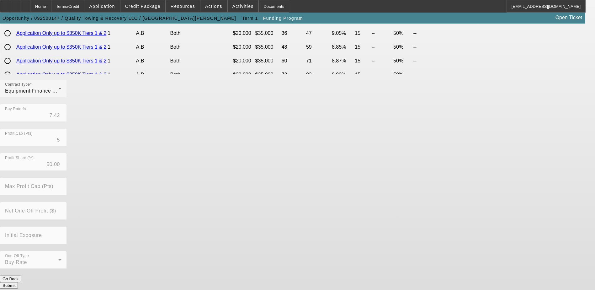
click at [18, 282] on button "Submit" at bounding box center [9, 285] width 18 height 7
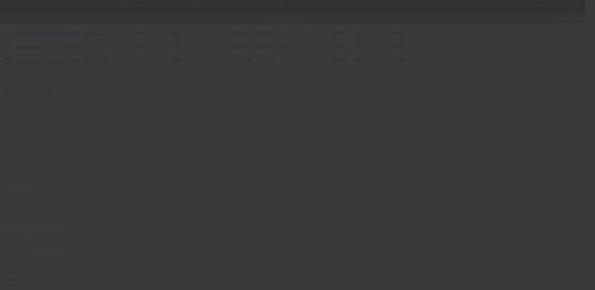
type input "7.75"
type input "6"
type input "8"
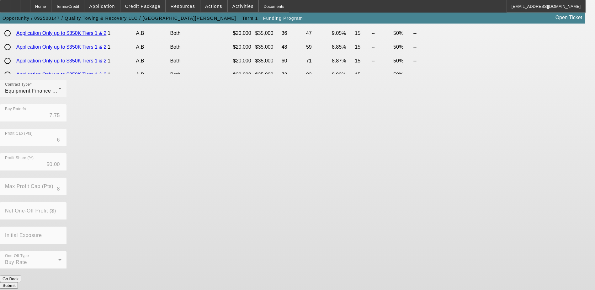
scroll to position [0, 0]
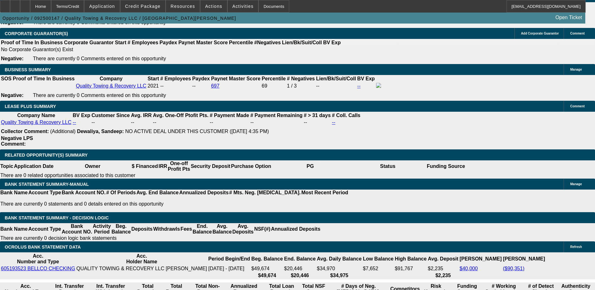
select select "0"
select select "2"
select select "0"
select select "6"
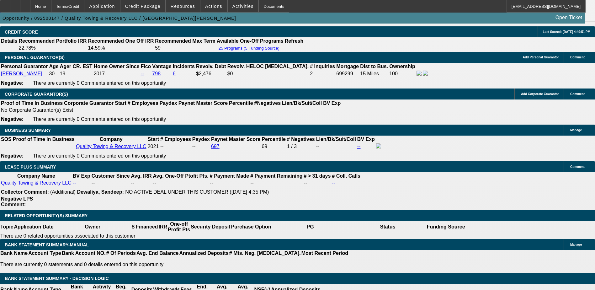
scroll to position [910, 0]
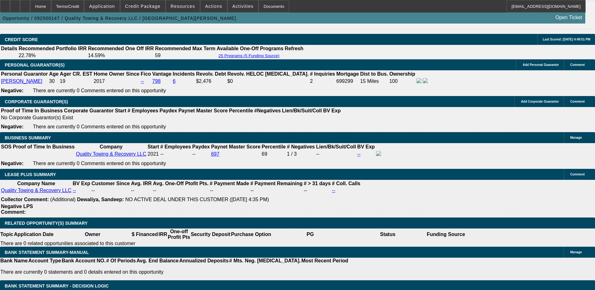
type input "9"
type input "$3,927.26"
type input "$1,963.63"
type input "9"
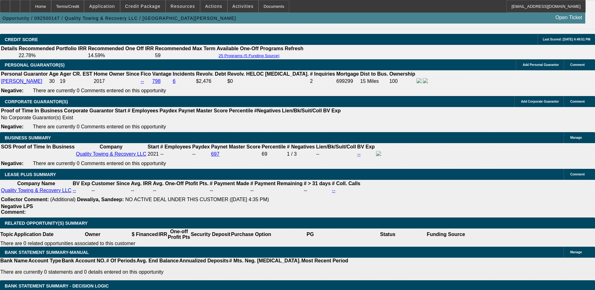
type input "1"
type input "$2.00"
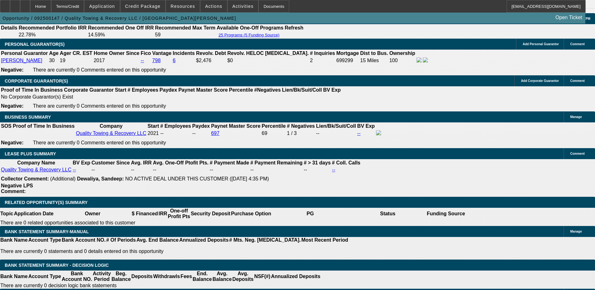
type input "1995"
type input "$3,990.00"
type input "9.7"
type input "$1,995.00"
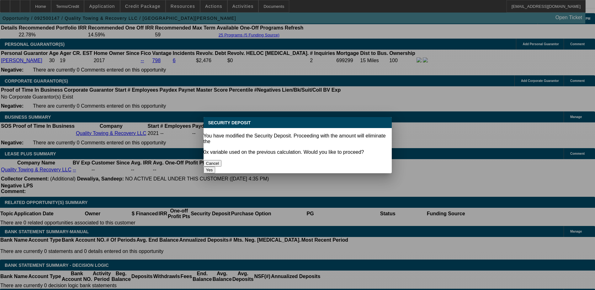
drag, startPoint x: 336, startPoint y: 154, endPoint x: 288, endPoint y: 164, distance: 49.2
click at [216, 167] on button "Yes" at bounding box center [210, 170] width 12 height 7
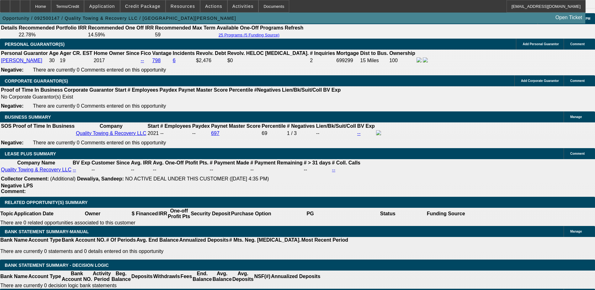
scroll to position [931, 0]
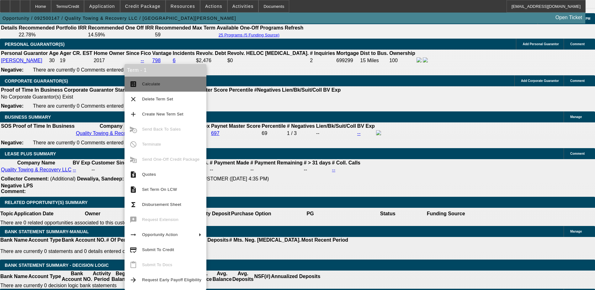
click at [150, 85] on span "Calculate" at bounding box center [151, 84] width 18 height 5
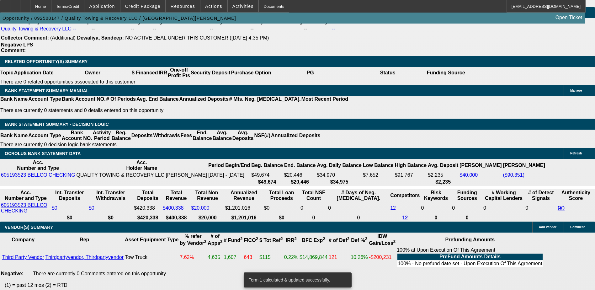
scroll to position [962, 0]
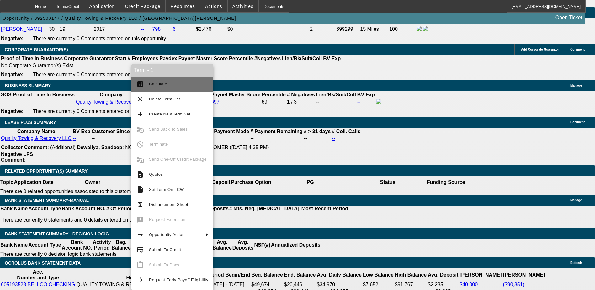
click at [173, 85] on span "Calculate" at bounding box center [178, 84] width 59 height 8
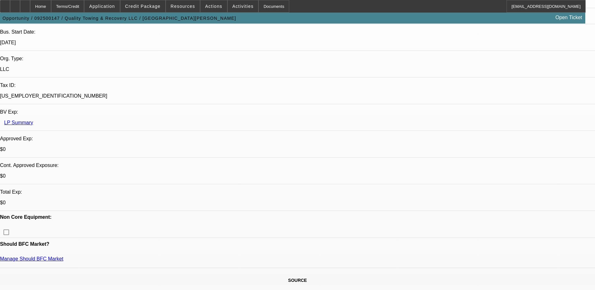
scroll to position [83, 0]
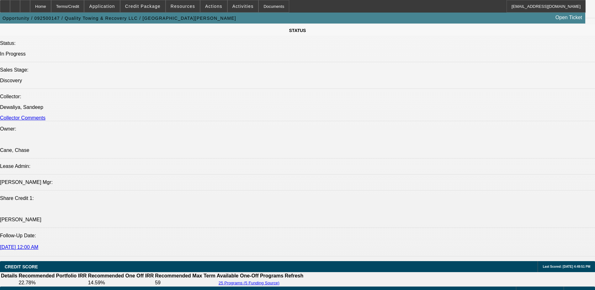
scroll to position [753, 0]
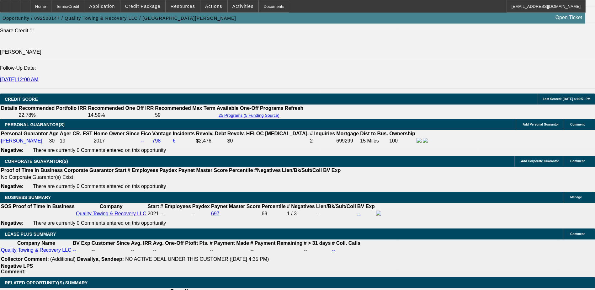
scroll to position [942, 0]
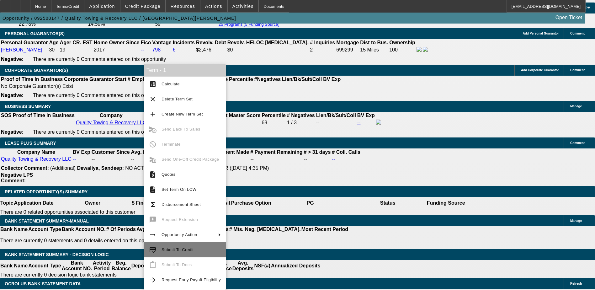
click at [184, 249] on span "Submit To Credit" at bounding box center [178, 249] width 32 height 5
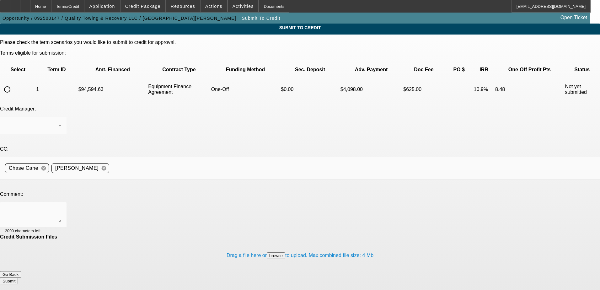
click at [13, 83] on input "radio" at bounding box center [7, 89] width 13 height 13
click at [62, 207] on textarea at bounding box center [33, 214] width 56 height 15
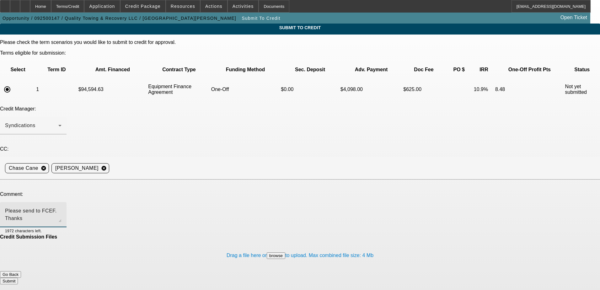
click at [18, 278] on button "Submit" at bounding box center [9, 281] width 18 height 7
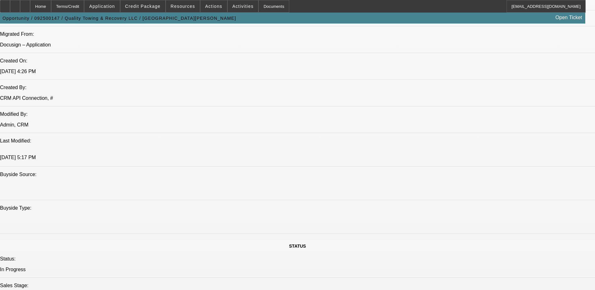
scroll to position [596, 0]
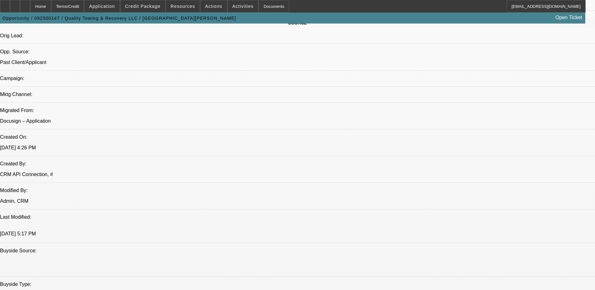
scroll to position [282, 0]
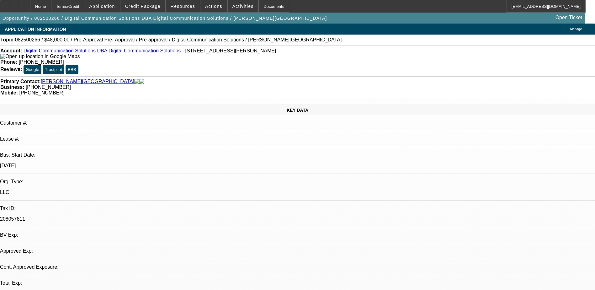
select select "0.2"
select select "2"
select select "0.1"
select select "1"
select select "2"
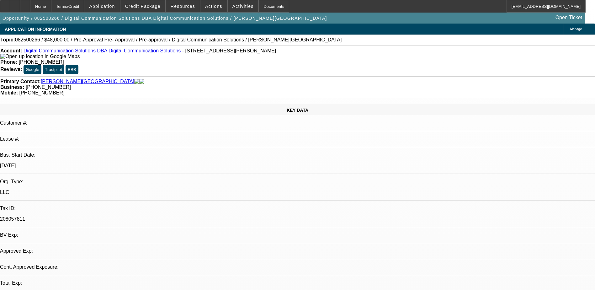
select select "4"
drag, startPoint x: 266, startPoint y: 76, endPoint x: 224, endPoint y: 76, distance: 42.4
click at [224, 84] on div "Business: [PHONE_NUMBER]" at bounding box center [297, 87] width 595 height 6
drag, startPoint x: 224, startPoint y: 76, endPoint x: 228, endPoint y: 76, distance: 4.1
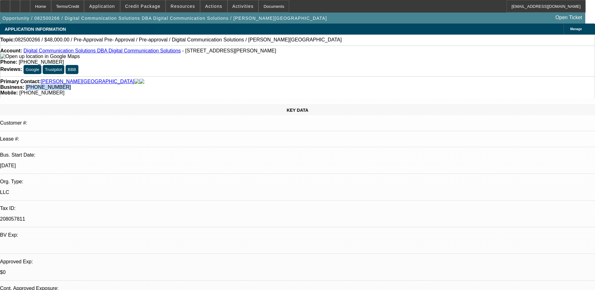
copy span "(619) 865-0668"
click at [211, 8] on span "Actions" at bounding box center [213, 6] width 17 height 5
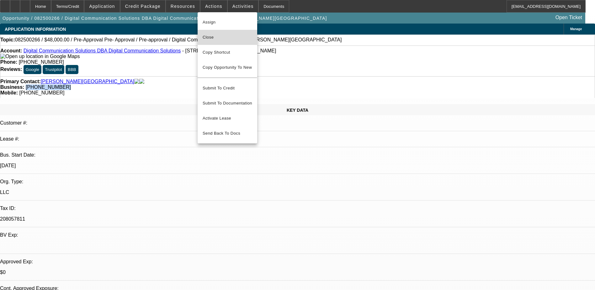
click at [230, 42] on button "Close" at bounding box center [228, 37] width 60 height 15
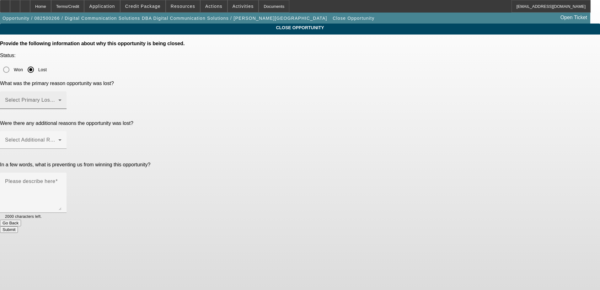
click at [58, 99] on span at bounding box center [31, 103] width 53 height 8
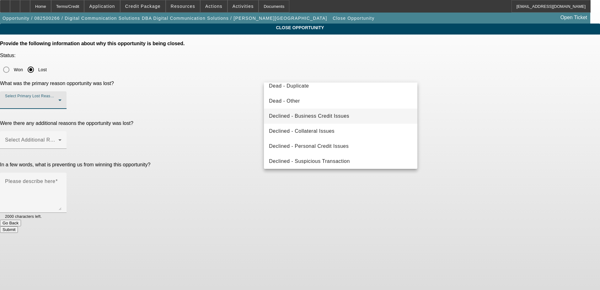
scroll to position [84, 0]
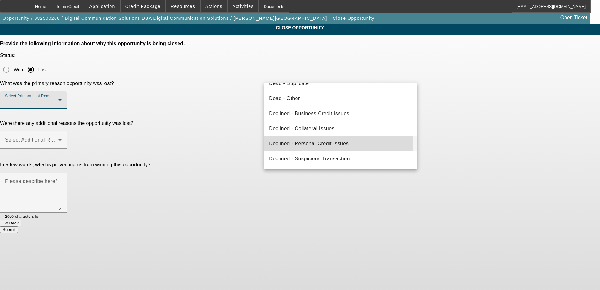
click at [333, 140] on span "Declined - Personal Credit Issues" at bounding box center [309, 144] width 80 height 8
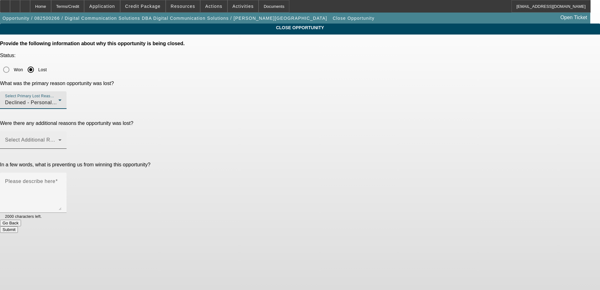
click at [62, 139] on mat-select at bounding box center [33, 143] width 56 height 8
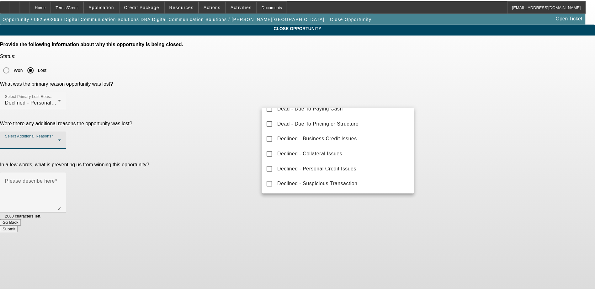
scroll to position [69, 0]
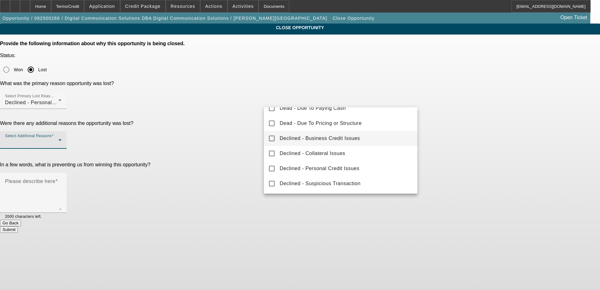
click at [343, 138] on span "Declined - Business Credit Issues" at bounding box center [320, 139] width 80 height 8
click at [472, 121] on div at bounding box center [300, 145] width 600 height 290
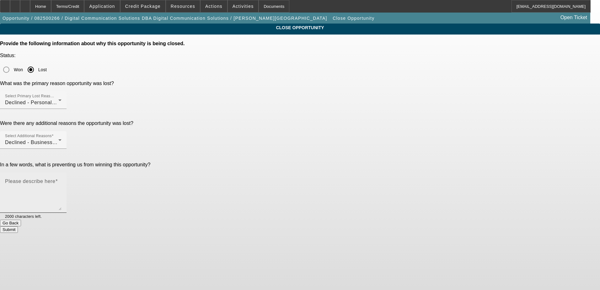
click at [62, 180] on textarea "Please describe here" at bounding box center [33, 195] width 56 height 30
type textarea "BK and negative bank balances. marked DNM"
click at [21, 220] on button "Go Back" at bounding box center [10, 223] width 21 height 7
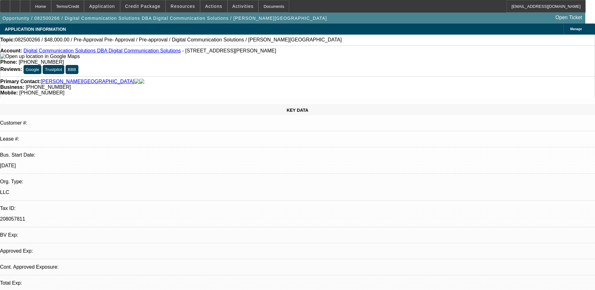
select select "0.2"
select select "2"
select select "0.1"
select select "4"
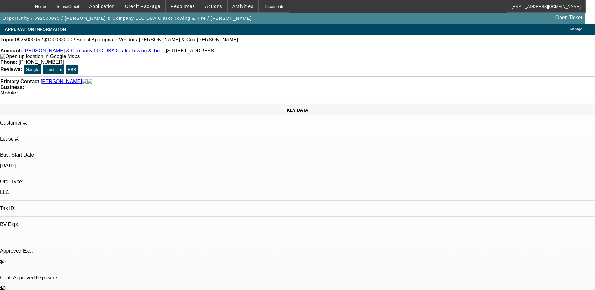
select select "0"
select select "2"
select select "0.1"
select select "4"
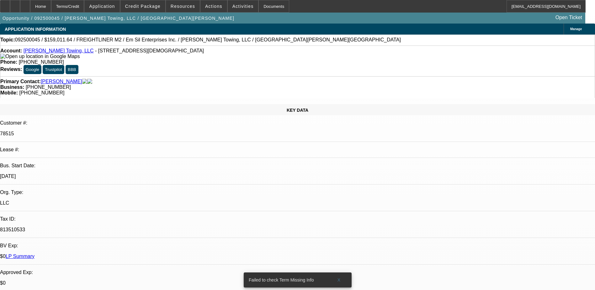
select select "0"
select select "3"
select select "0"
select select "6"
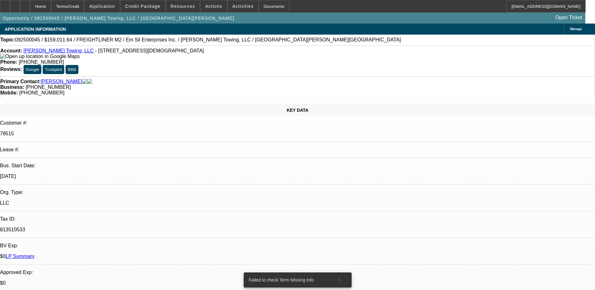
select select "0"
select select "6"
select select "0"
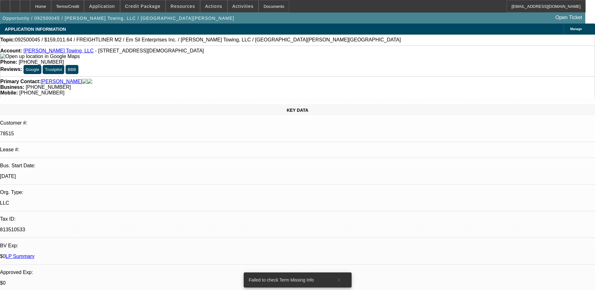
select select "0"
select select "6"
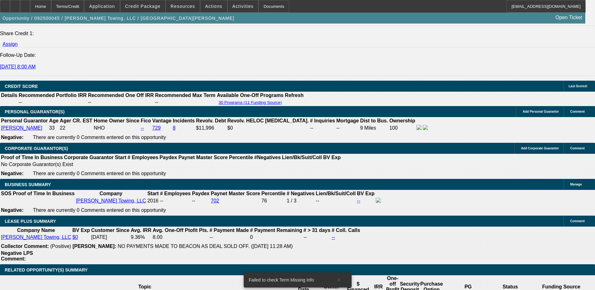
scroll to position [910, 0]
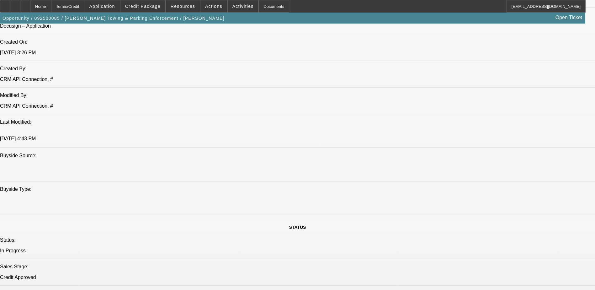
select select "0"
select select "2"
select select "0"
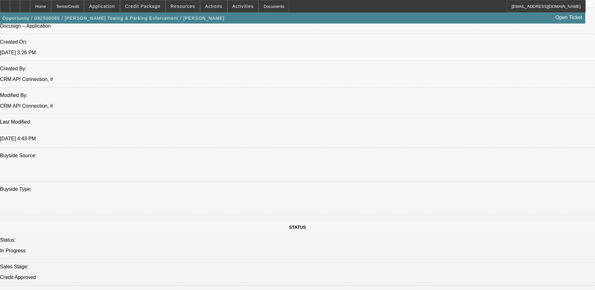
select select "0"
select select "2"
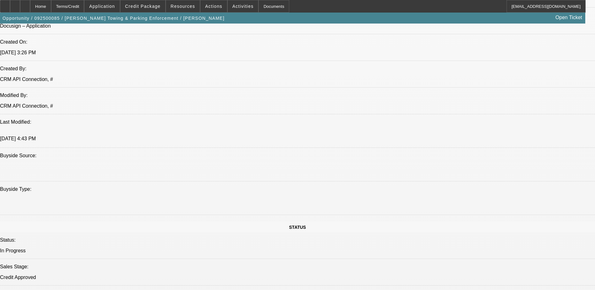
select select "0"
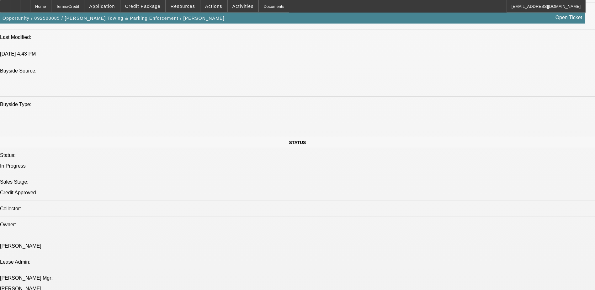
select select "1"
select select "2"
select select "6"
select select "1"
select select "2"
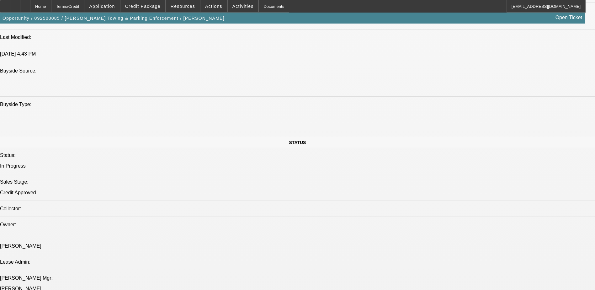
select select "6"
select select "1"
select select "6"
select select "1"
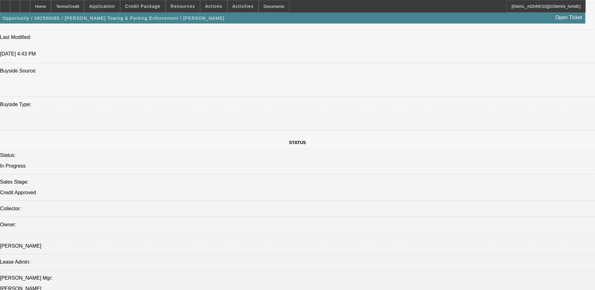
select select "2"
select select "6"
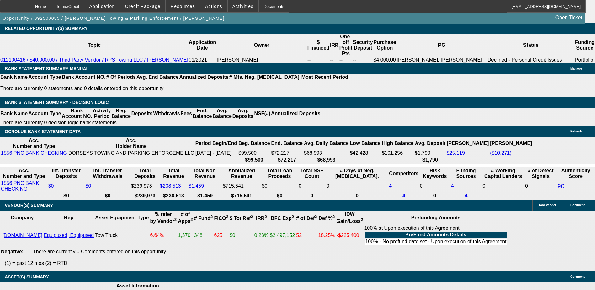
scroll to position [1036, 0]
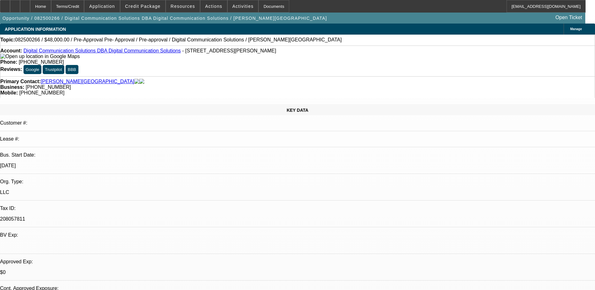
select select "0.2"
select select "2"
select select "0.1"
select select "4"
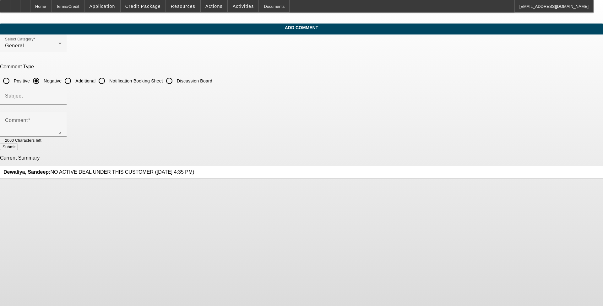
click at [74, 80] on input "Additional" at bounding box center [68, 81] width 13 height 13
radio input "true"
click at [62, 99] on input "Subject" at bounding box center [33, 99] width 56 height 8
type input "w"
type input "Write Up"
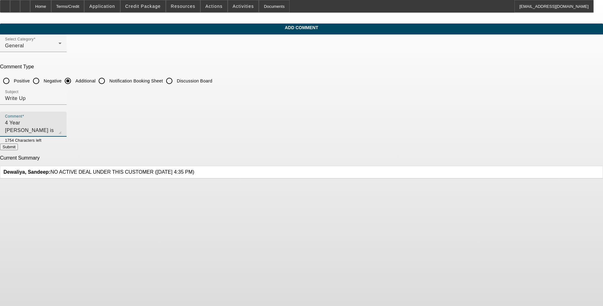
scroll to position [6, 0]
type textarea "4 Year [PERSON_NAME] is looking to add a used rollback to the fleet. PG credit …"
click at [18, 147] on button "Submit" at bounding box center [9, 147] width 18 height 7
radio input "true"
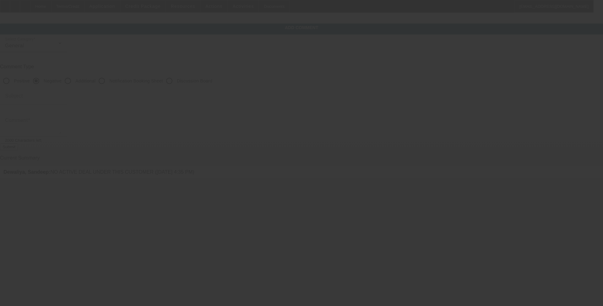
scroll to position [0, 0]
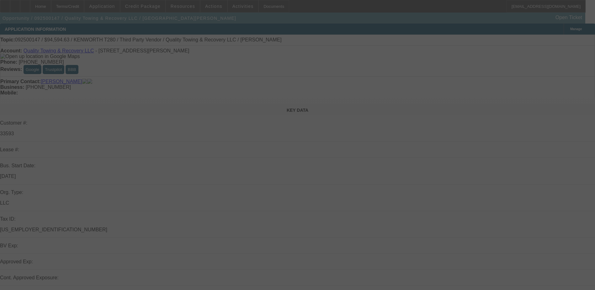
click at [156, 8] on div at bounding box center [297, 145] width 595 height 290
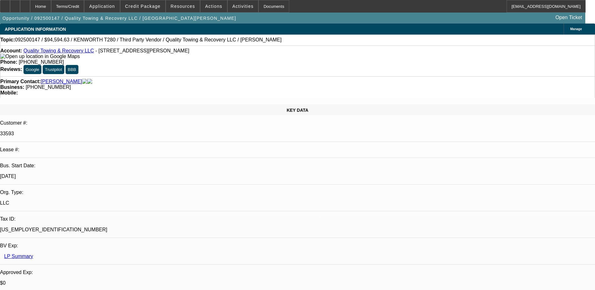
select select "0"
select select "6"
click at [156, 8] on span "Credit Package" at bounding box center [142, 6] width 35 height 5
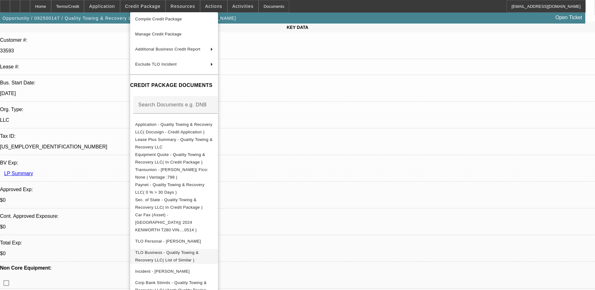
scroll to position [94, 0]
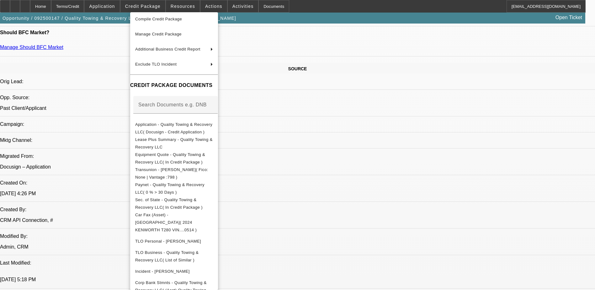
click at [332, 186] on div at bounding box center [297, 145] width 595 height 290
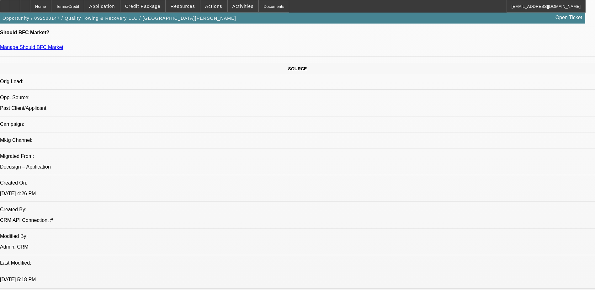
scroll to position [596, 0]
